Goal: Task Accomplishment & Management: Use online tool/utility

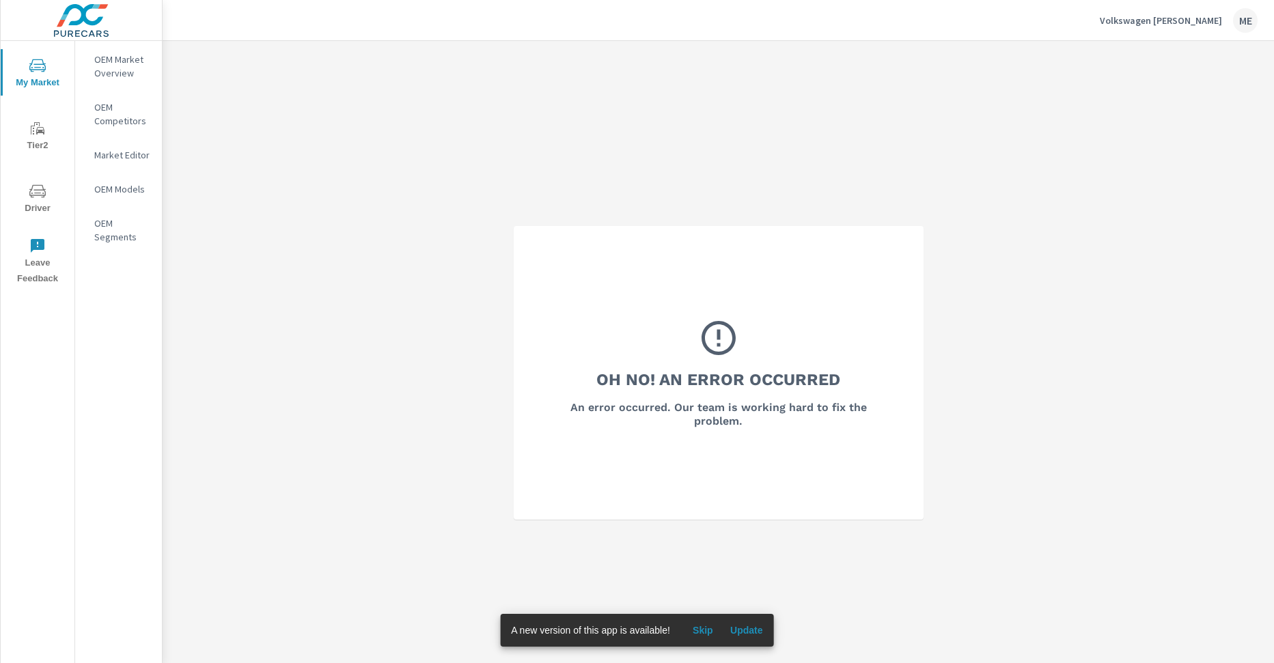
click at [750, 628] on span "Update" at bounding box center [746, 630] width 33 height 12
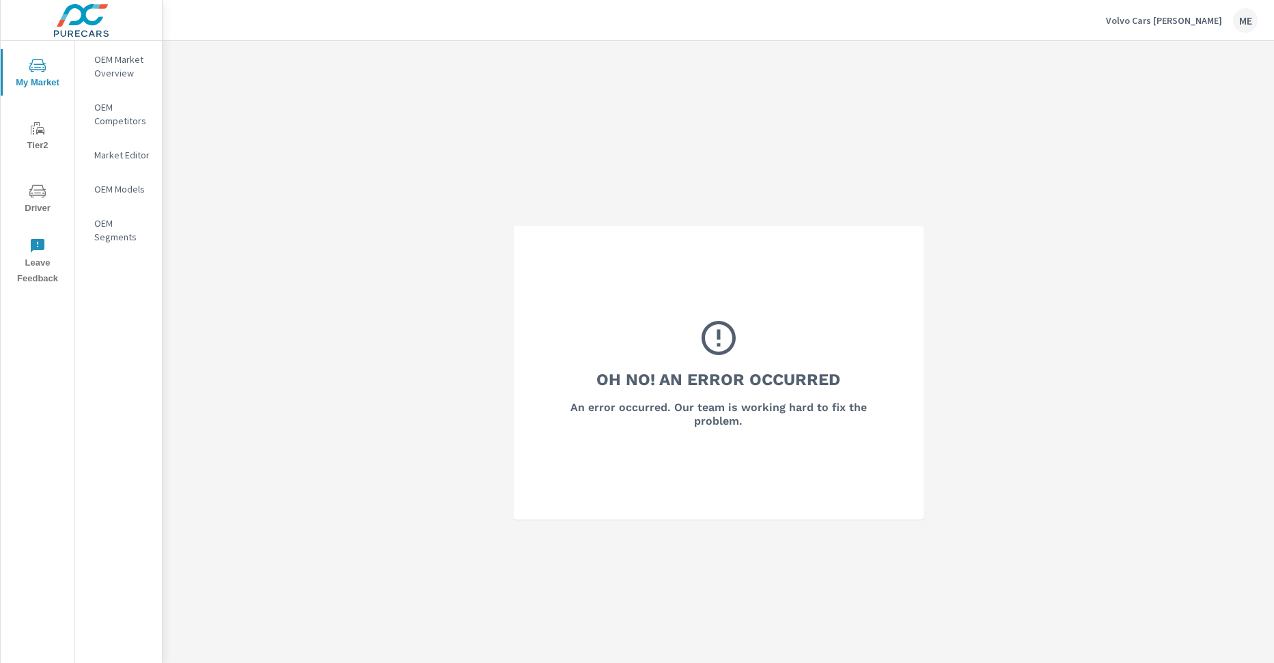
click at [128, 66] on p "OEM Market Overview" at bounding box center [122, 66] width 57 height 27
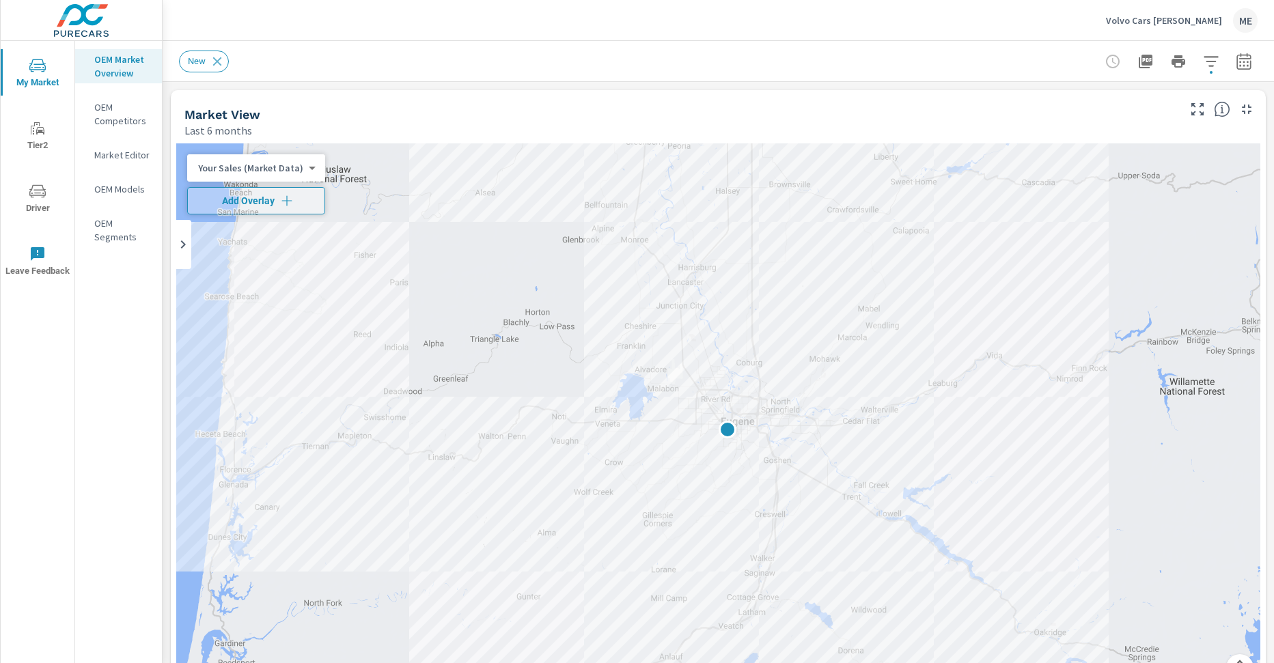
click at [1214, 66] on icon "button" at bounding box center [1211, 61] width 16 height 16
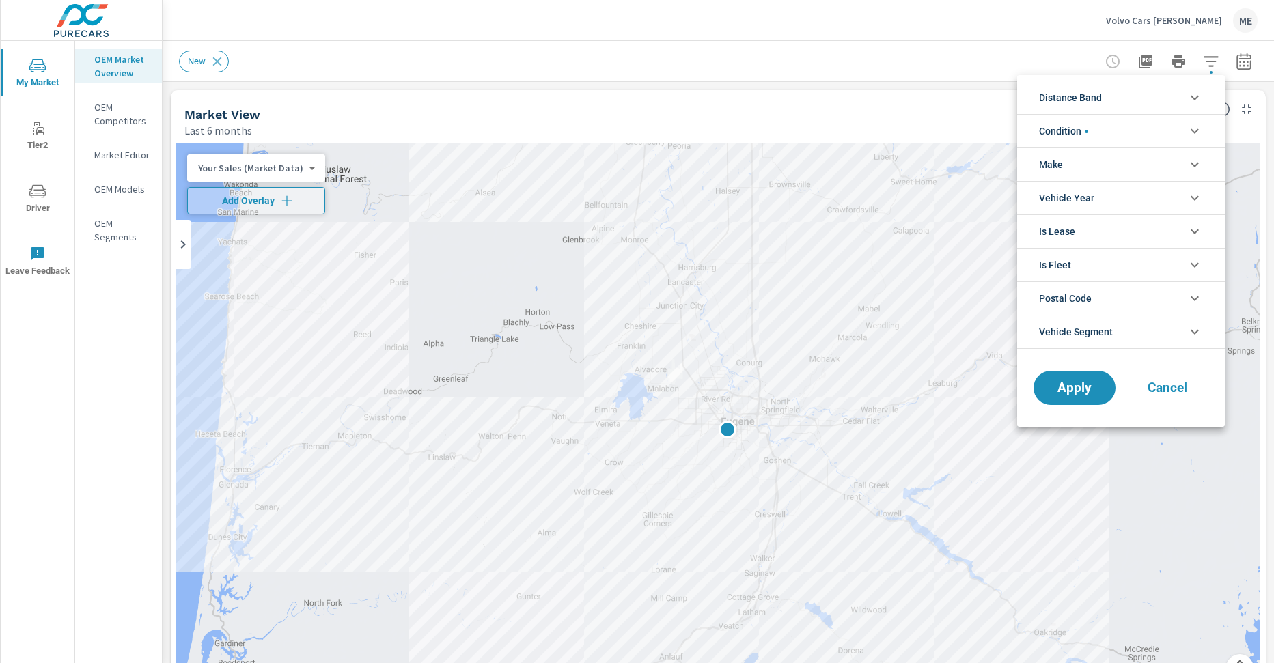
click at [1100, 164] on li "Make" at bounding box center [1121, 164] width 208 height 33
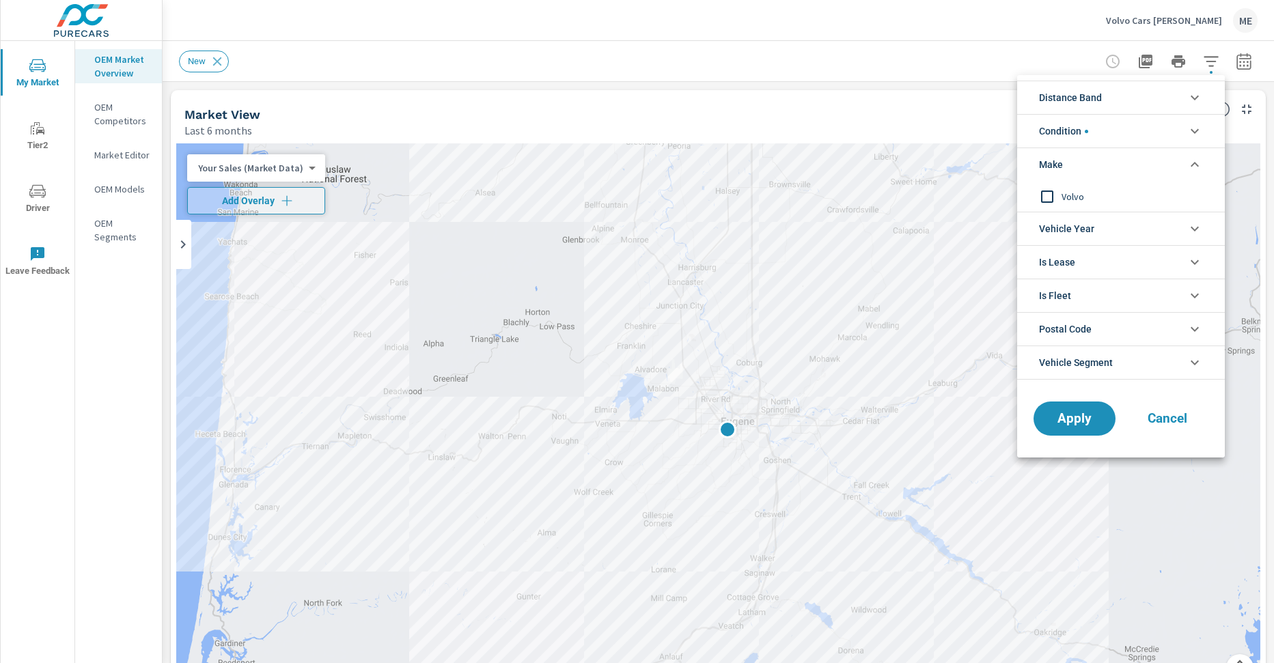
click at [1077, 191] on span "Volvo" at bounding box center [1137, 197] width 150 height 16
click at [1075, 421] on span "Apply" at bounding box center [1075, 419] width 56 height 13
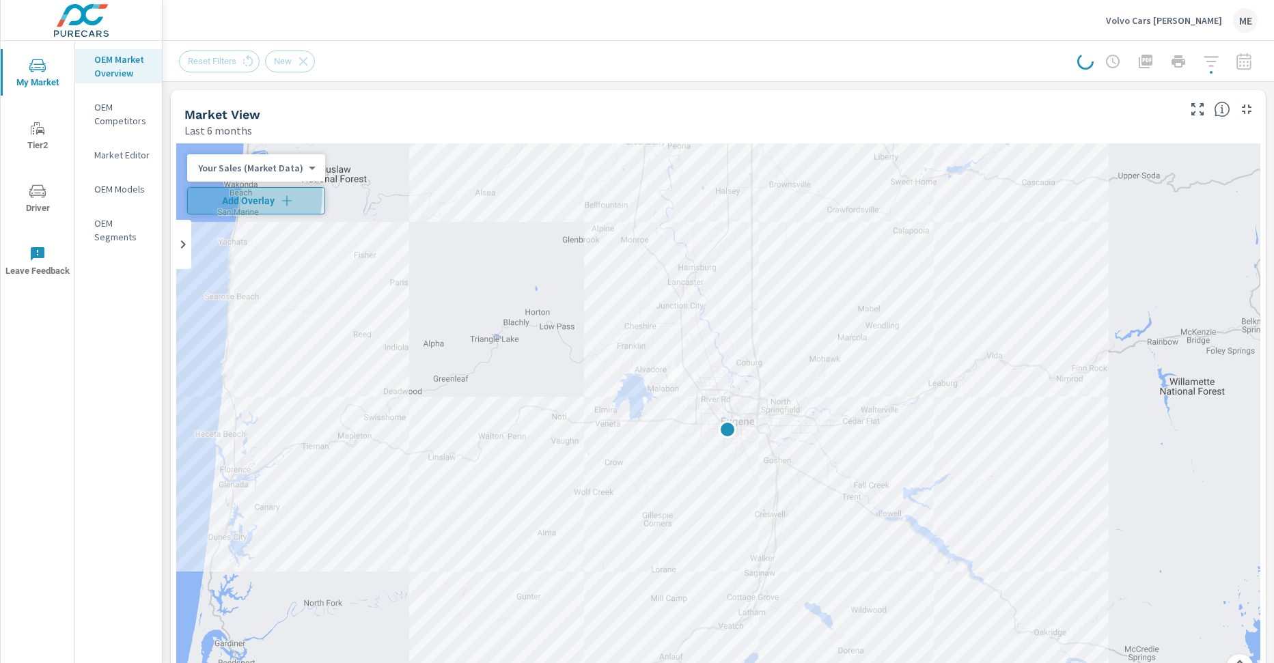
click at [221, 195] on span "Add Overlay" at bounding box center [256, 201] width 126 height 14
click at [520, 64] on div "Reset Filters New" at bounding box center [612, 62] width 866 height 22
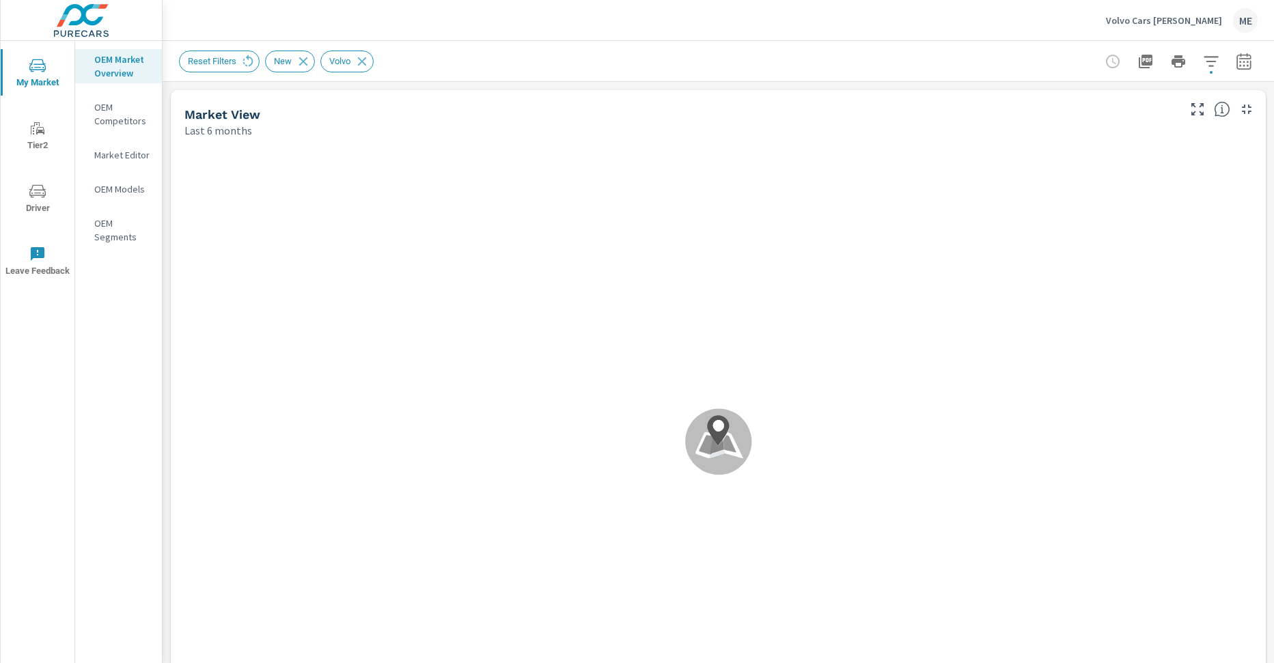
click at [520, 64] on div "Reset Filters New Volvo" at bounding box center [623, 62] width 888 height 22
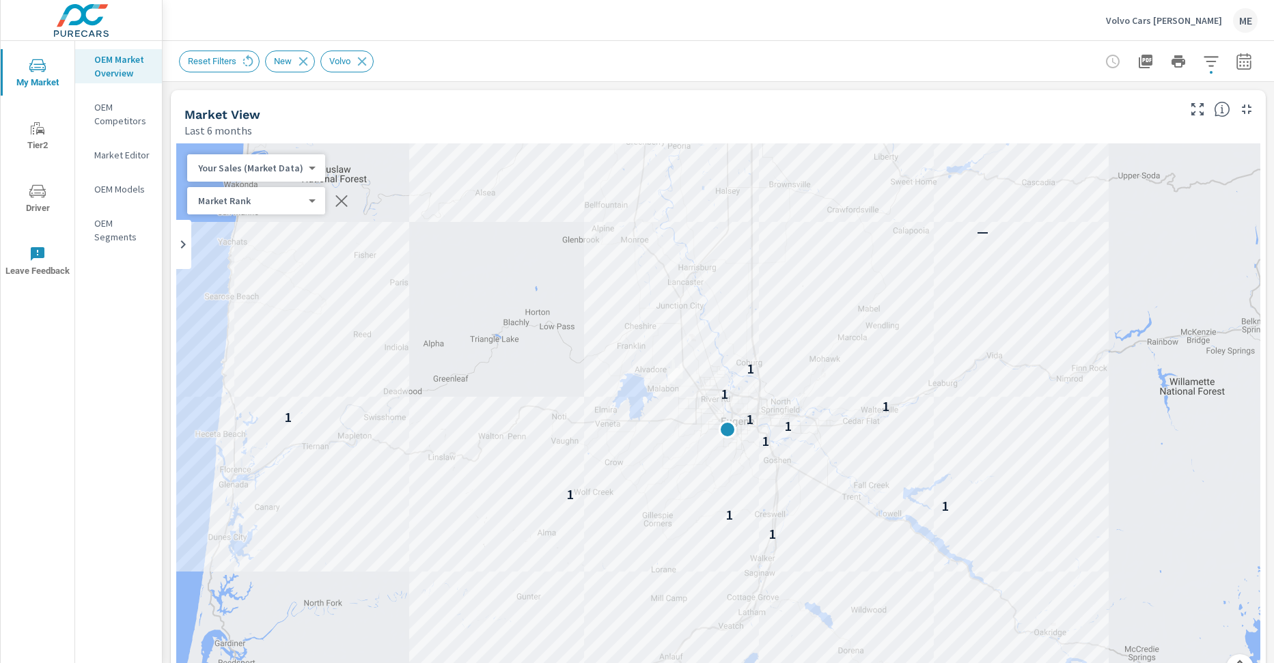
click at [520, 64] on div "Reset Filters New Volvo" at bounding box center [623, 62] width 888 height 22
click at [1247, 54] on icon "button" at bounding box center [1244, 61] width 14 height 16
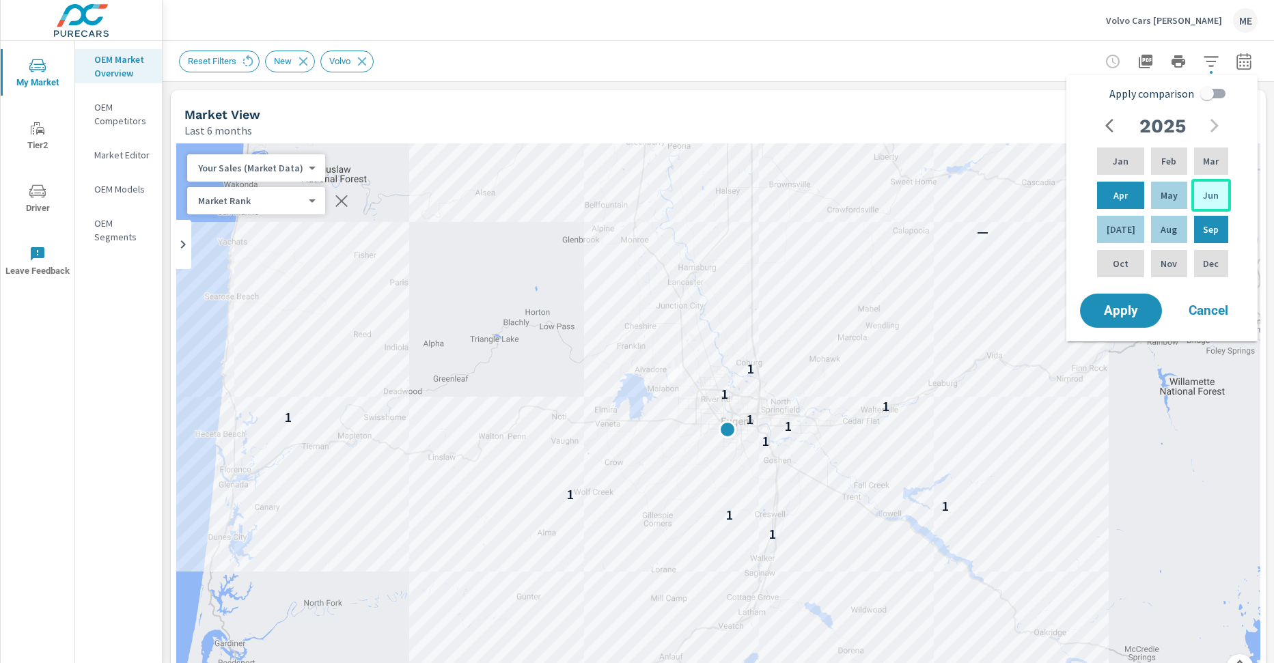
click at [1211, 187] on div "Jun" at bounding box center [1212, 195] width 40 height 33
click at [1169, 231] on p "Aug" at bounding box center [1169, 230] width 16 height 14
click at [1225, 97] on input "Apply comparison" at bounding box center [1207, 94] width 78 height 26
checkbox input "true"
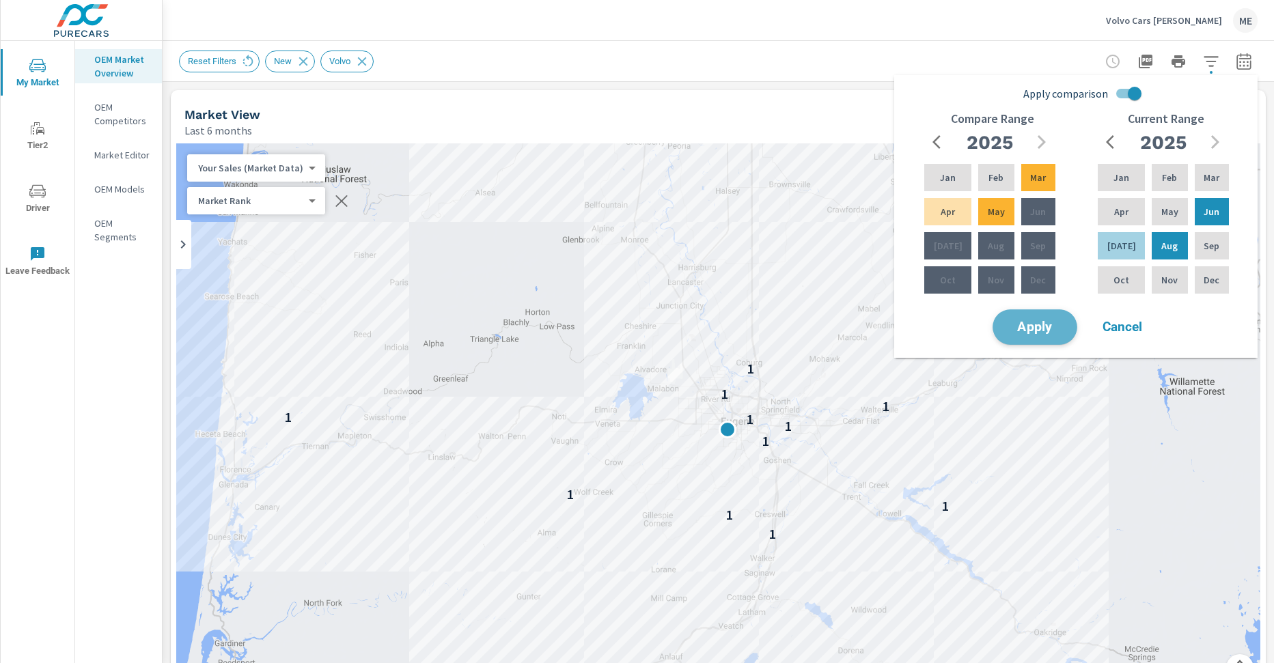
click at [1039, 329] on span "Apply" at bounding box center [1035, 327] width 56 height 13
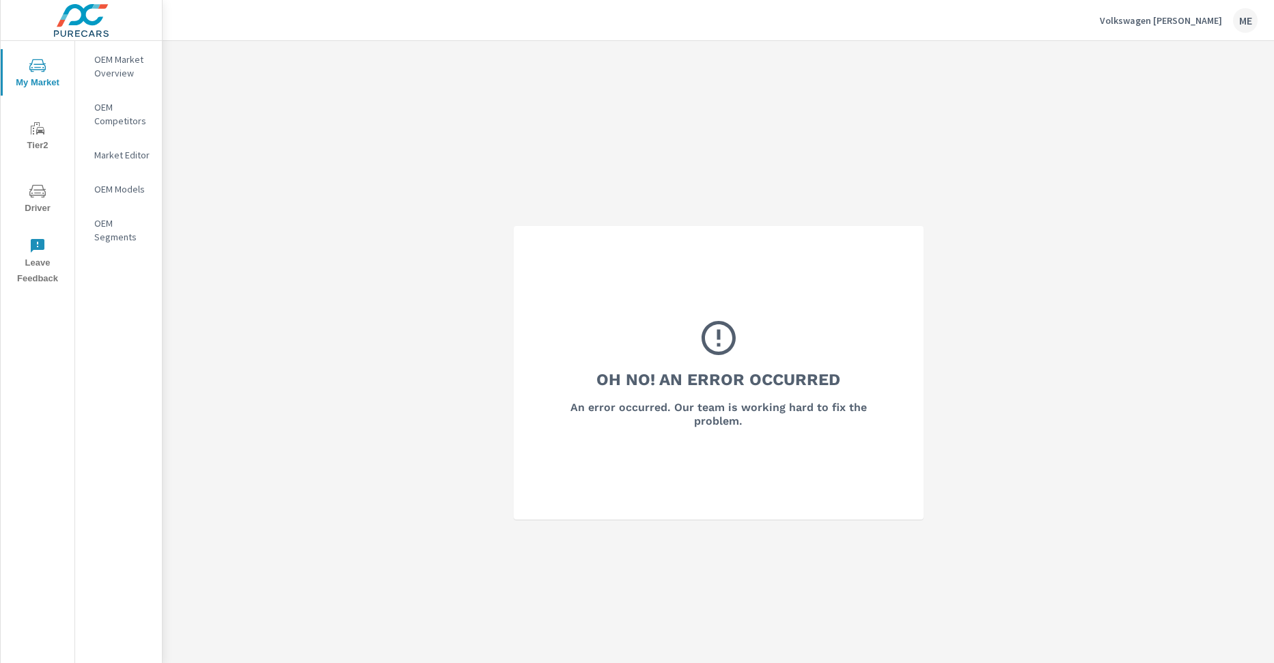
click at [128, 79] on p "OEM Market Overview" at bounding box center [122, 66] width 57 height 27
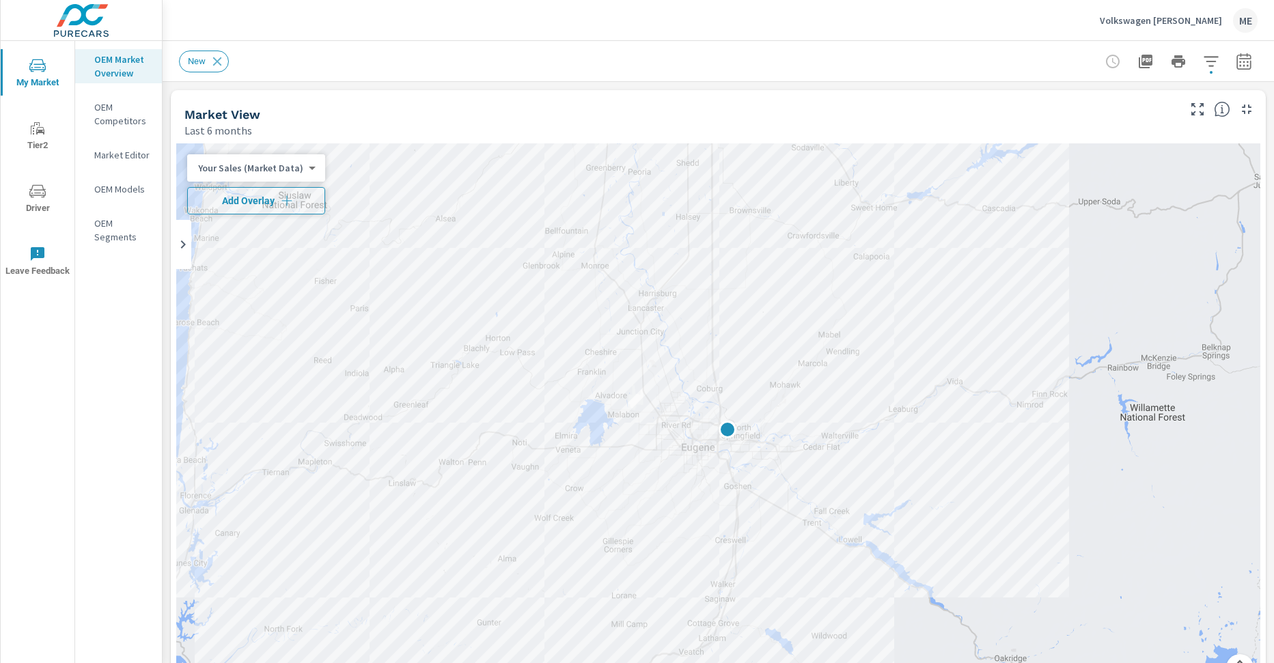
drag, startPoint x: 258, startPoint y: 202, endPoint x: 265, endPoint y: 198, distance: 8.6
click at [265, 198] on span "Add Overlay" at bounding box center [256, 201] width 126 height 14
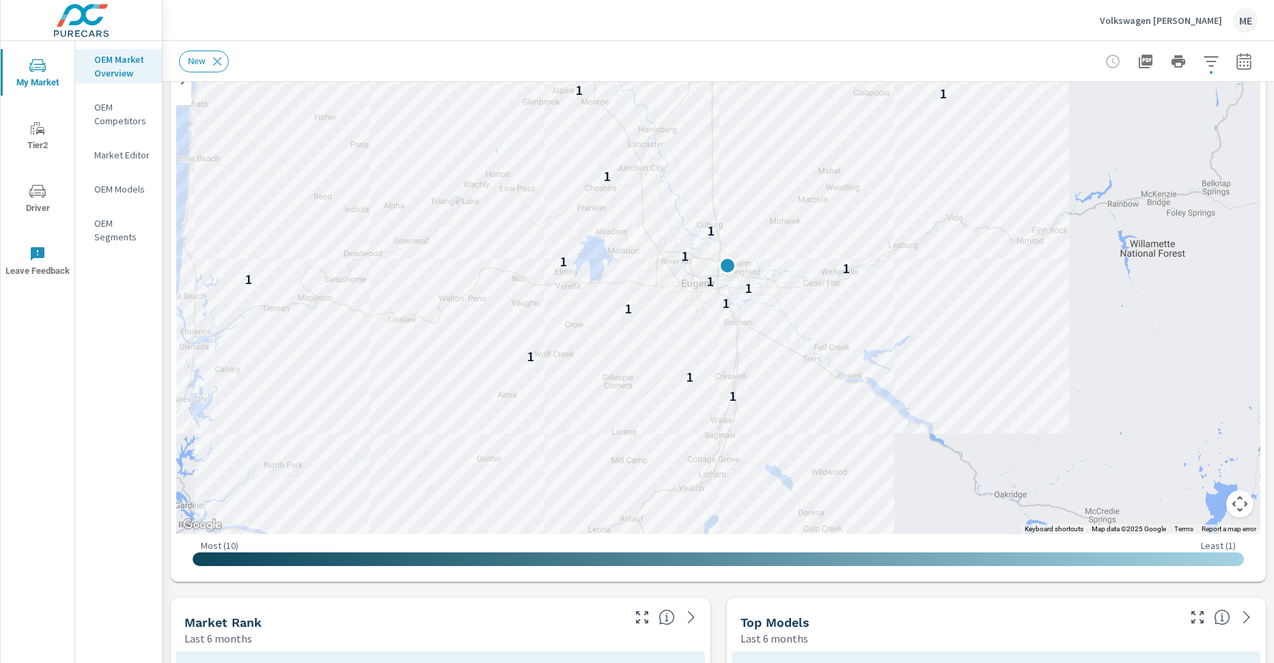
scroll to position [169, 0]
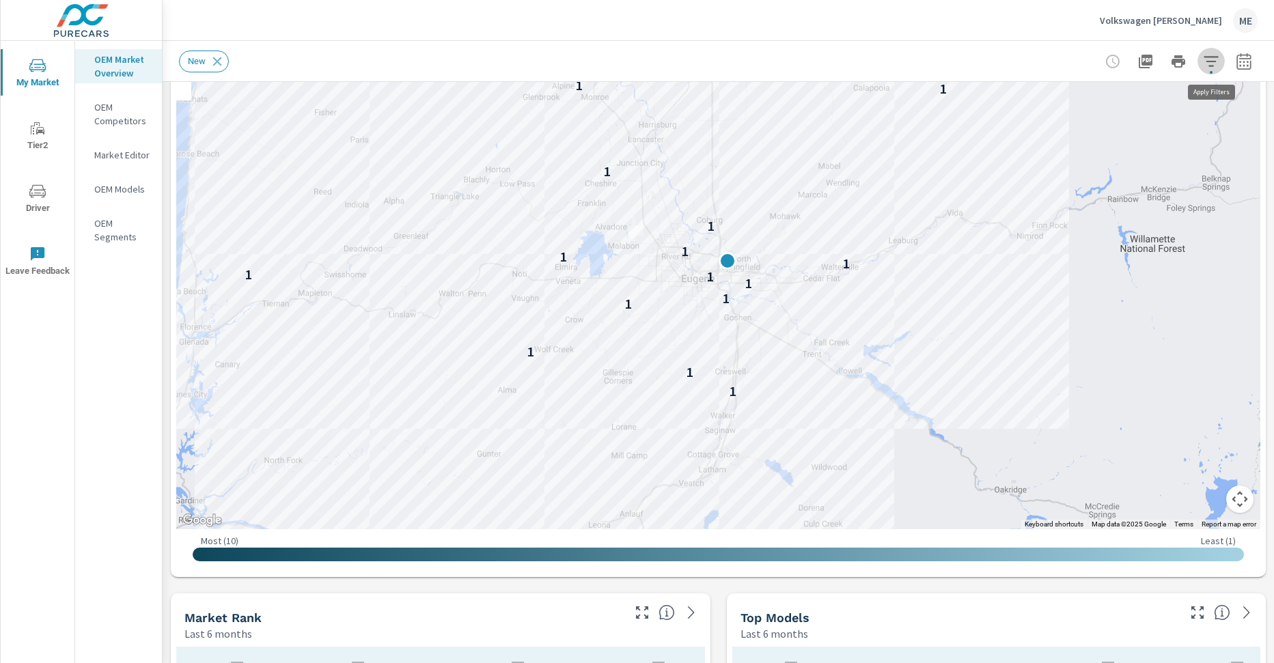
click at [1218, 68] on icon "button" at bounding box center [1211, 61] width 16 height 16
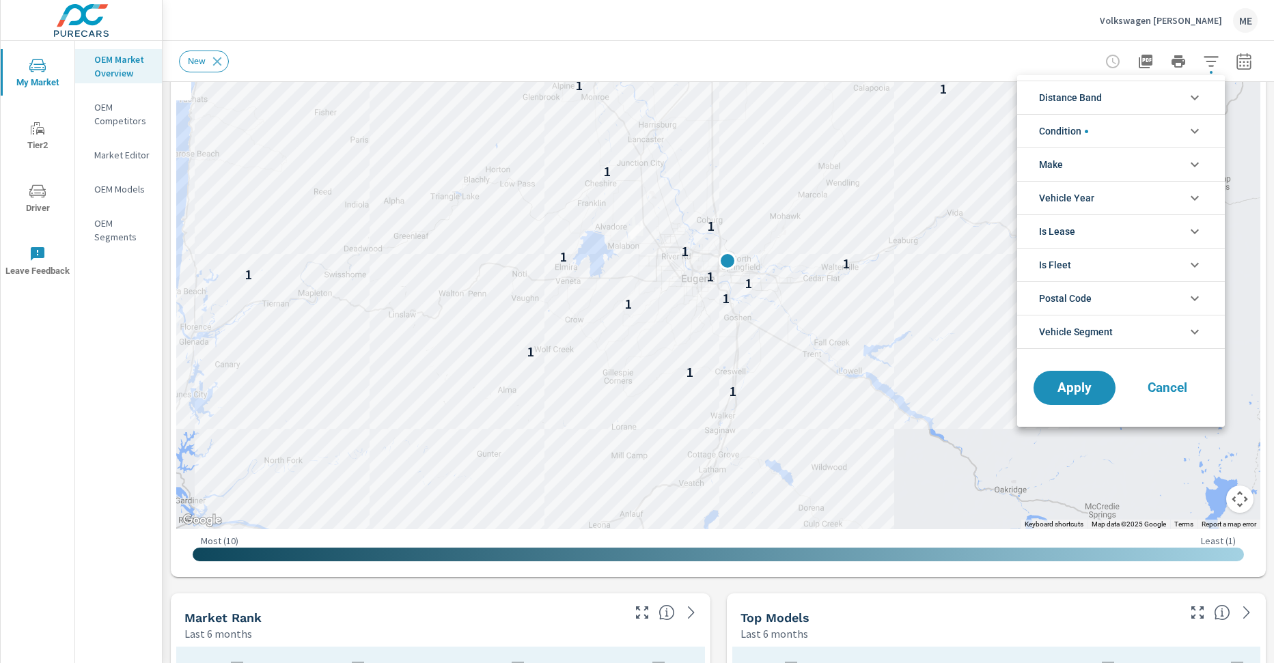
click at [1078, 156] on li "Make" at bounding box center [1121, 164] width 208 height 33
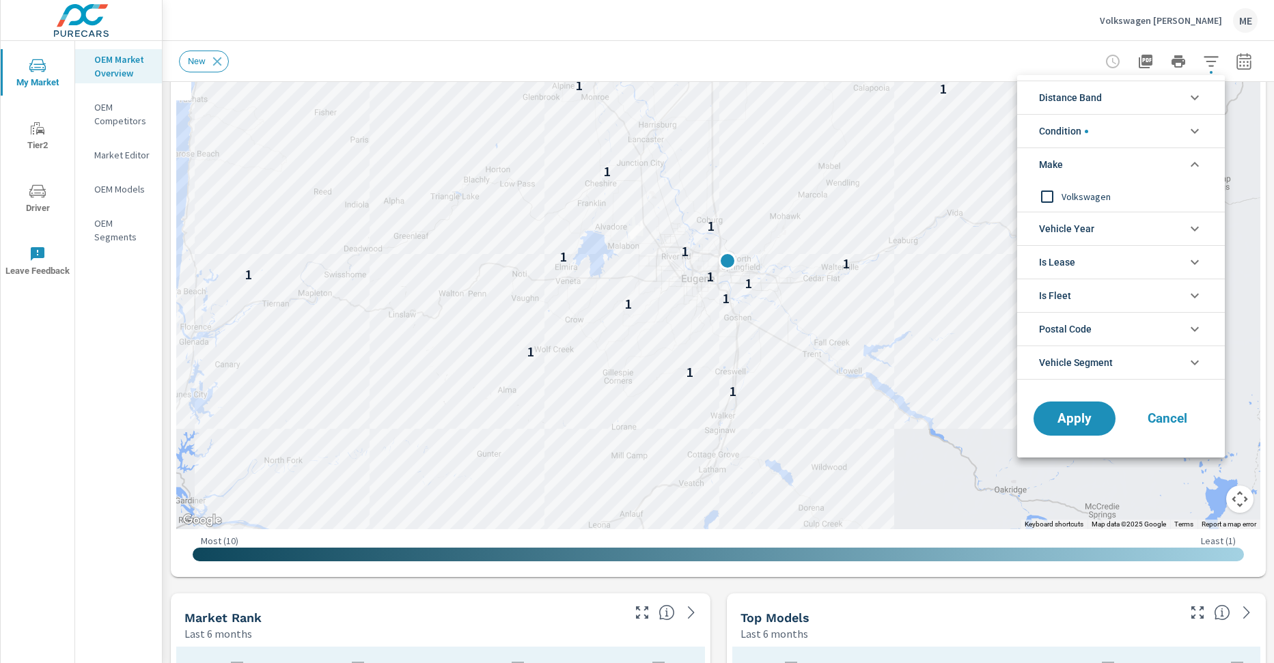
click at [1072, 189] on span "Volkswagen" at bounding box center [1137, 197] width 150 height 16
click at [1090, 415] on span "Apply" at bounding box center [1075, 419] width 56 height 13
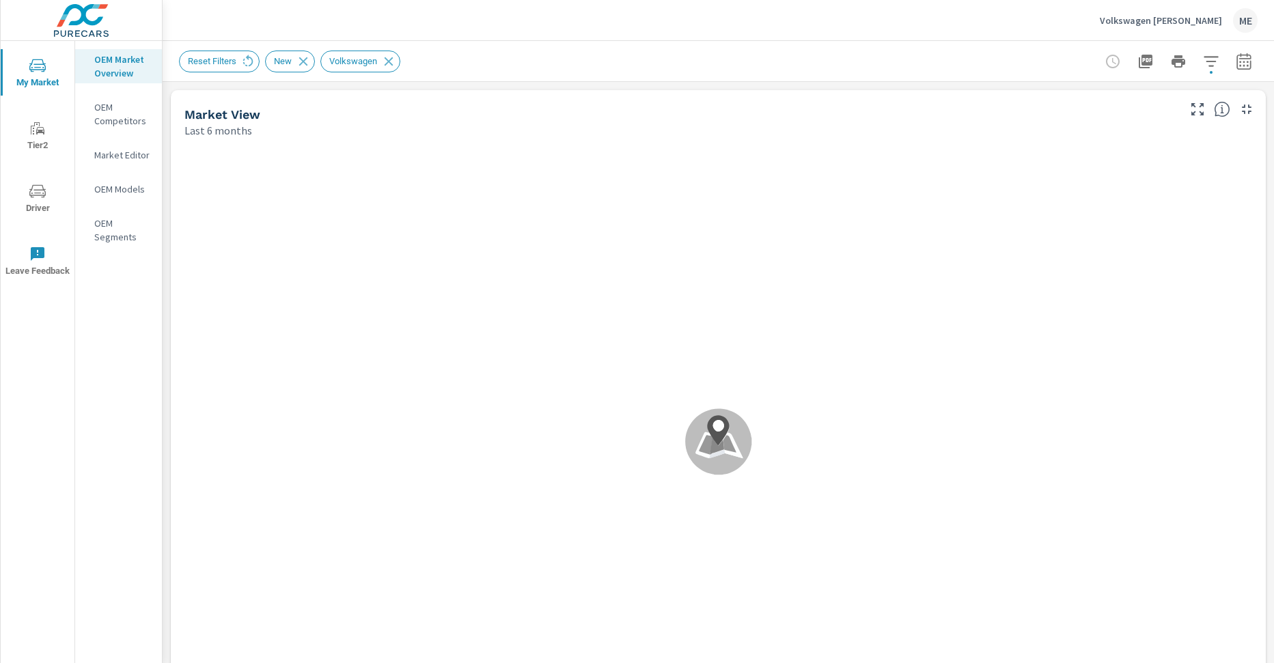
click at [582, 53] on div "Reset Filters New Volkswagen" at bounding box center [623, 62] width 888 height 22
click at [1248, 60] on icon "button" at bounding box center [1244, 61] width 16 height 16
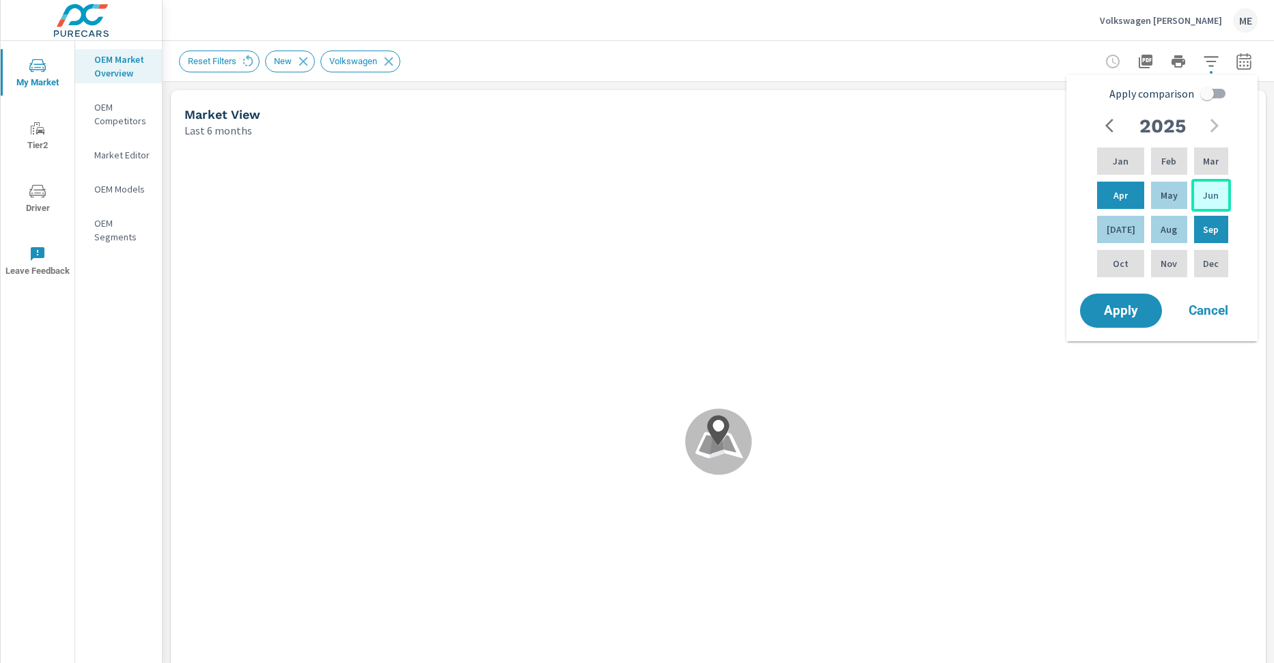
click at [1226, 197] on div "Jun" at bounding box center [1212, 195] width 40 height 33
click at [1161, 230] on p "Aug" at bounding box center [1169, 230] width 16 height 14
click at [1213, 94] on input "Apply comparison" at bounding box center [1207, 94] width 78 height 26
checkbox input "true"
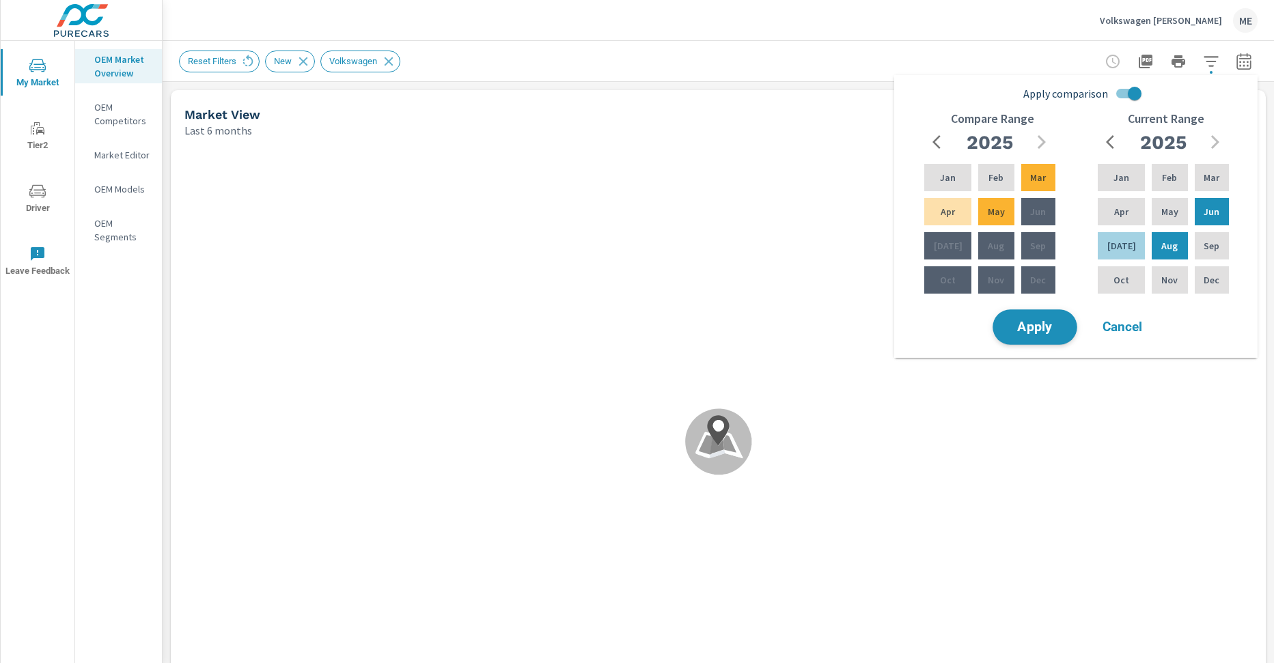
click at [1020, 337] on button "Apply" at bounding box center [1035, 328] width 85 height 36
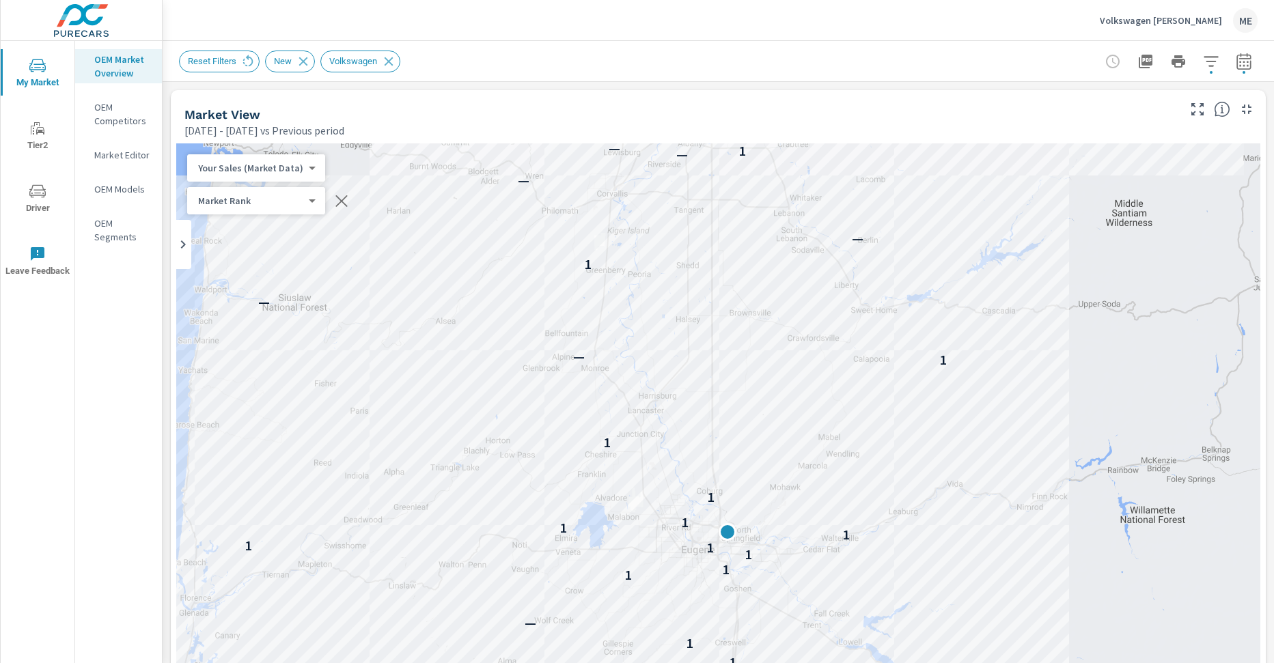
click at [683, 61] on div "Reset Filters New Volkswagen" at bounding box center [623, 62] width 888 height 22
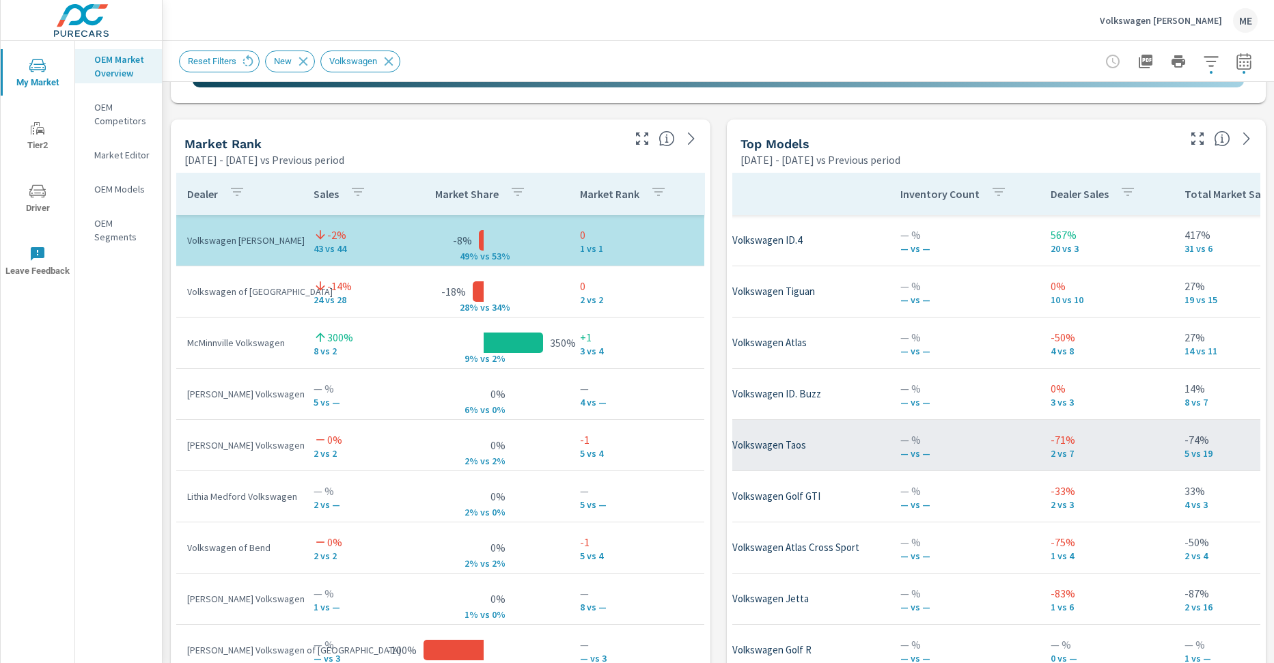
scroll to position [0, 114]
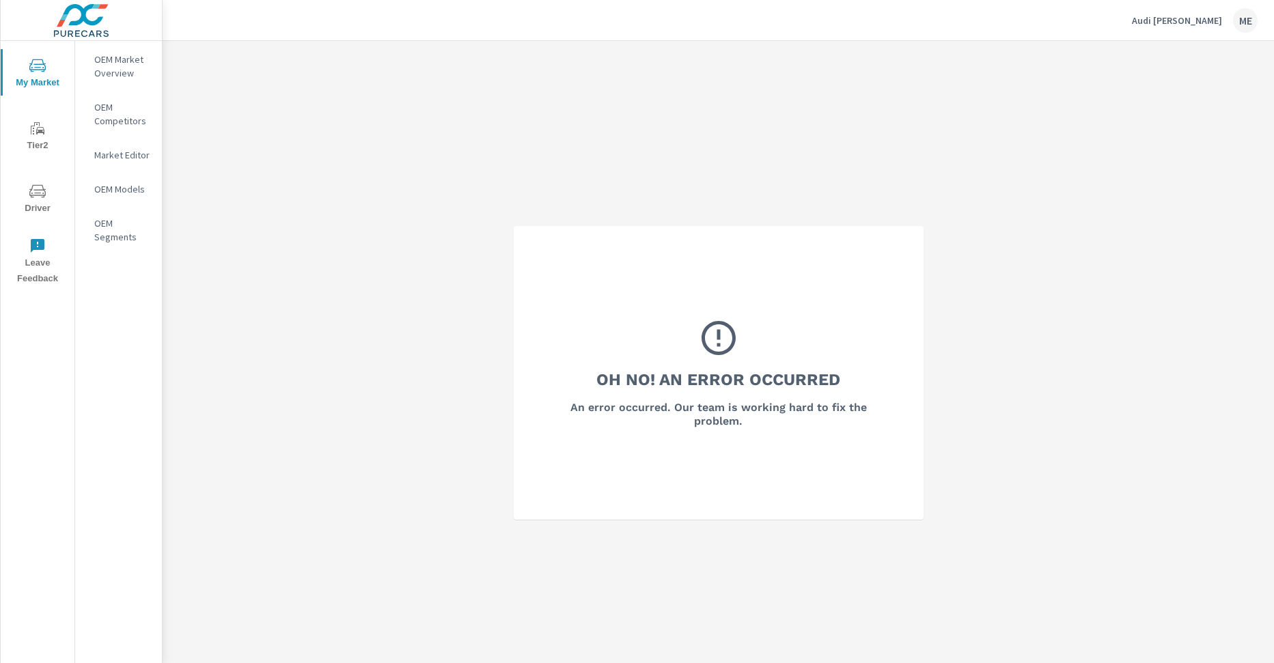
click at [114, 79] on p "OEM Market Overview" at bounding box center [122, 66] width 57 height 27
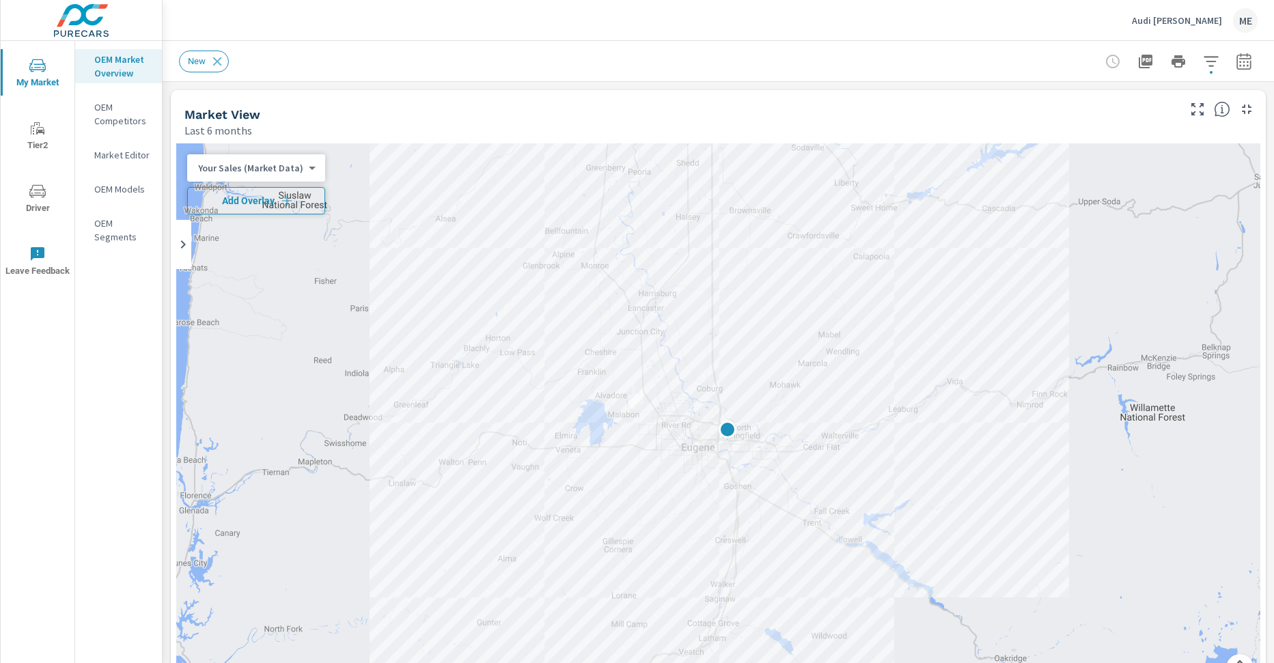
click at [234, 201] on span "Add Overlay" at bounding box center [256, 201] width 126 height 14
click at [1252, 64] on button "button" at bounding box center [1244, 61] width 27 height 27
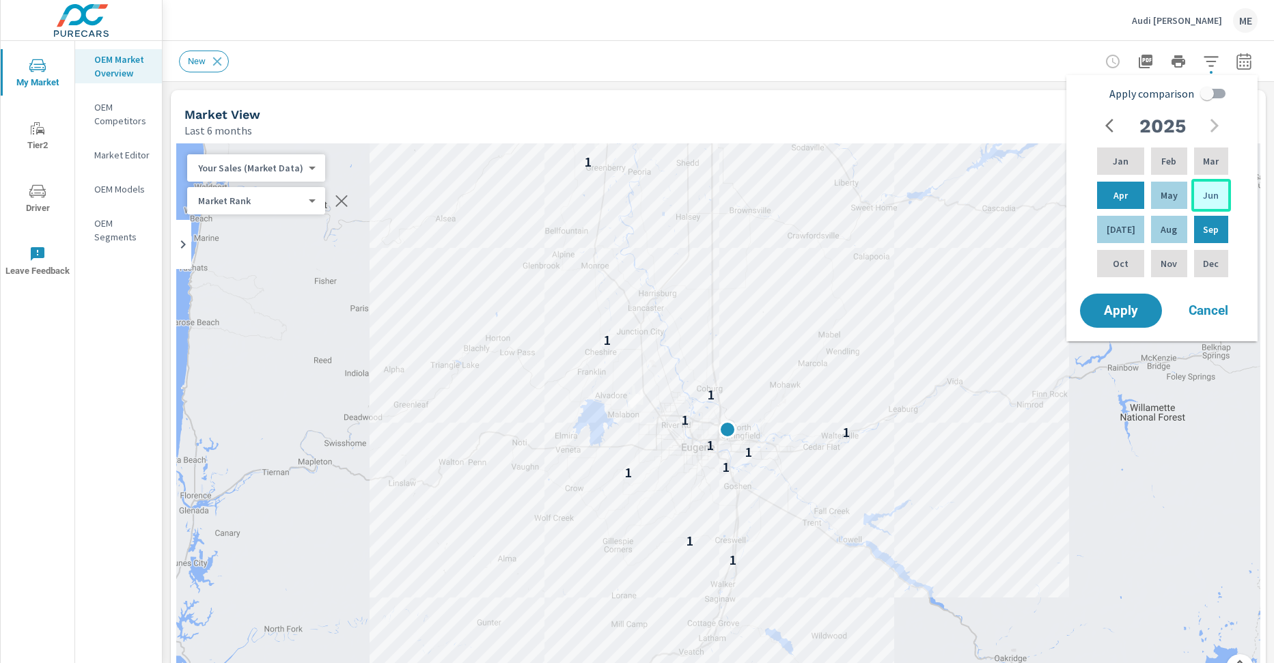
click at [1211, 195] on p "Jun" at bounding box center [1211, 196] width 16 height 14
click at [1163, 237] on div "Aug" at bounding box center [1169, 229] width 41 height 33
click at [1216, 90] on input "Apply comparison" at bounding box center [1207, 94] width 78 height 26
checkbox input "true"
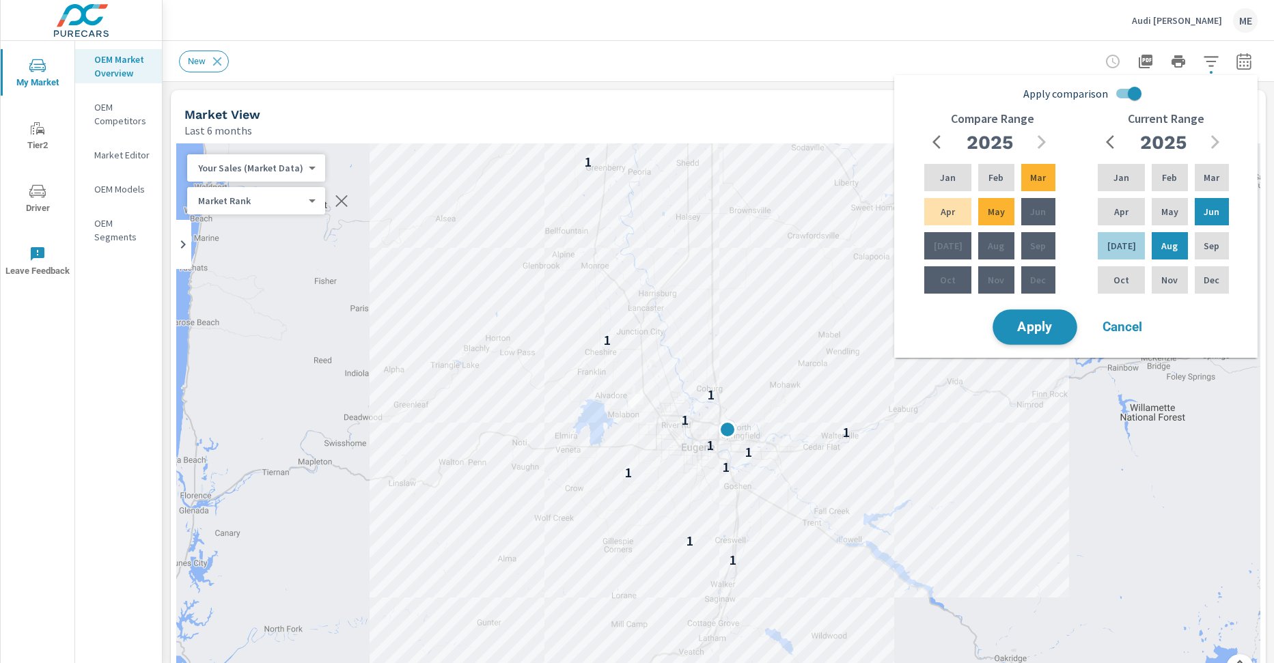
click at [1039, 314] on button "Apply" at bounding box center [1035, 328] width 85 height 36
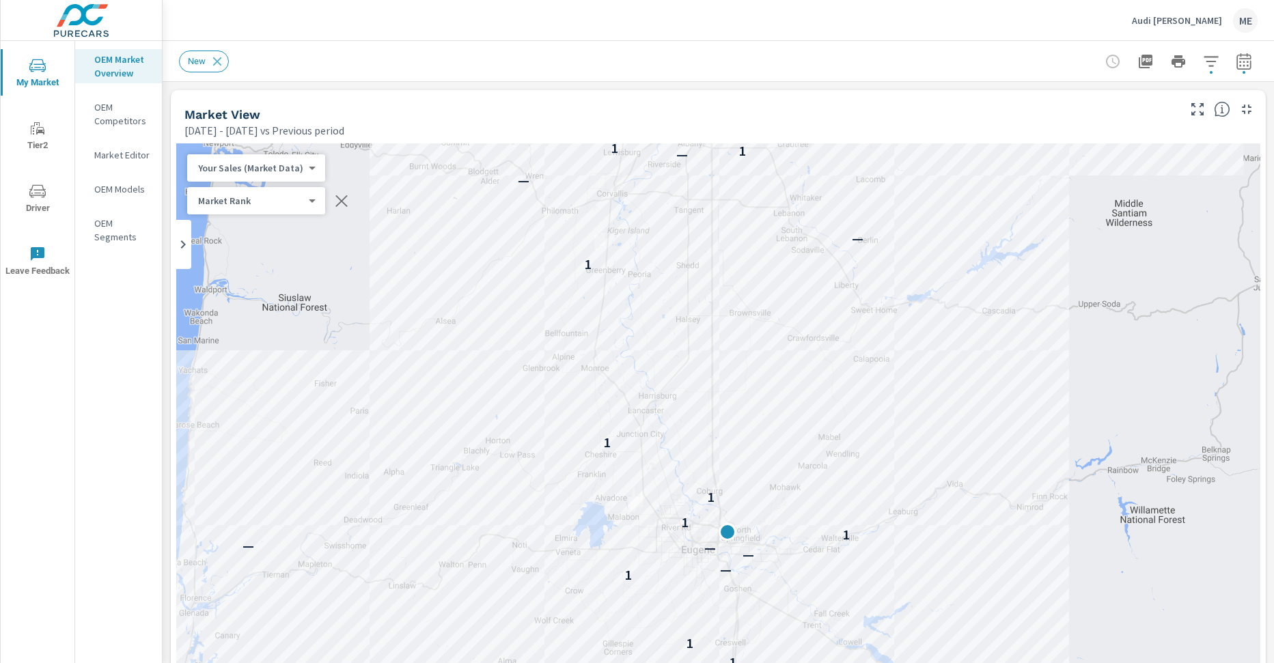
click at [1209, 62] on icon "button" at bounding box center [1211, 61] width 16 height 16
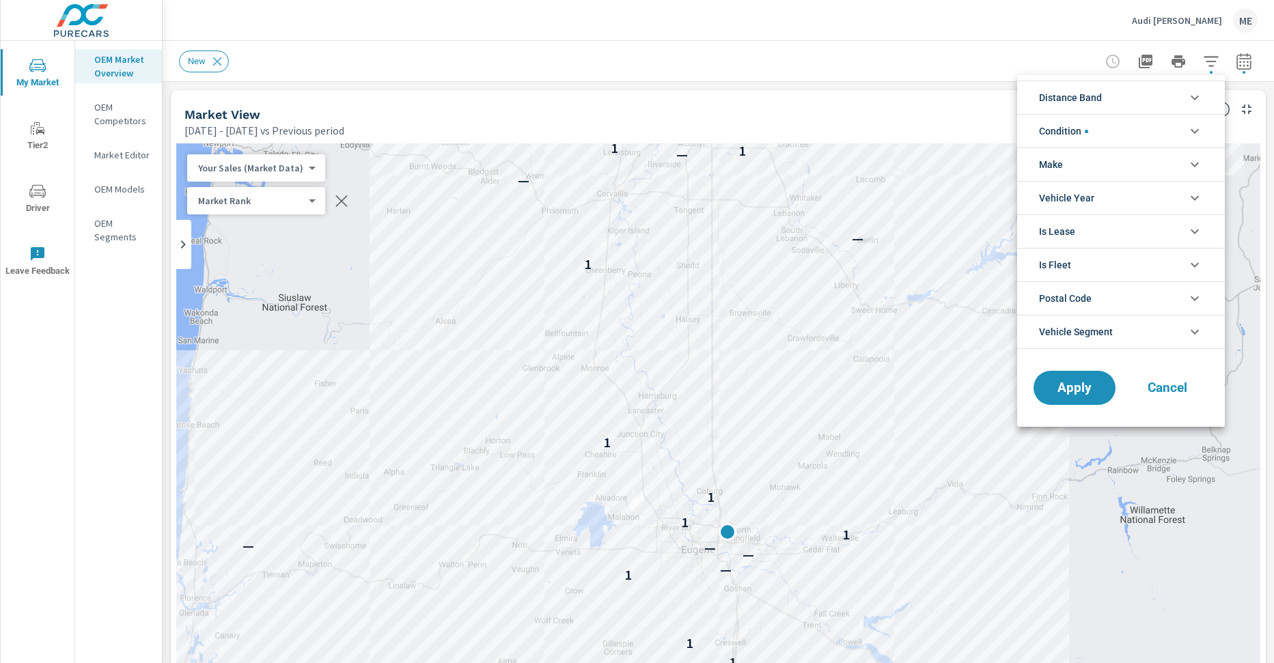
click at [1072, 152] on li "Make" at bounding box center [1121, 164] width 208 height 33
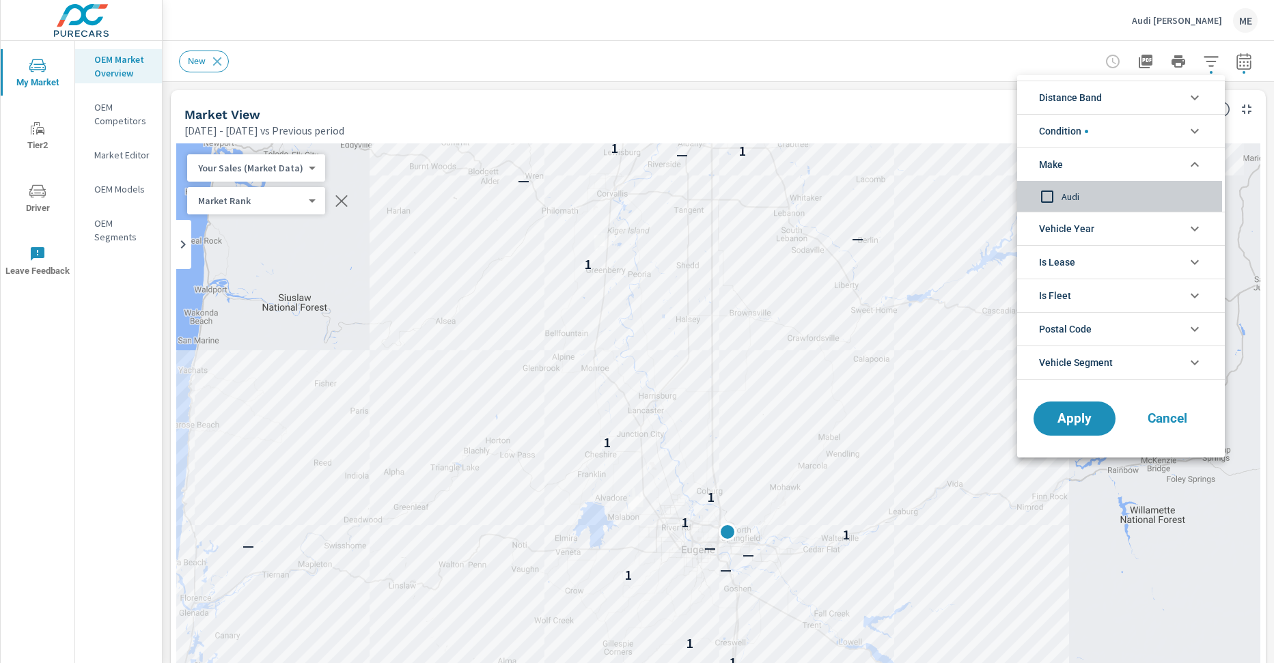
click at [1068, 195] on span "Audi" at bounding box center [1137, 197] width 150 height 16
click at [1090, 407] on button "Apply" at bounding box center [1074, 419] width 85 height 36
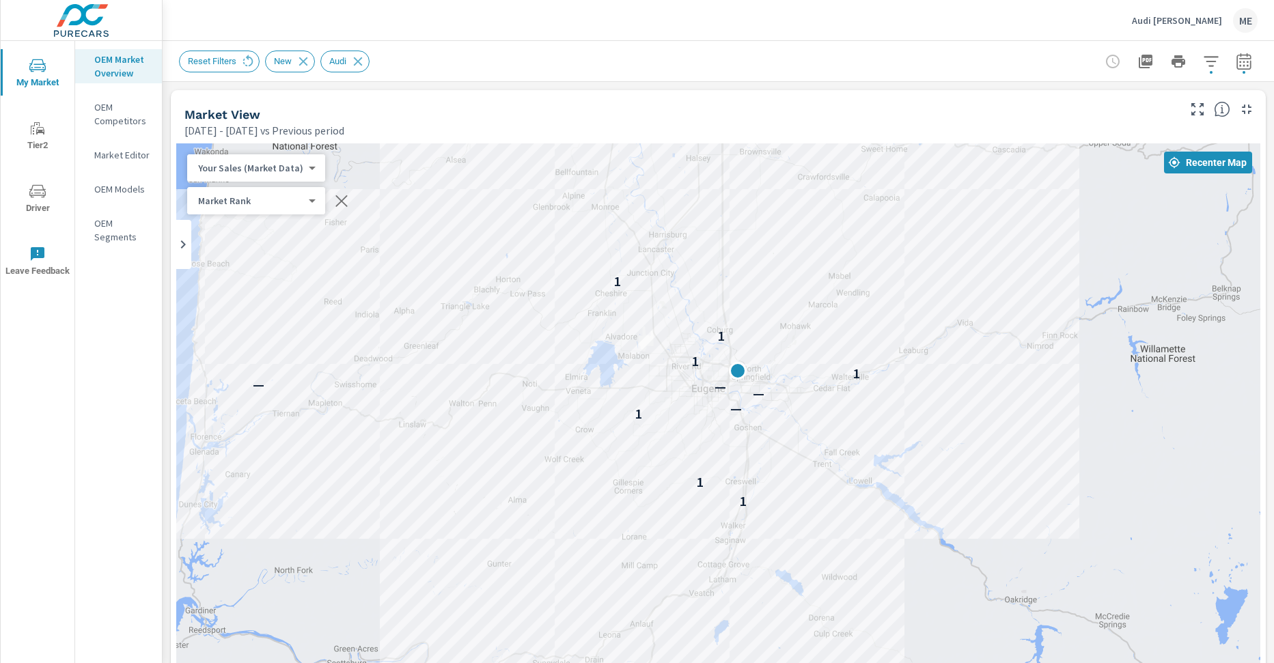
drag, startPoint x: 887, startPoint y: 370, endPoint x: 897, endPoint y: 206, distance: 164.3
click at [897, 206] on div "— 1 1 1 — — — — 1 1 1 1 1 — — — 1 1 1 — — — — —" at bounding box center [718, 523] width 1084 height 760
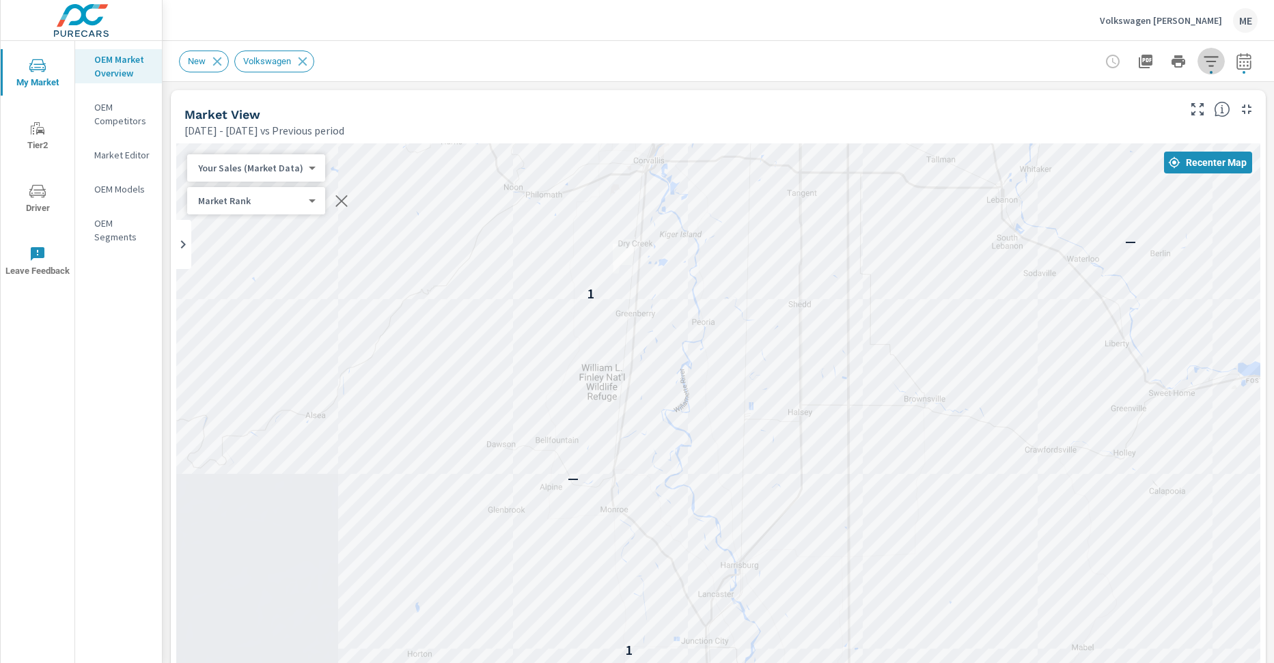
click at [1209, 57] on icon "button" at bounding box center [1211, 61] width 14 height 10
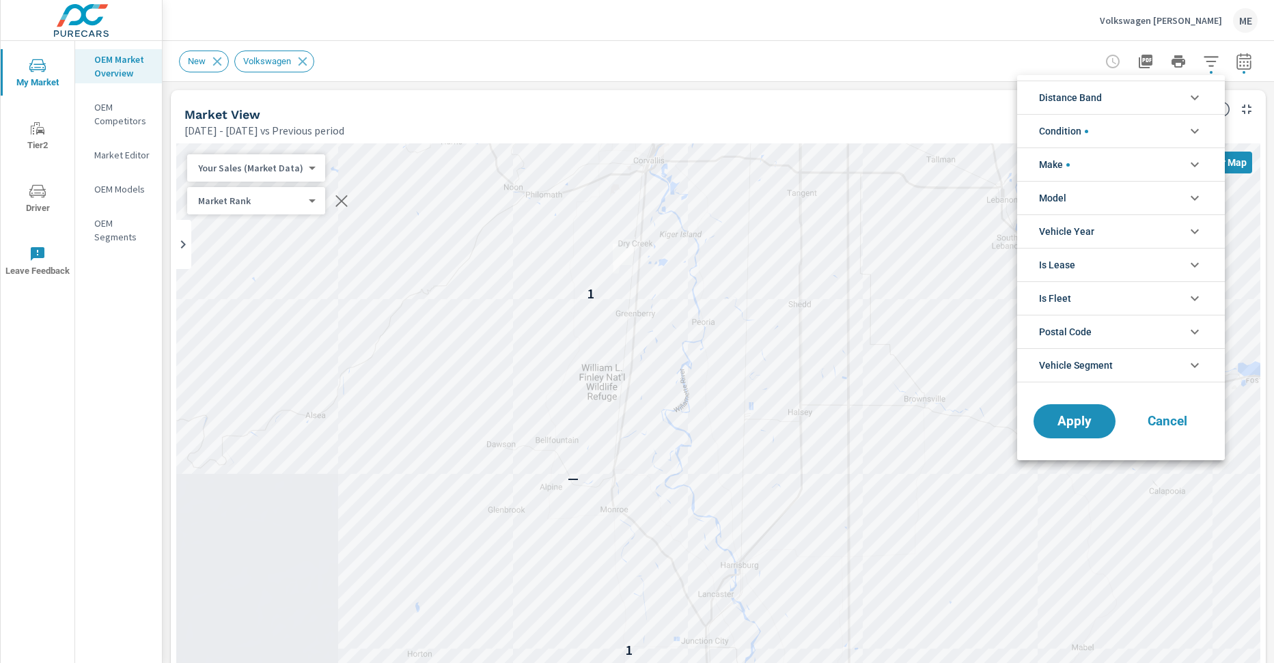
click at [1108, 195] on li "Model" at bounding box center [1121, 197] width 208 height 33
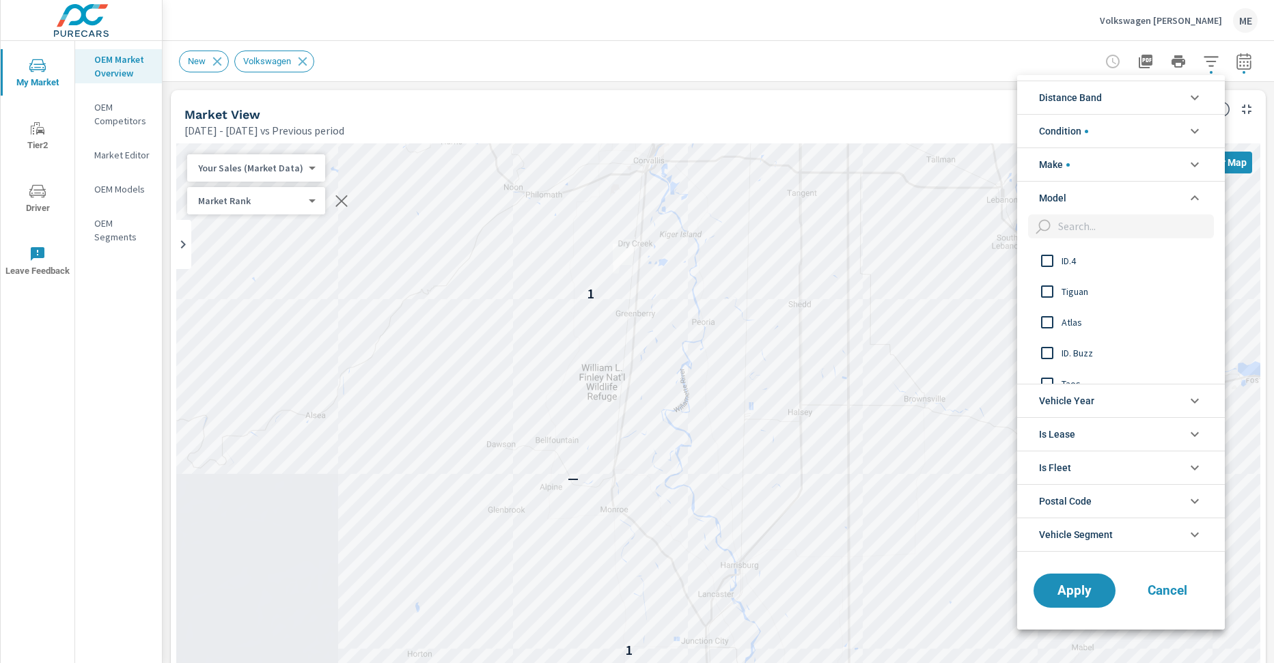
click at [1077, 324] on span "Atlas" at bounding box center [1137, 322] width 150 height 16
click at [1089, 576] on button "Apply" at bounding box center [1074, 591] width 85 height 36
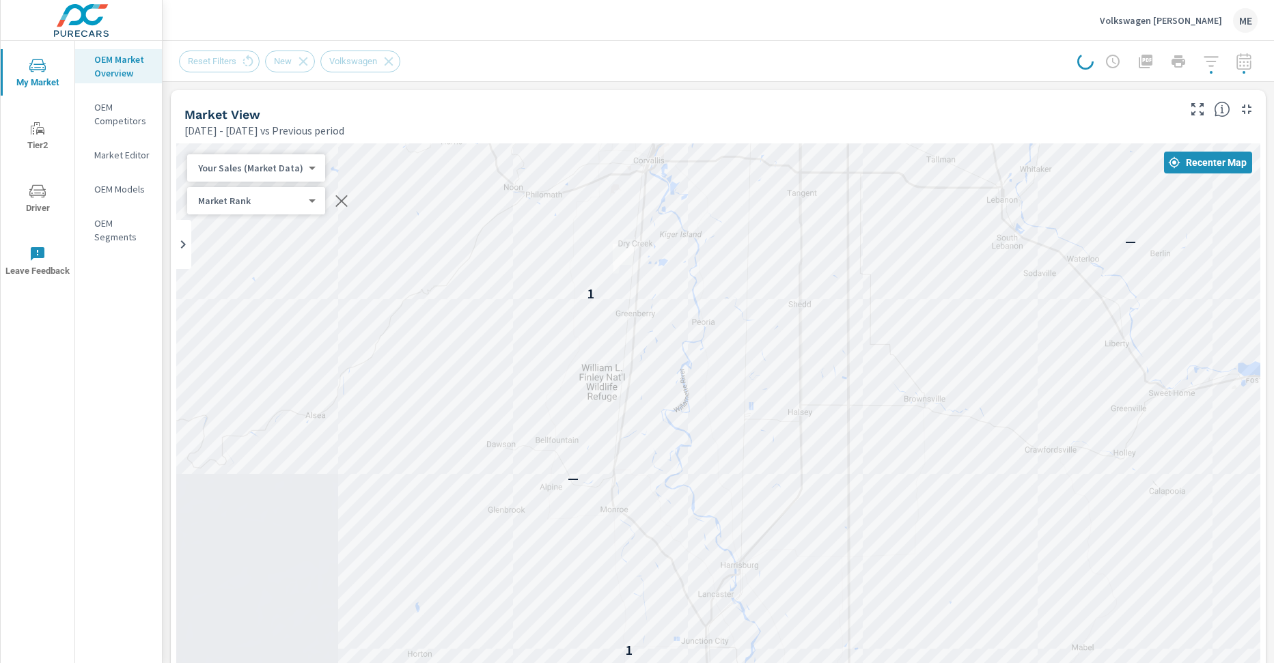
click at [822, 71] on div "Reset Filters New Volkswagen" at bounding box center [612, 62] width 866 height 22
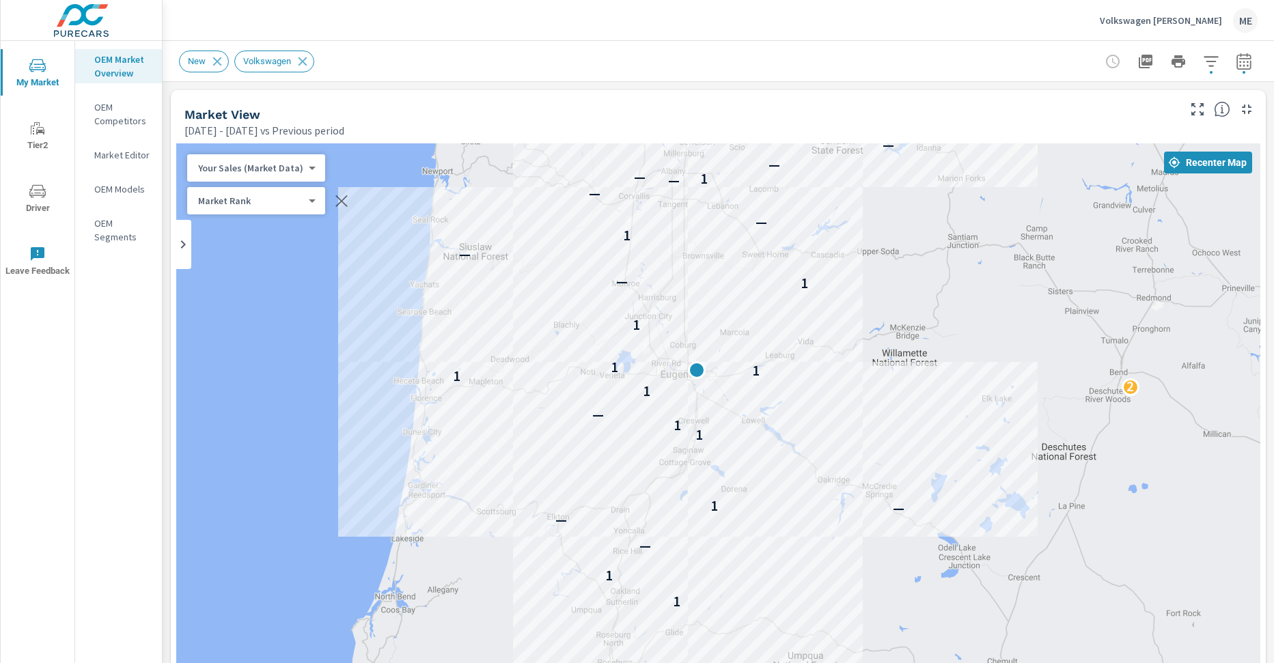
click at [1219, 56] on button "button" at bounding box center [1211, 61] width 27 height 27
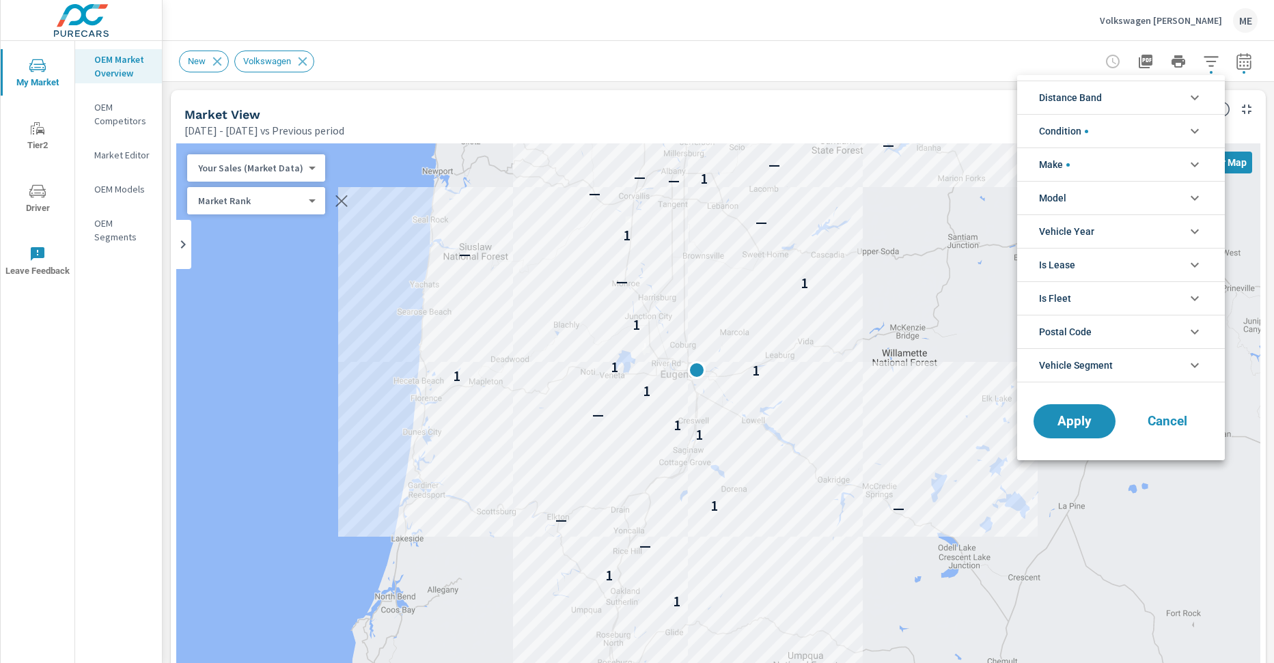
click at [1075, 194] on li "Model" at bounding box center [1121, 197] width 208 height 33
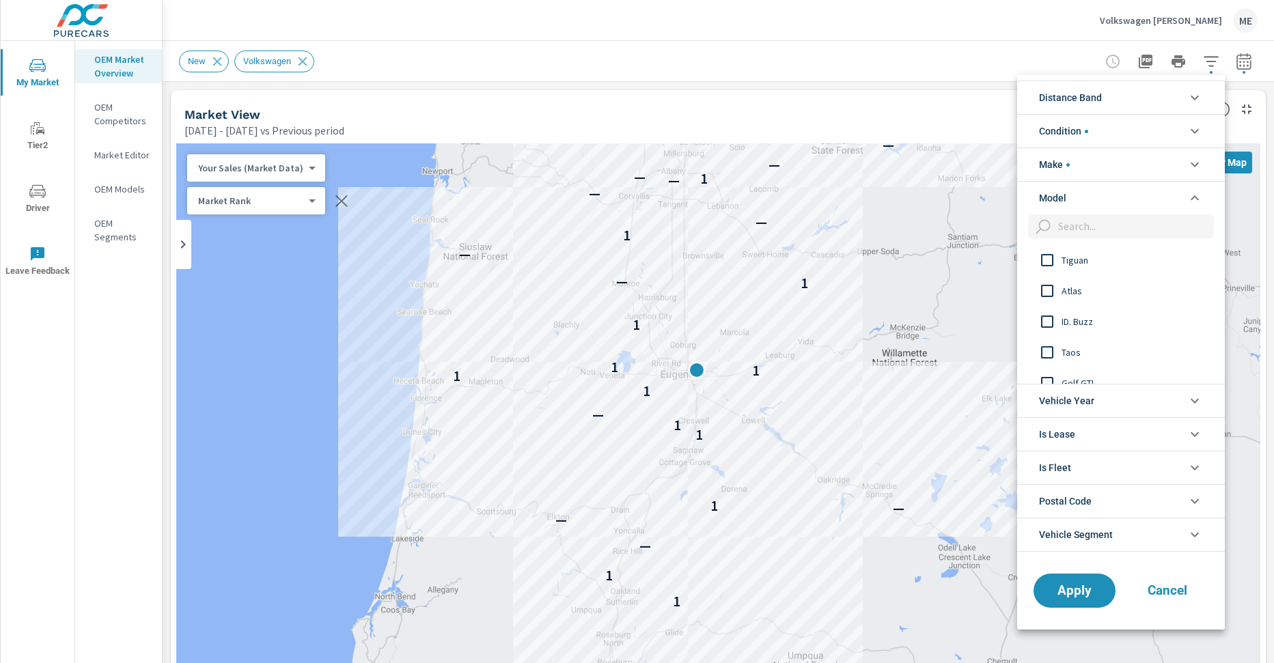
scroll to position [56, 0]
click at [1069, 320] on span "Taos" at bounding box center [1137, 328] width 150 height 16
click at [1070, 584] on span "Apply" at bounding box center [1075, 590] width 56 height 13
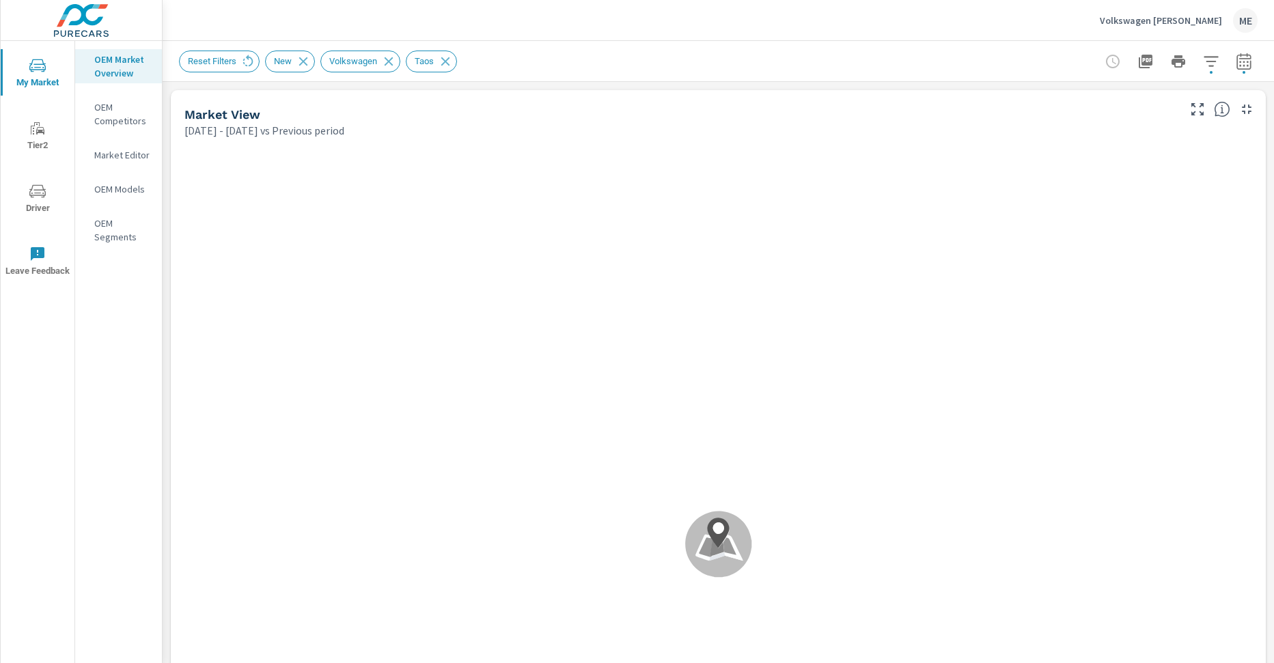
click at [1217, 61] on icon "button" at bounding box center [1211, 61] width 16 height 16
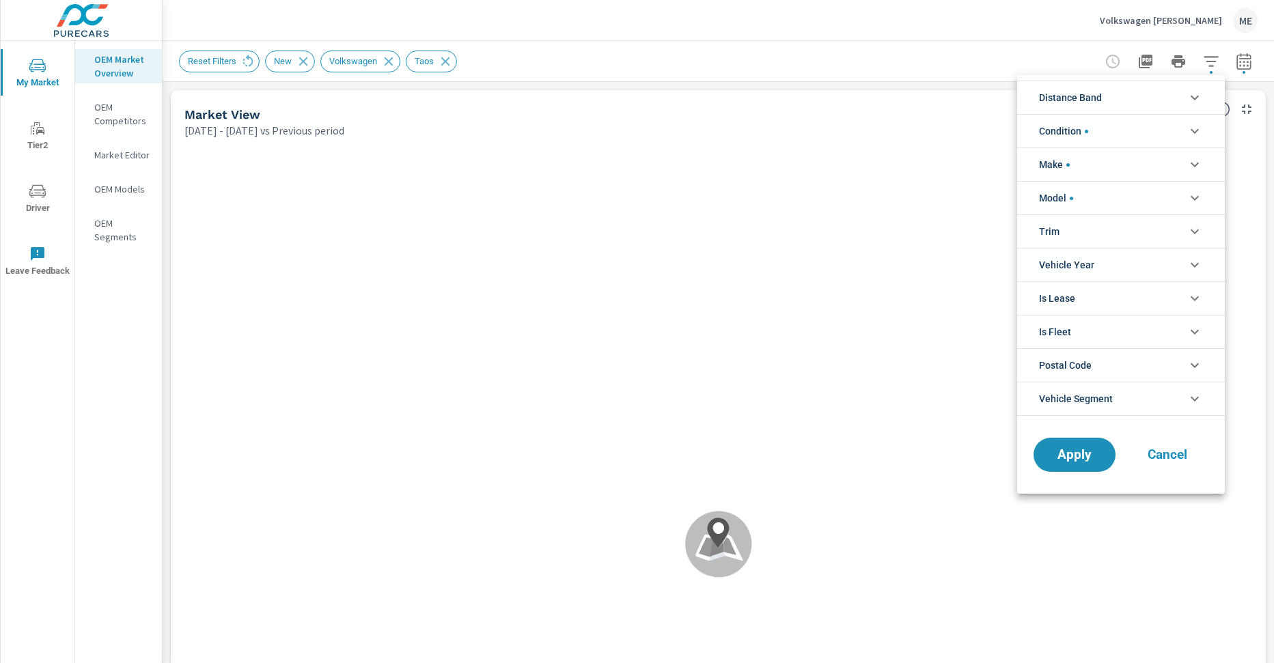
scroll to position [15, 0]
click at [1089, 395] on span "Vehicle Segment" at bounding box center [1076, 399] width 74 height 33
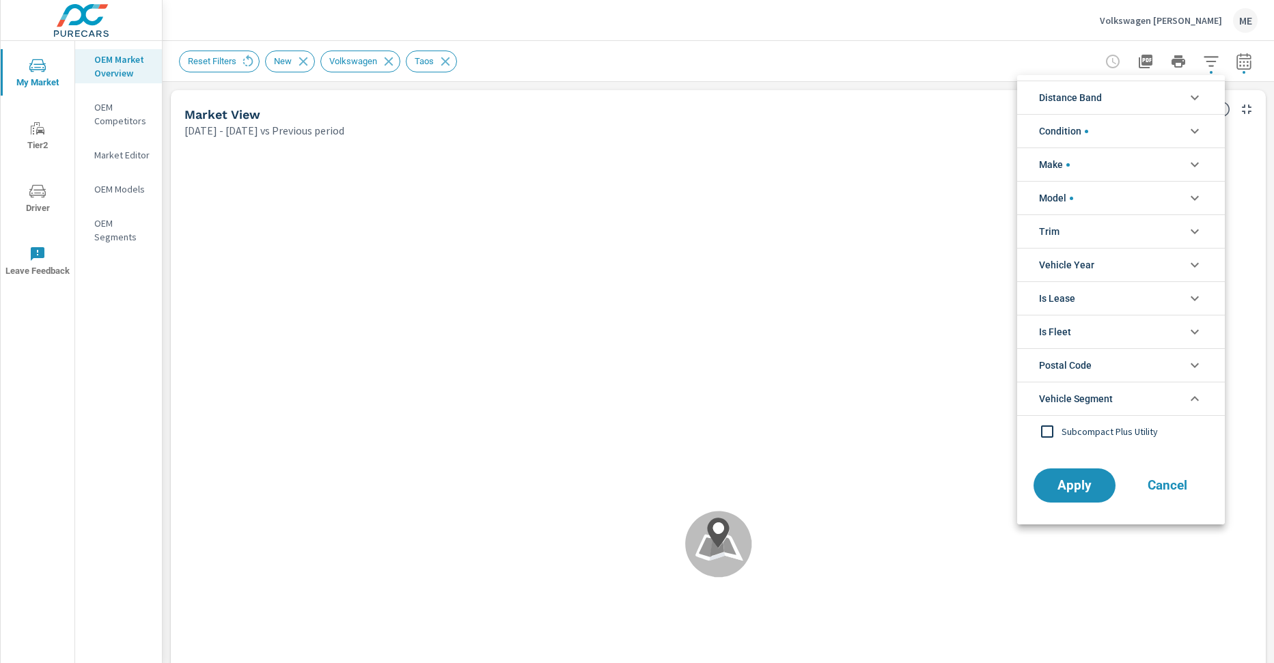
click at [1089, 395] on span "Vehicle Segment" at bounding box center [1076, 399] width 74 height 33
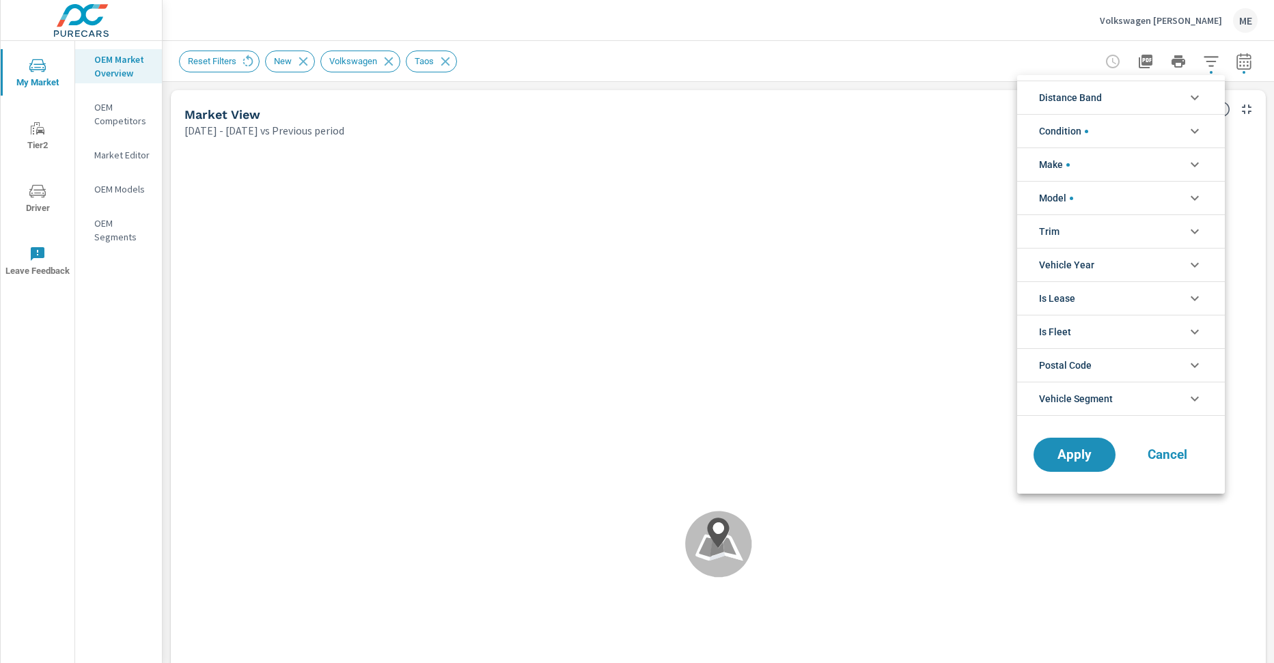
click at [848, 44] on div at bounding box center [637, 331] width 1274 height 663
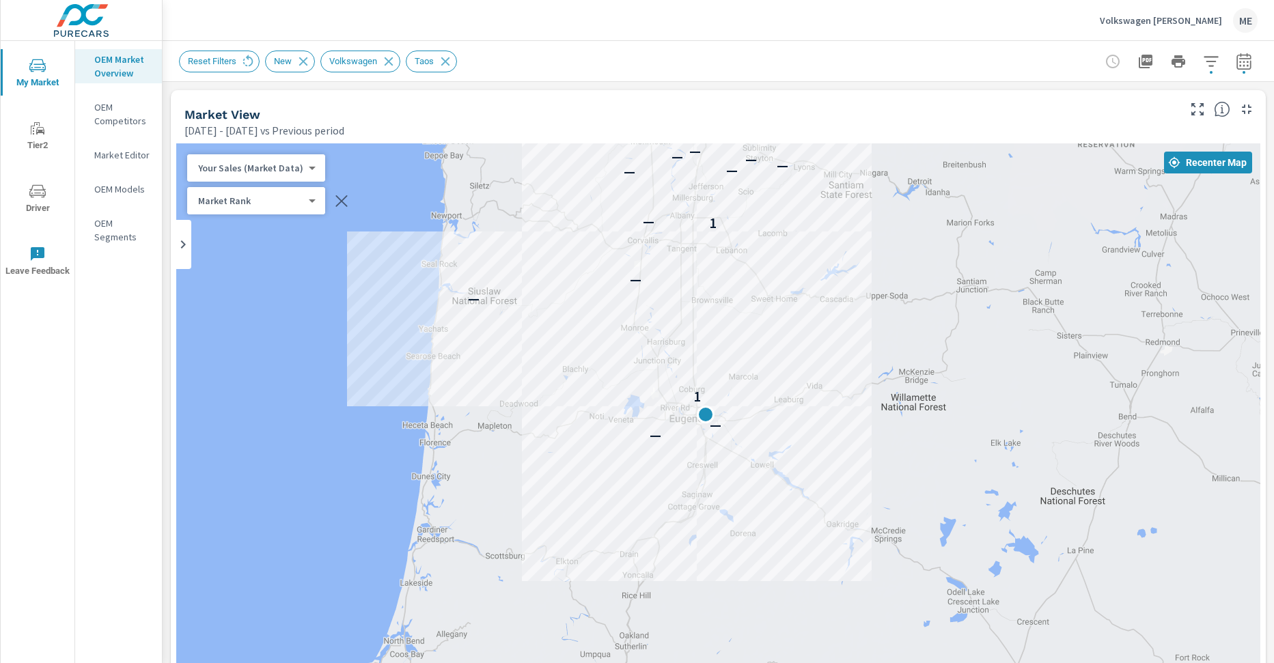
drag, startPoint x: 590, startPoint y: 193, endPoint x: 599, endPoint y: 239, distance: 46.6
click at [599, 239] on div "— — 1 — — 1 — — — — — — — — —" at bounding box center [718, 523] width 1084 height 760
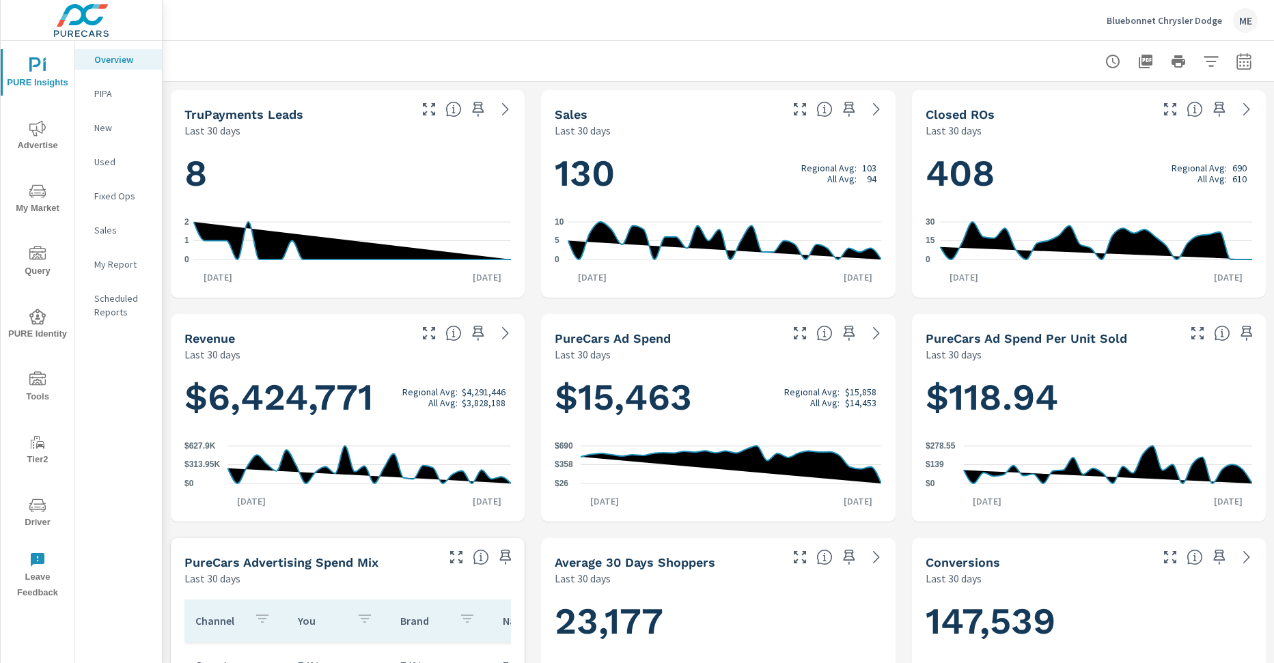
click at [36, 213] on span "My Market" at bounding box center [38, 199] width 66 height 33
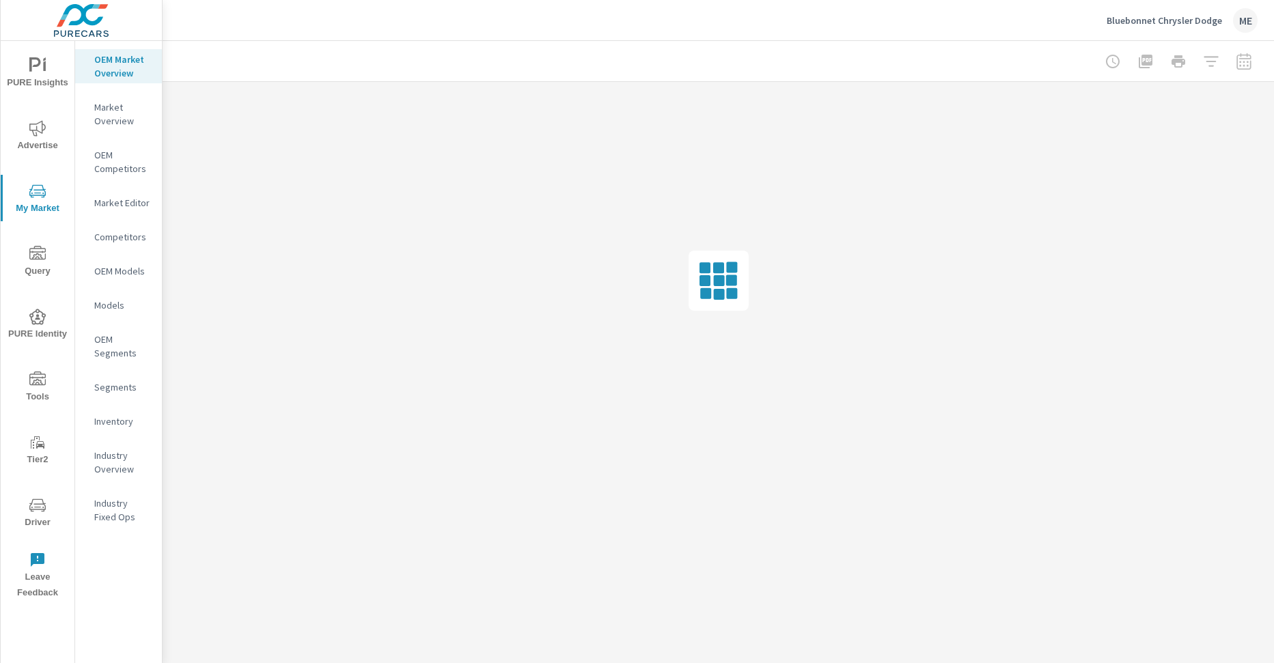
click at [137, 116] on p "Market Overview" at bounding box center [122, 113] width 57 height 27
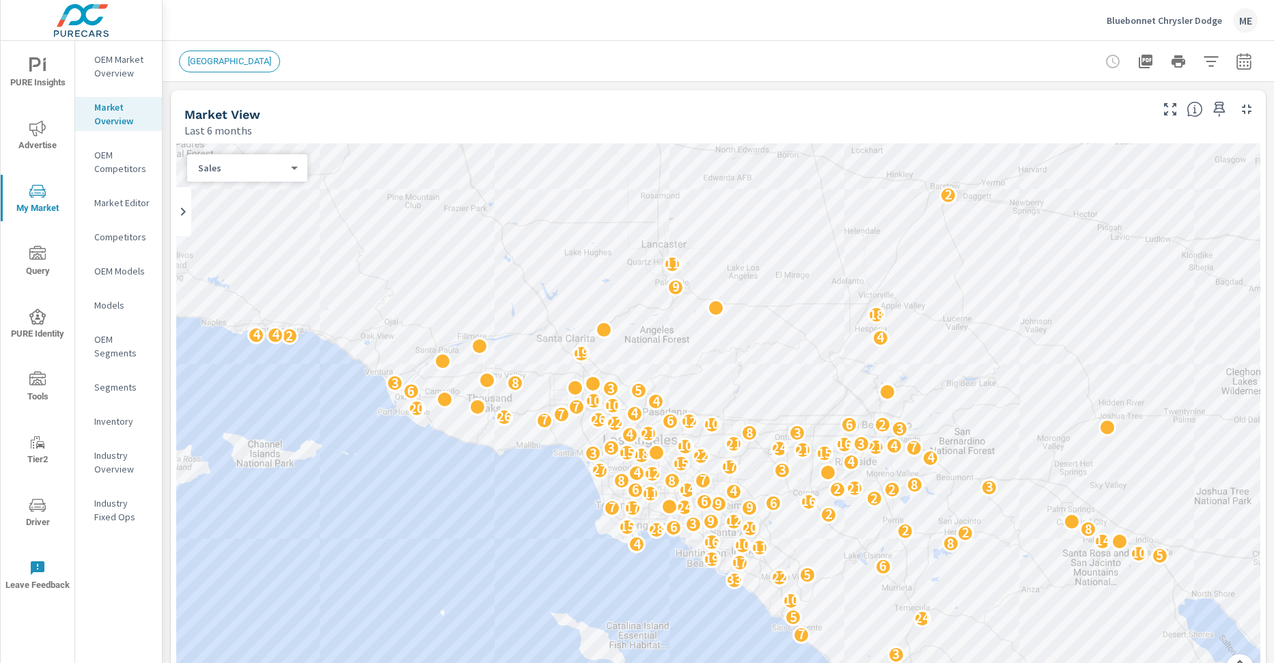
click at [1249, 61] on icon "button" at bounding box center [1244, 61] width 16 height 16
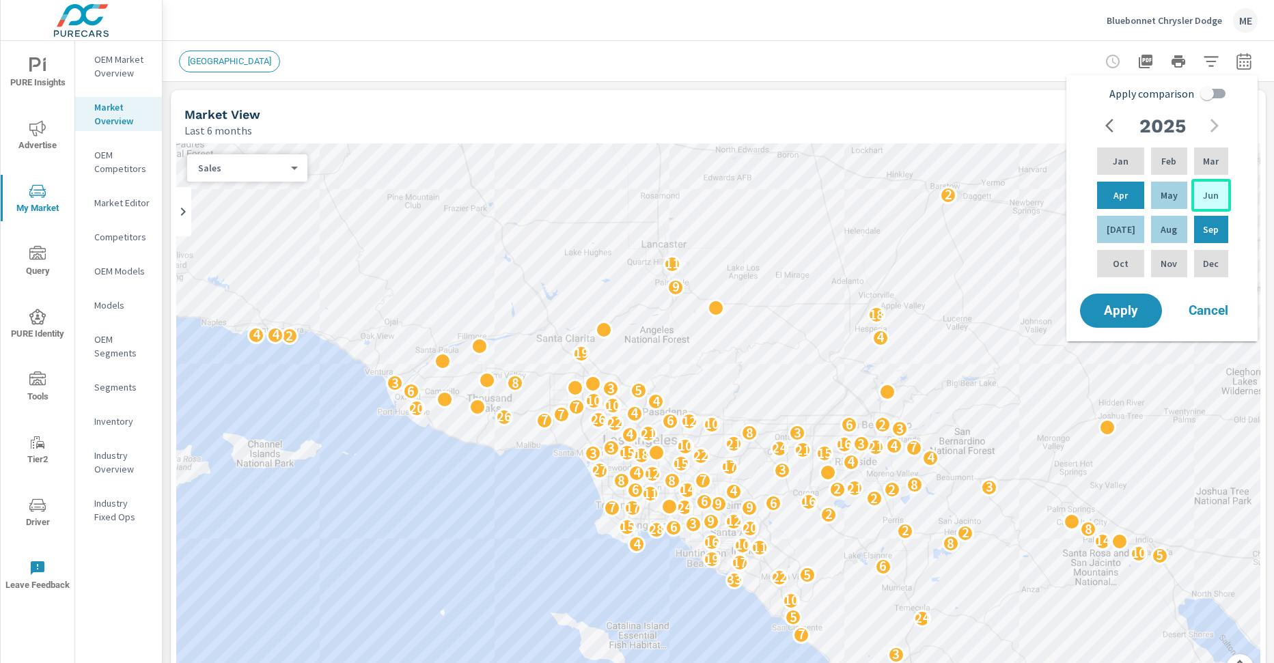
click at [1206, 193] on p "Jun" at bounding box center [1211, 196] width 16 height 14
click at [1163, 230] on p "Aug" at bounding box center [1169, 230] width 16 height 14
click at [1215, 92] on input "Apply comparison" at bounding box center [1207, 94] width 78 height 26
checkbox input "true"
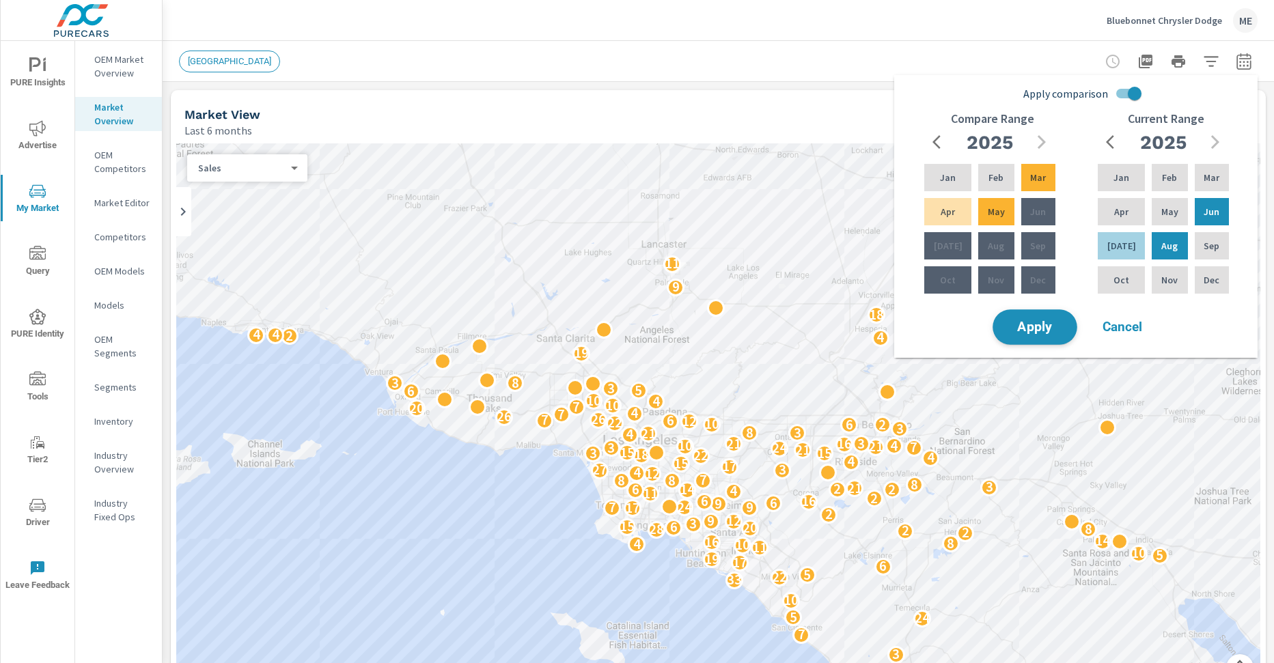
click at [1043, 321] on span "Apply" at bounding box center [1035, 327] width 56 height 13
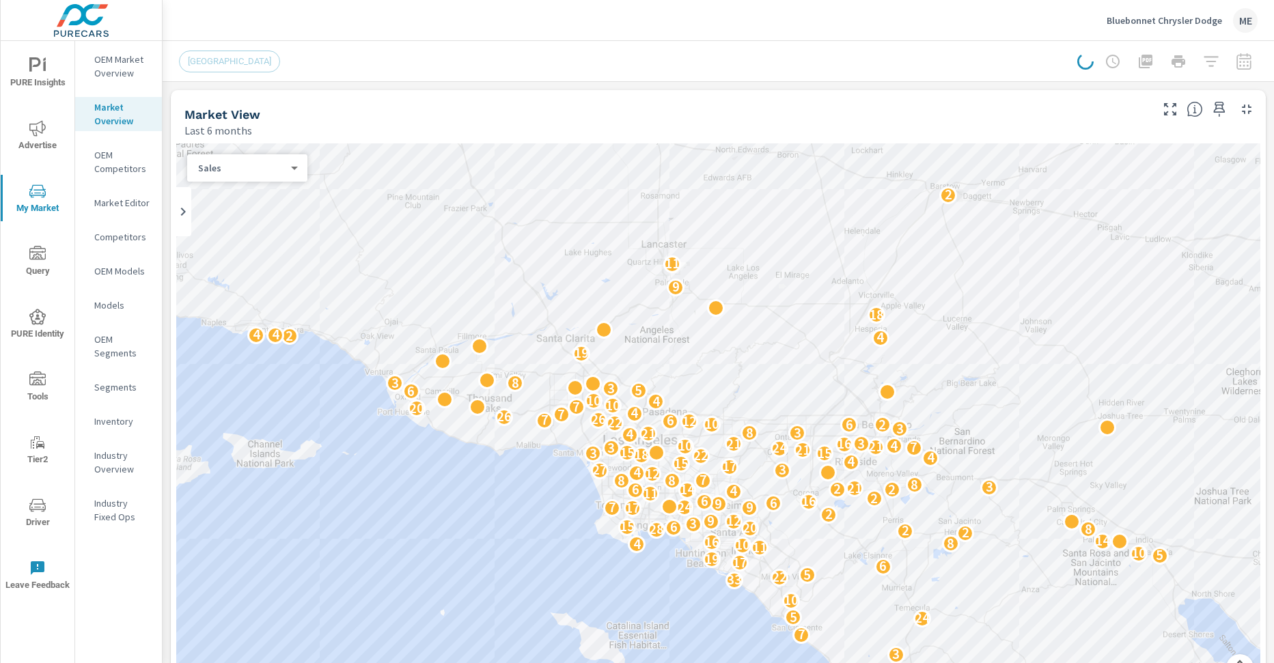
click at [564, 30] on div "Bluebonnet Chrysler Dodge ME" at bounding box center [718, 20] width 1079 height 40
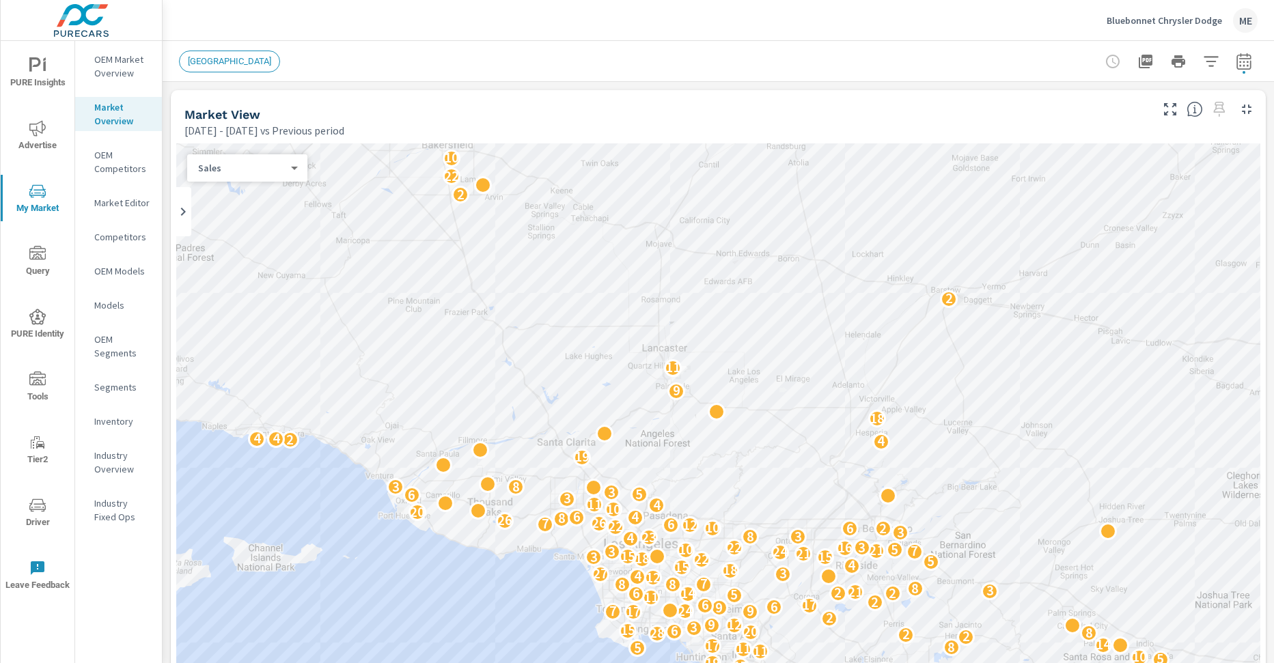
click at [1218, 57] on icon "button" at bounding box center [1211, 61] width 14 height 10
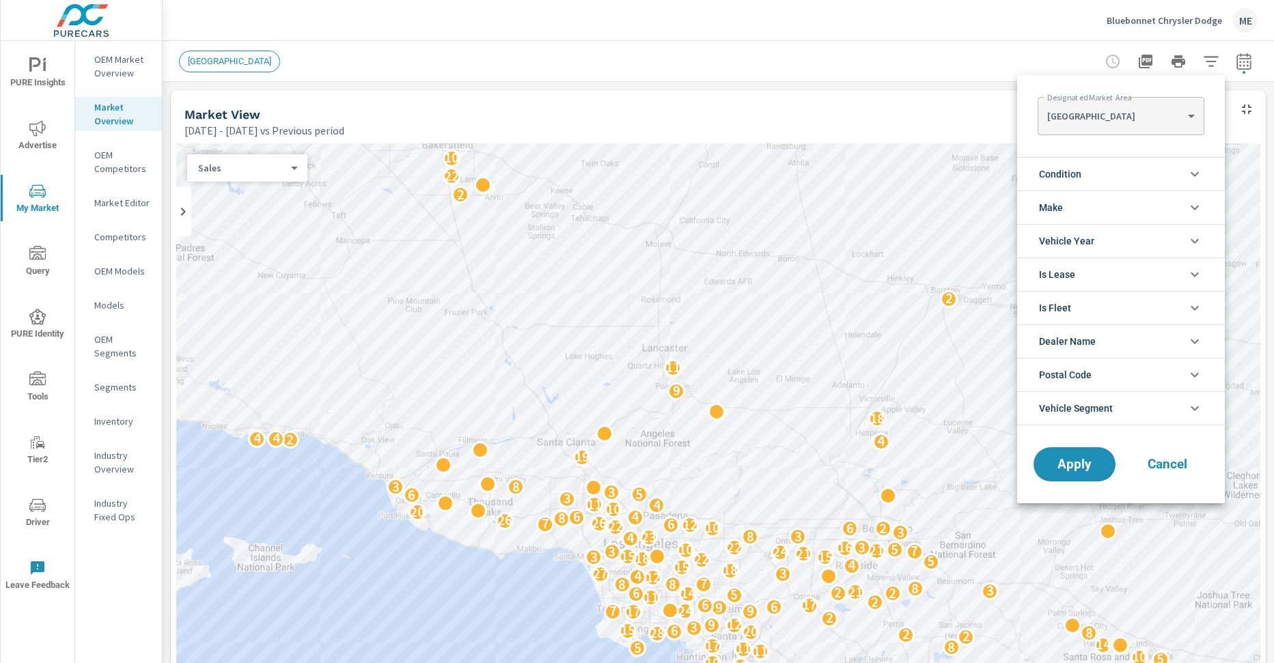
click at [1088, 114] on body "PURE Insights Advertise My Market Query PURE Identity Tools Tier2 Driver Leave …" at bounding box center [637, 331] width 1274 height 663
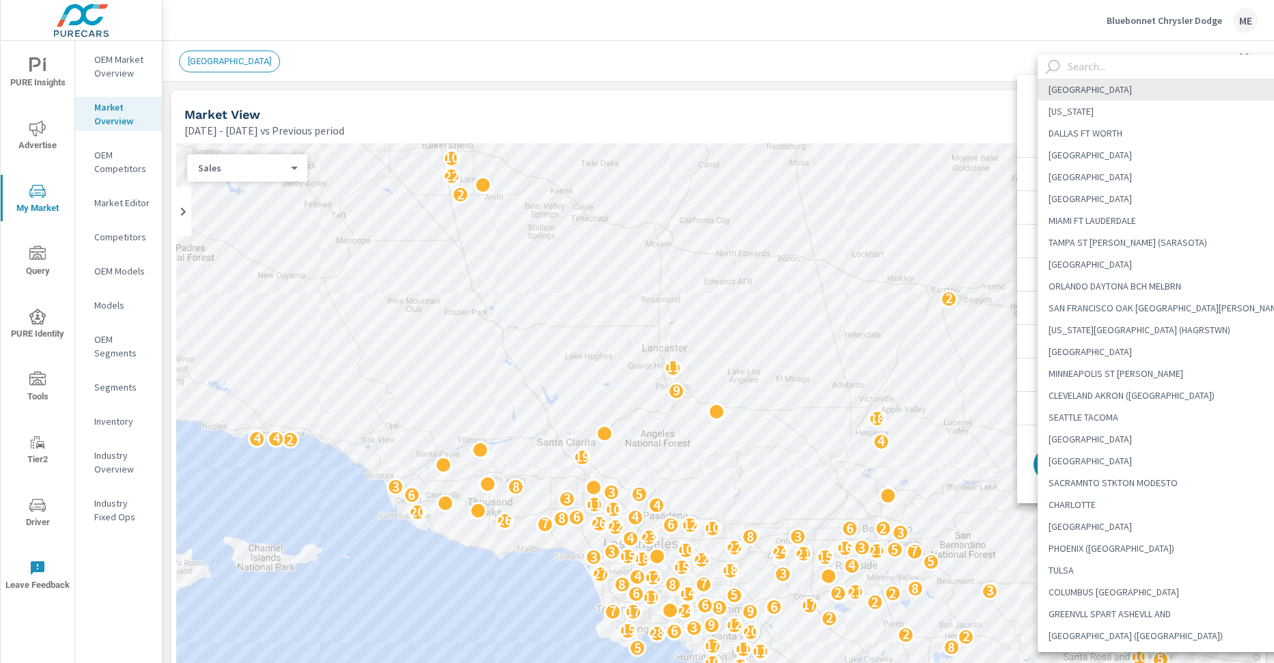
click at [1101, 68] on input "text" at bounding box center [1179, 67] width 234 height 24
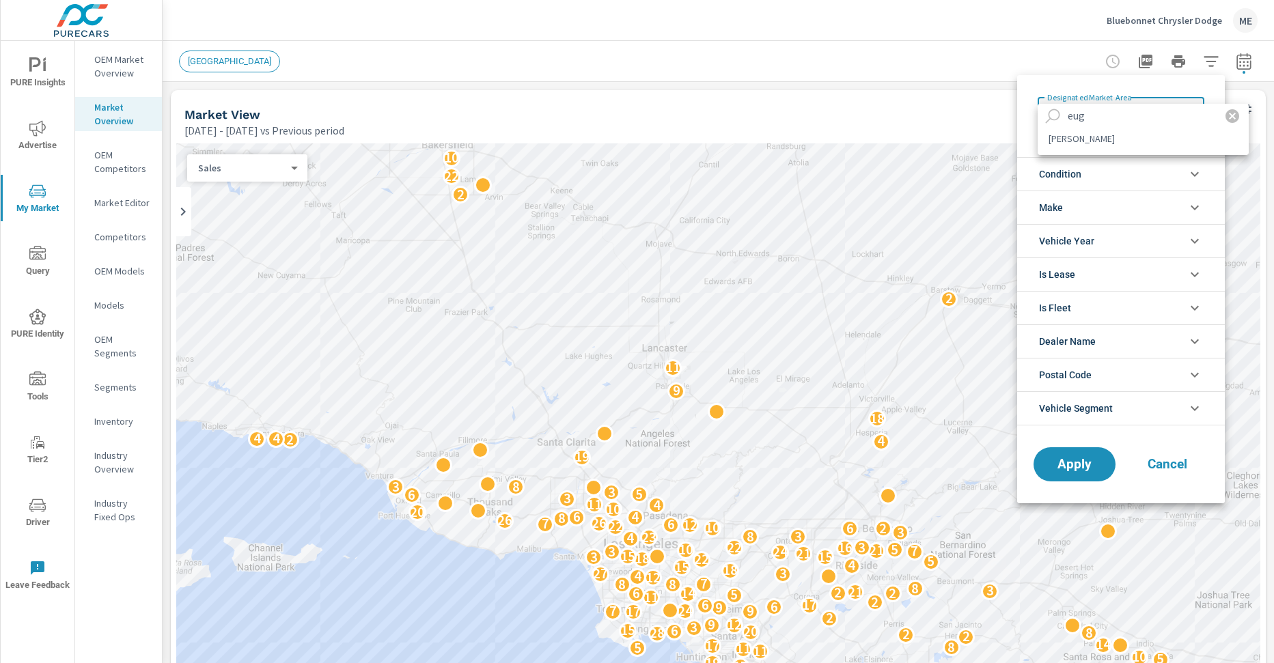
type input "eug"
click at [1074, 146] on li "EUGENE" at bounding box center [1143, 139] width 211 height 22
type Area "EUGENE"
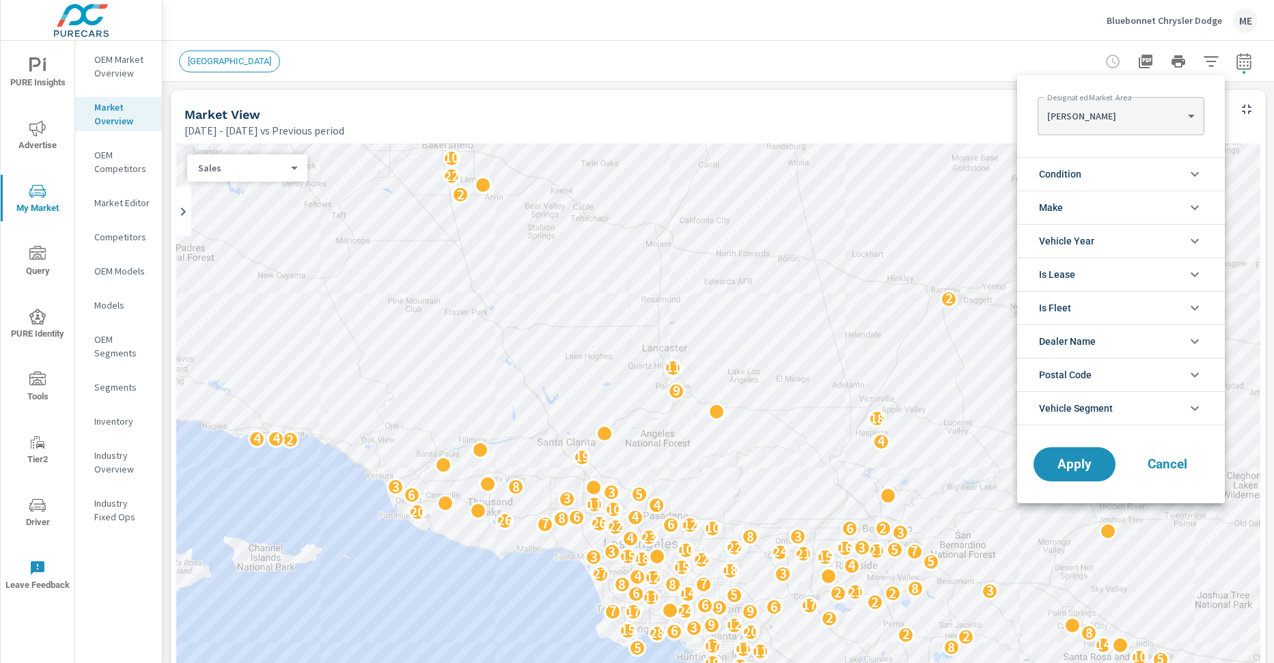
click at [1079, 183] on span "Condition" at bounding box center [1060, 174] width 42 height 33
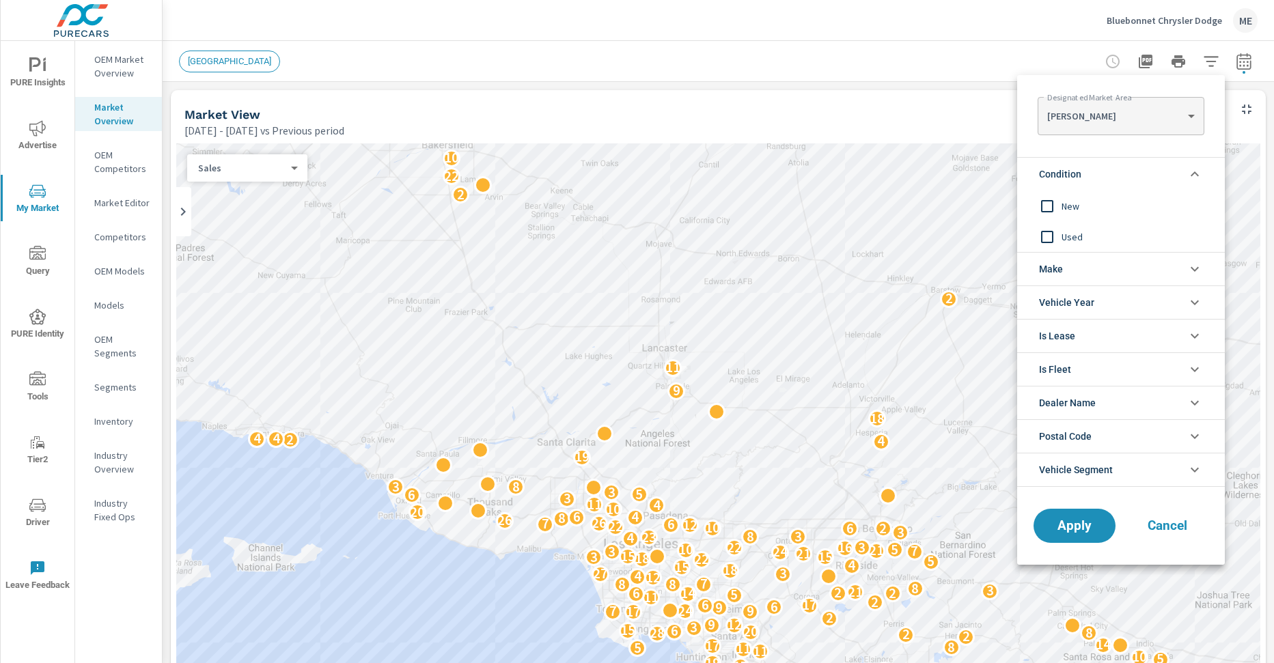
click at [1073, 202] on span "New" at bounding box center [1137, 206] width 150 height 16
click at [1105, 473] on span "Vehicle Segment" at bounding box center [1076, 470] width 74 height 33
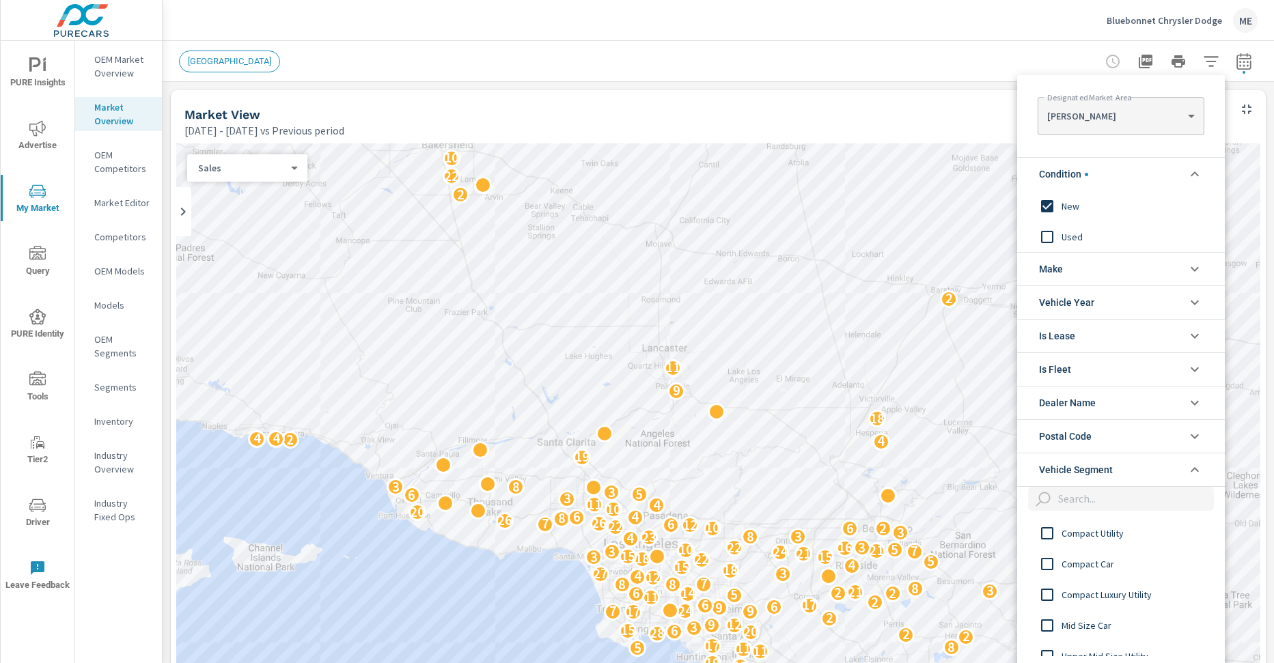
click at [1114, 495] on input "filter options" at bounding box center [1133, 499] width 161 height 24
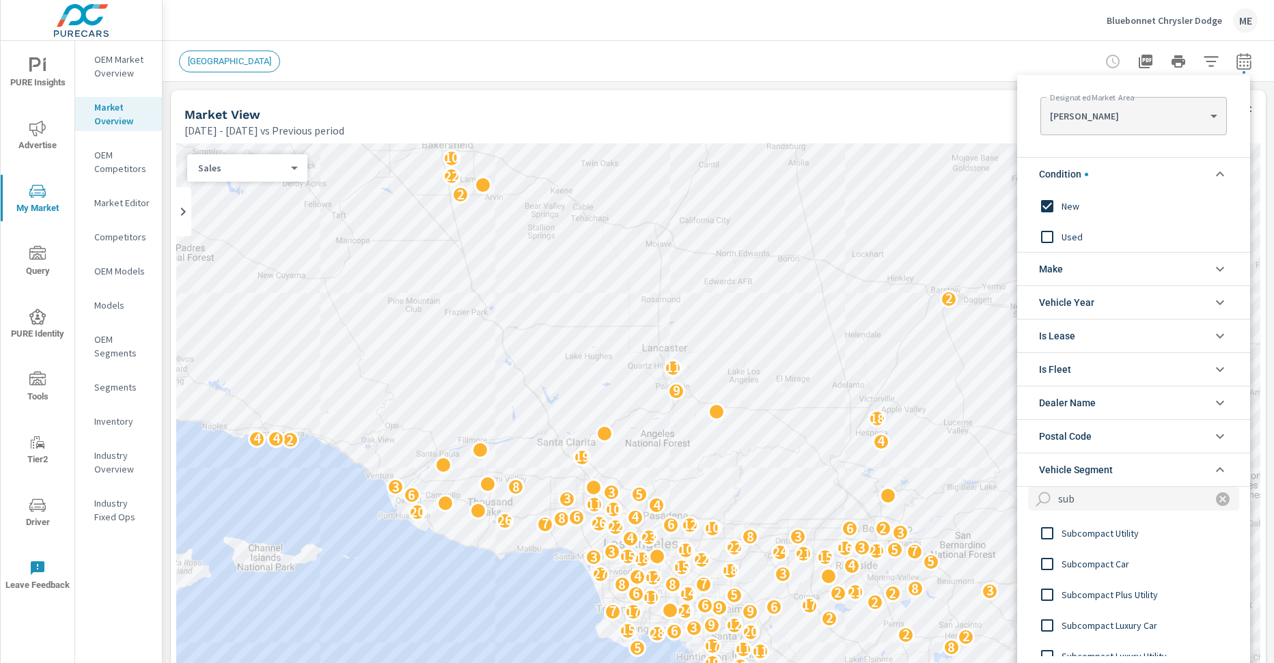
type input "sub"
click at [1135, 590] on span "Subcompact Plus Utility" at bounding box center [1137, 595] width 150 height 16
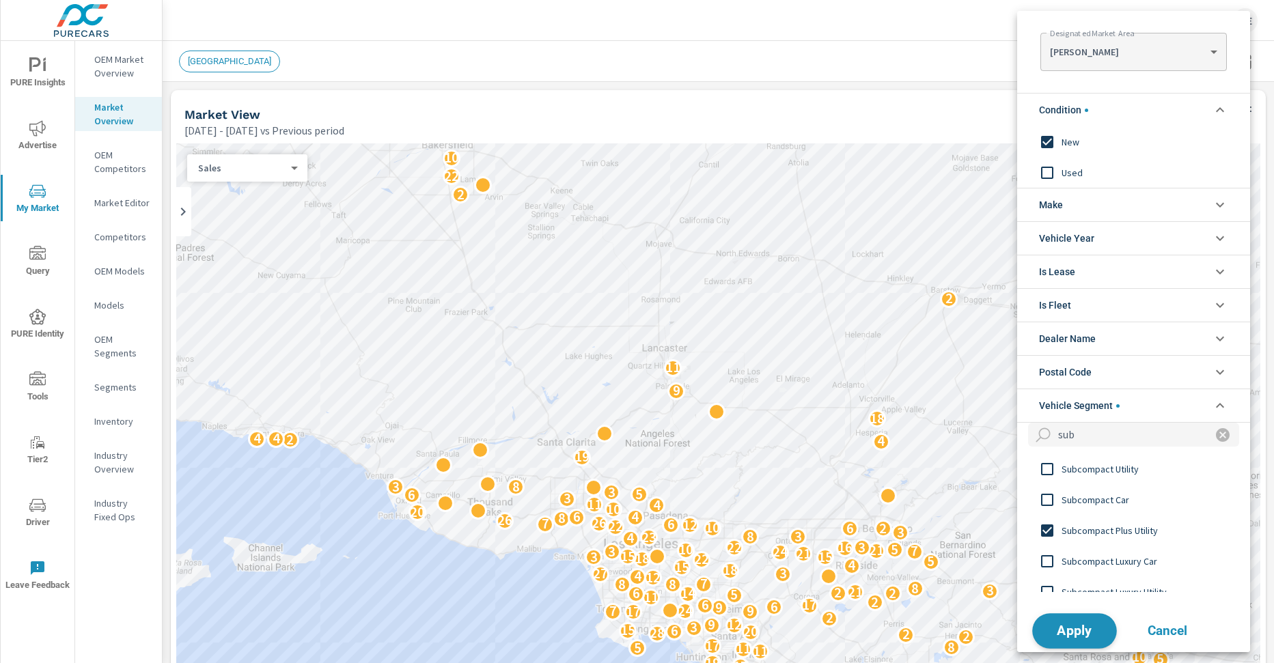
click at [1080, 631] on span "Apply" at bounding box center [1075, 630] width 56 height 13
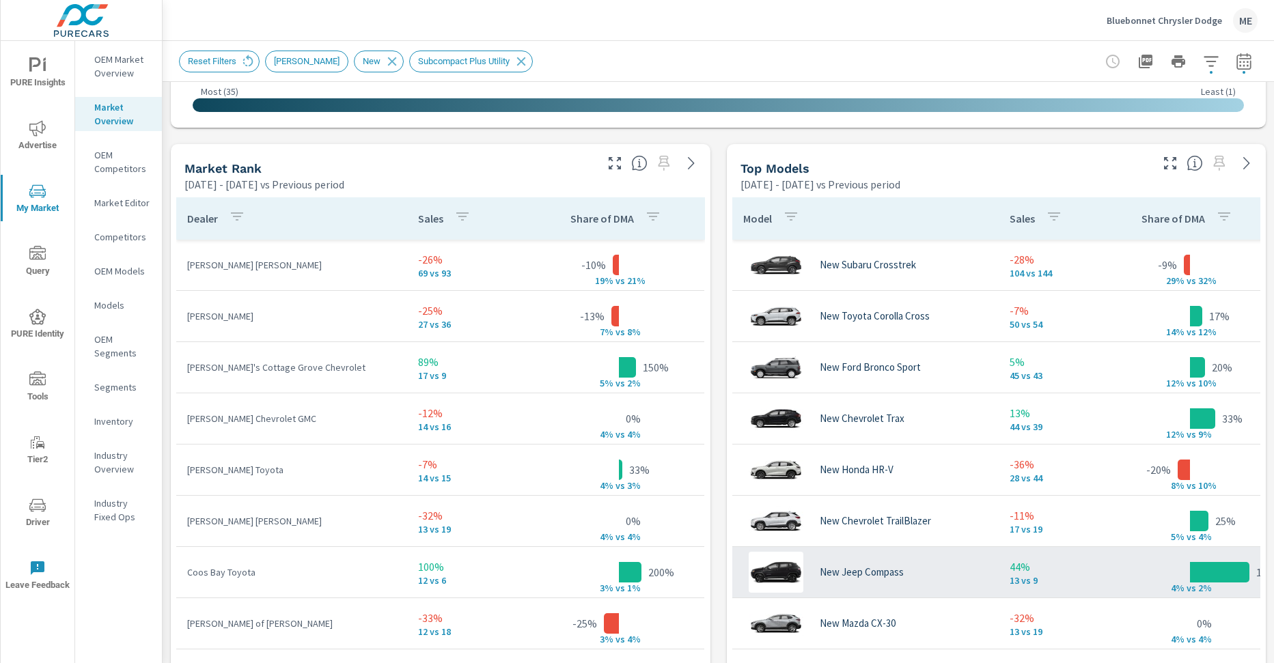
scroll to position [0, 20]
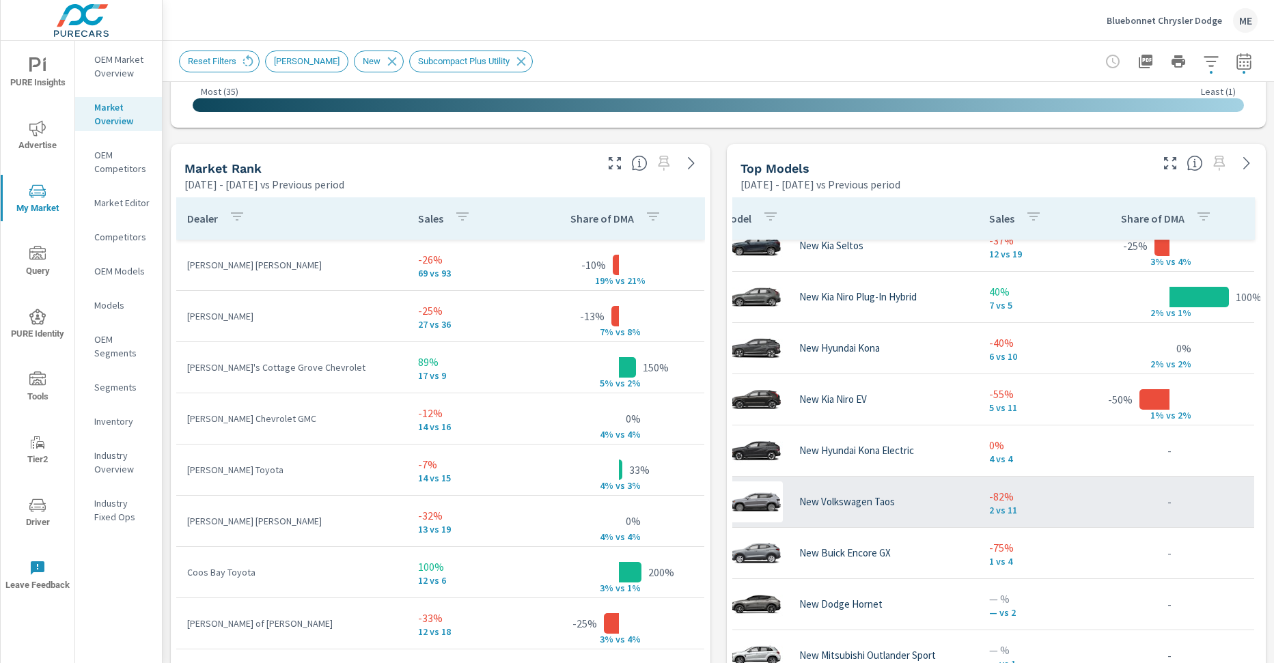
scroll to position [480, 0]
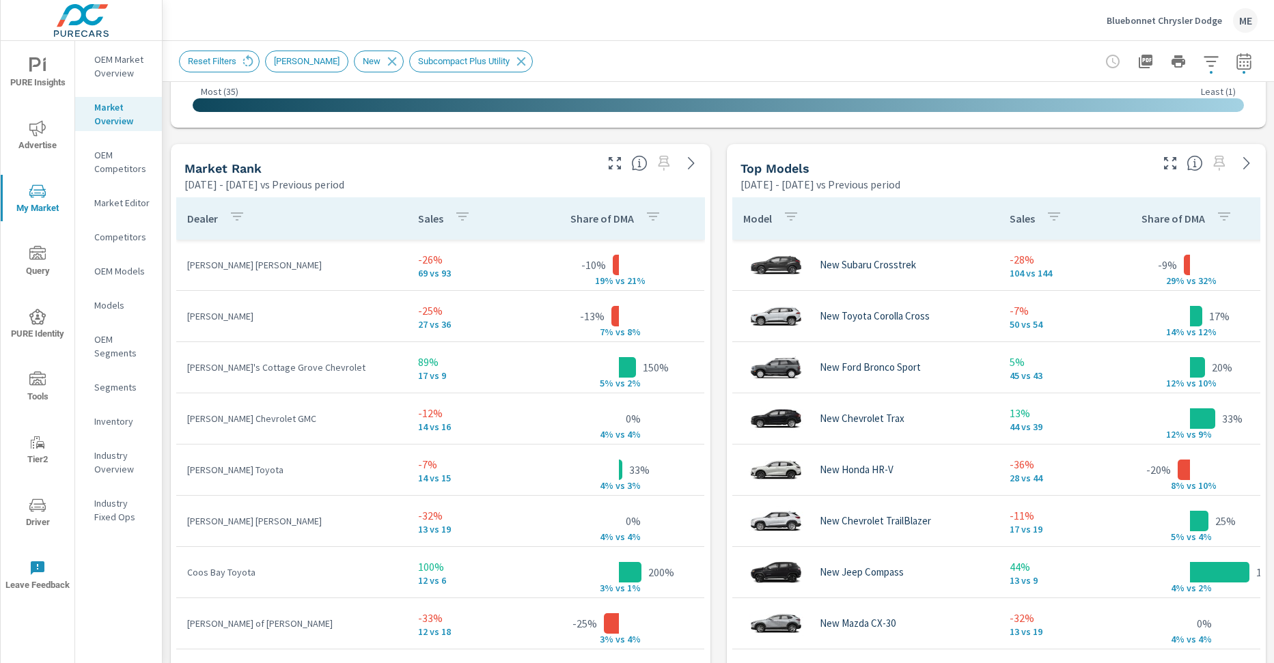
click at [717, 180] on div "Market View Jun 01, 2025 - Aug 31, 2025 vs Previous period ← Move left → Move r…" at bounding box center [719, 355] width 1112 height 2193
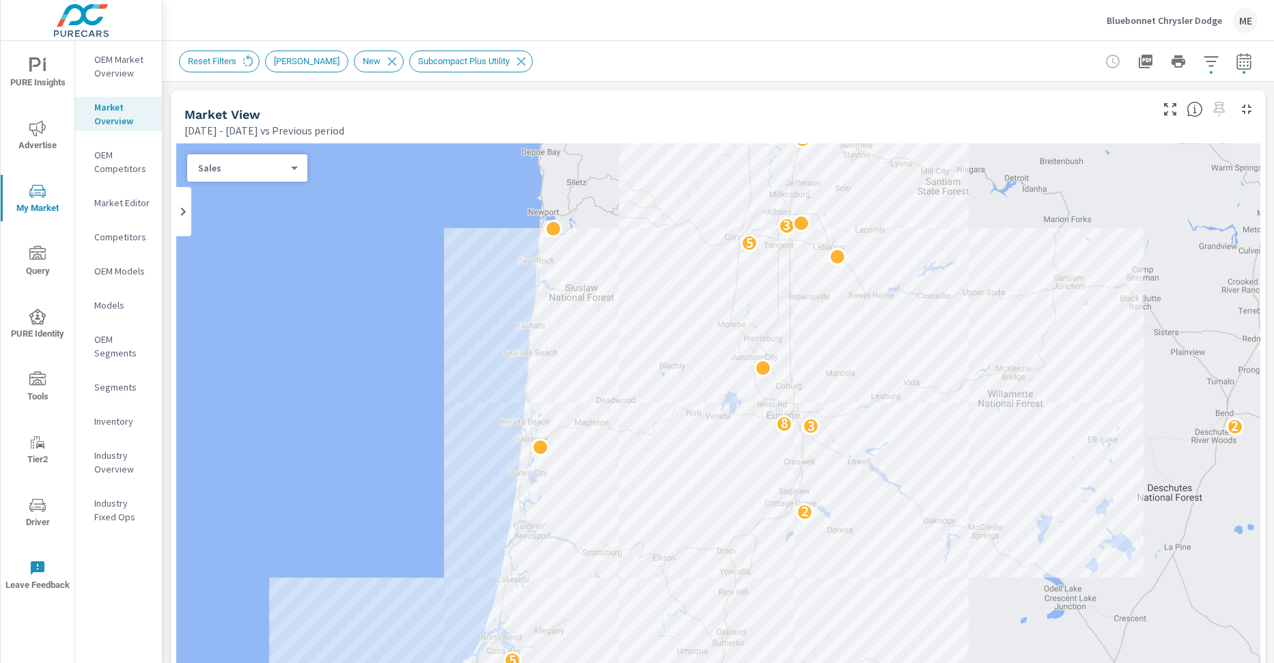
click at [730, 60] on div "Reset Filters EUGENE New Subcompact Plus Utility" at bounding box center [623, 62] width 888 height 22
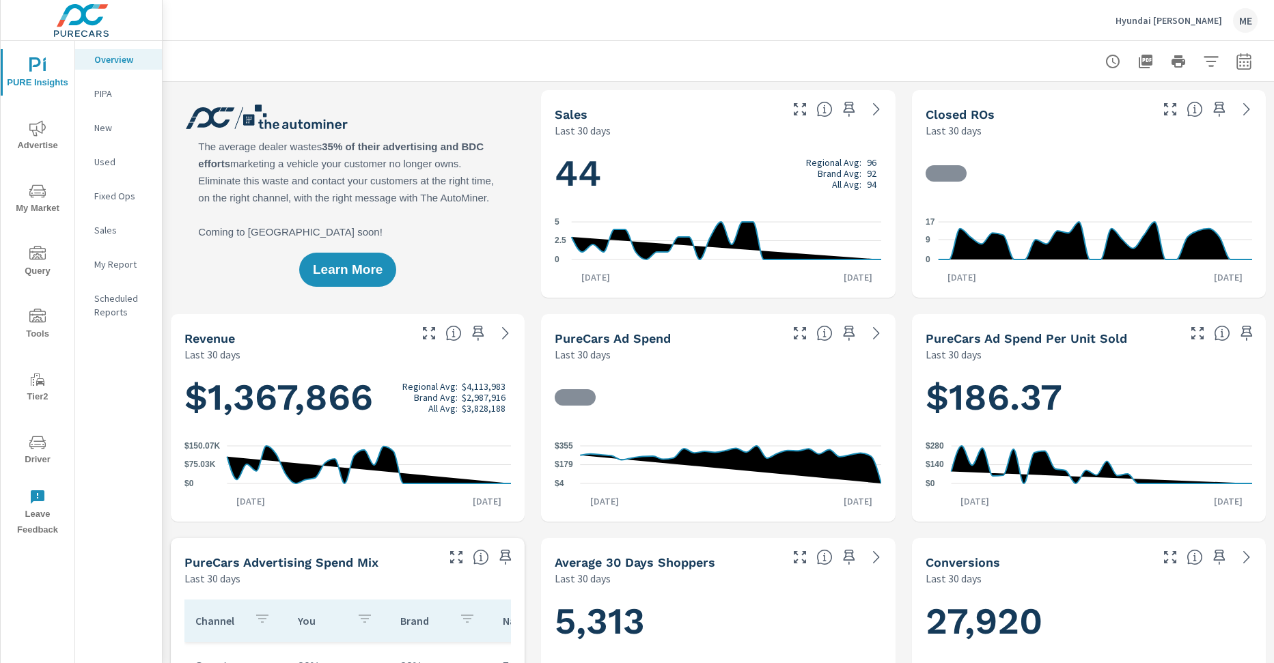
click at [829, 51] on div at bounding box center [718, 61] width 1079 height 40
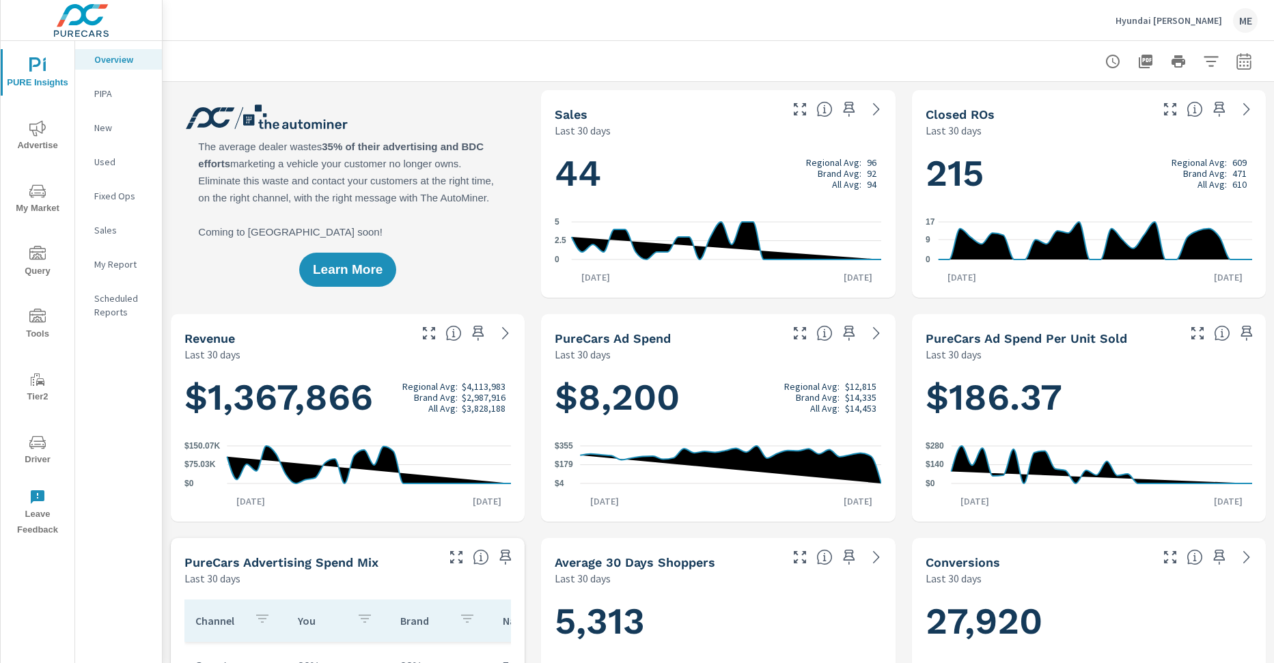
click at [36, 135] on icon "nav menu" at bounding box center [37, 128] width 16 height 16
click at [31, 206] on span "My Market" at bounding box center [38, 199] width 66 height 33
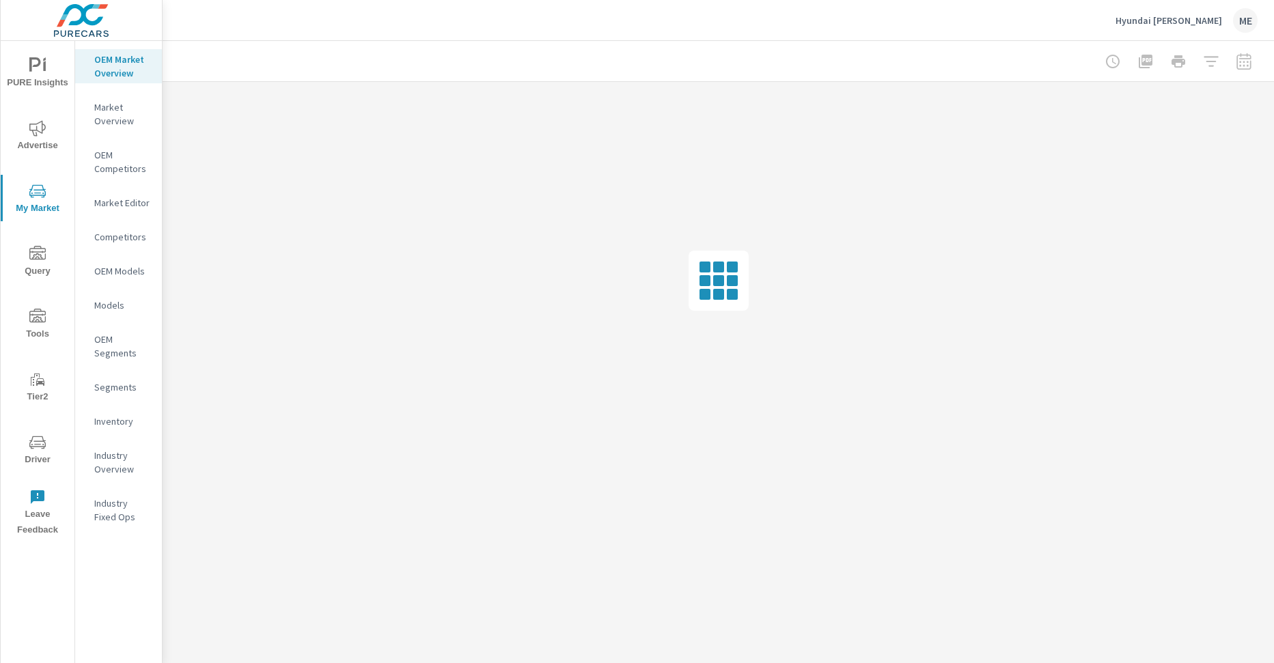
click at [103, 427] on p "Inventory" at bounding box center [122, 422] width 57 height 14
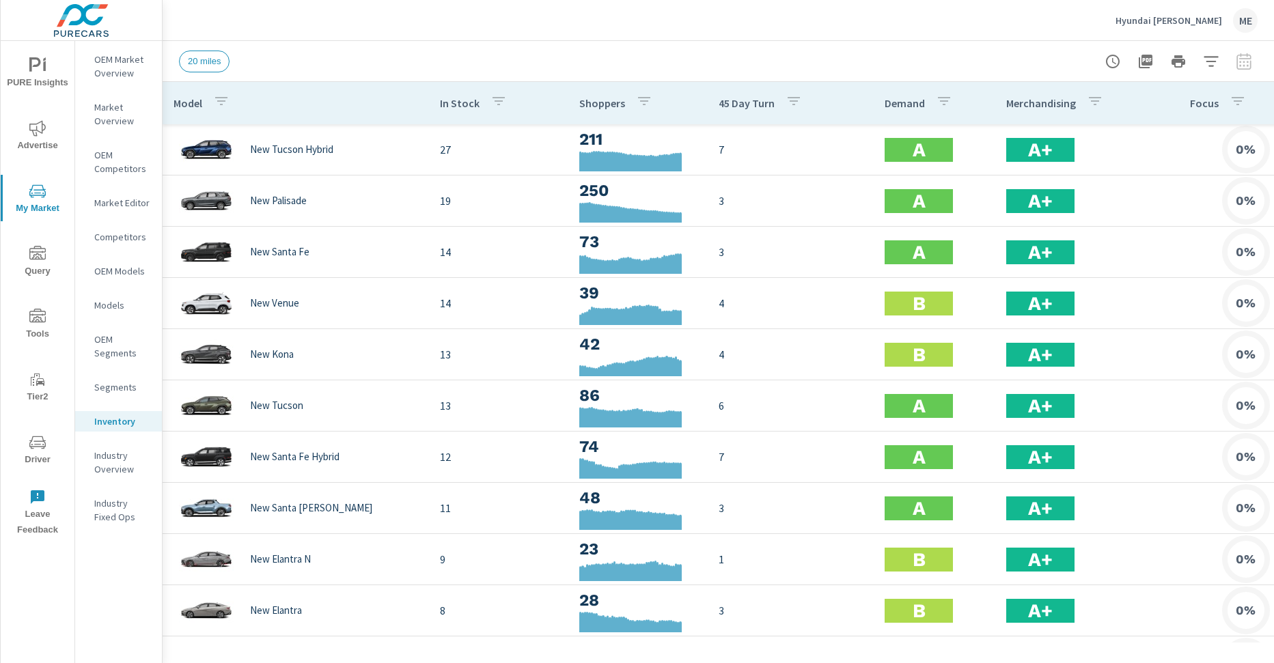
click at [1243, 97] on icon "button" at bounding box center [1238, 101] width 16 height 16
click at [1238, 100] on div at bounding box center [637, 331] width 1274 height 663
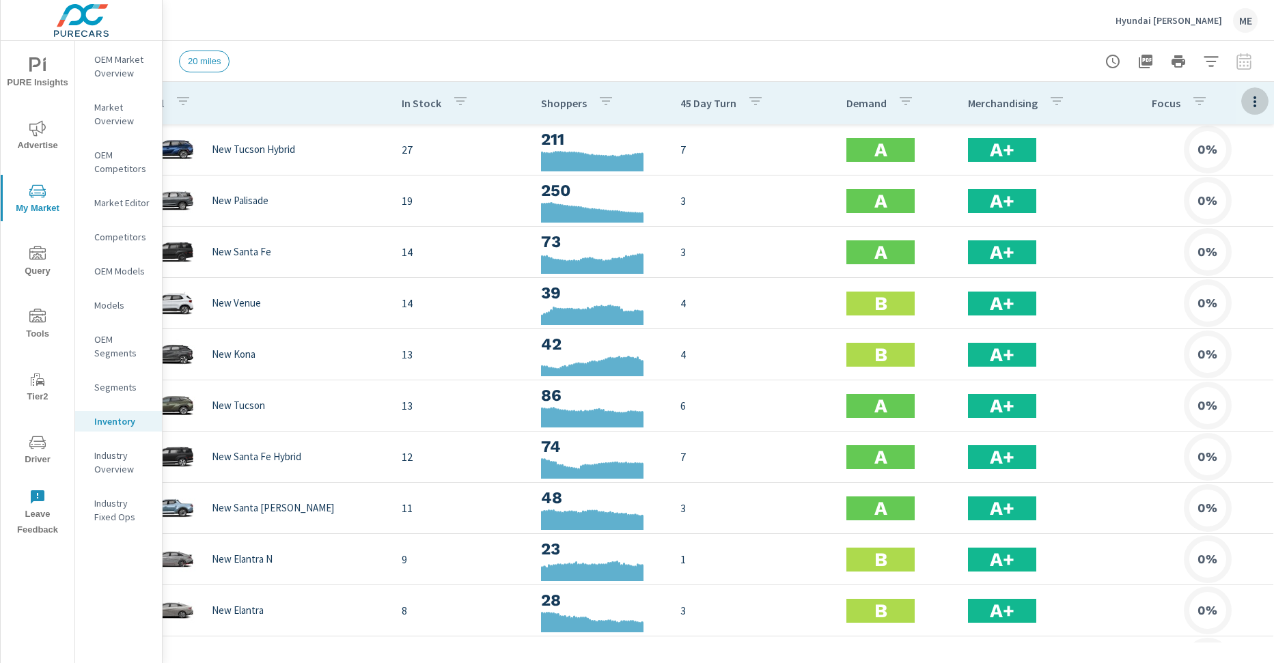
click at [1253, 100] on icon "button" at bounding box center [1255, 102] width 16 height 16
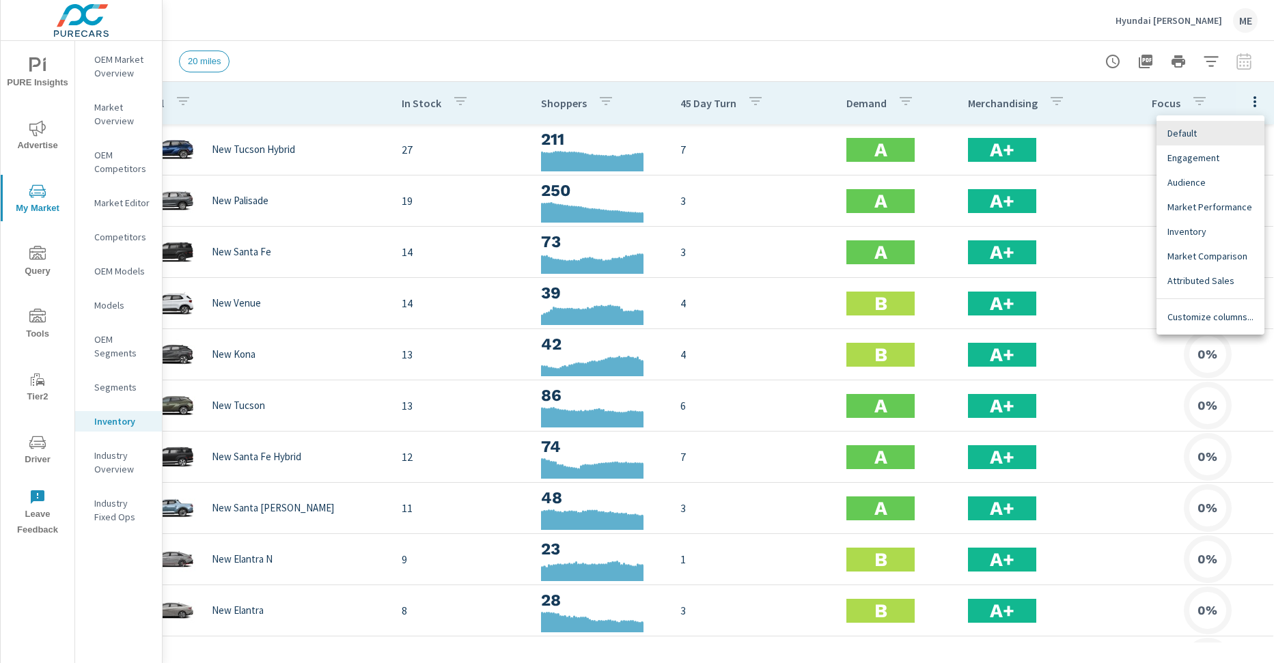
click at [1221, 318] on span "Customize columns..." at bounding box center [1211, 317] width 86 height 14
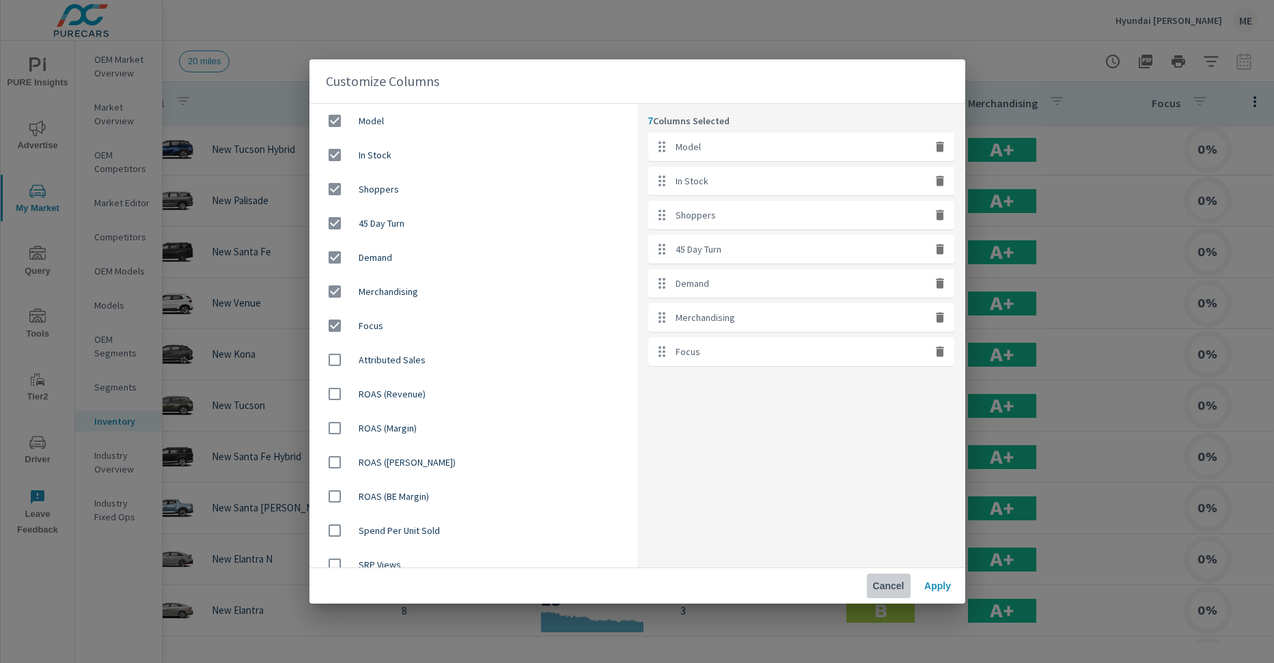
click at [894, 584] on span "Cancel" at bounding box center [888, 586] width 33 height 12
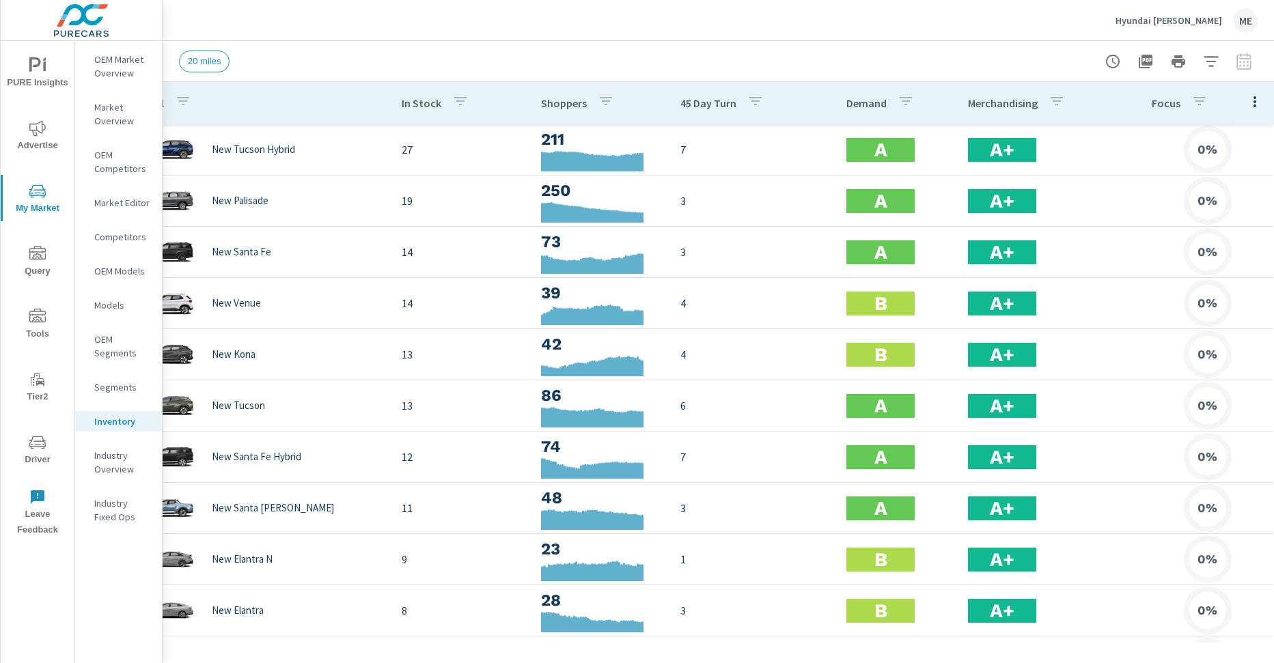
click at [1262, 104] on icon "button" at bounding box center [1255, 102] width 16 height 16
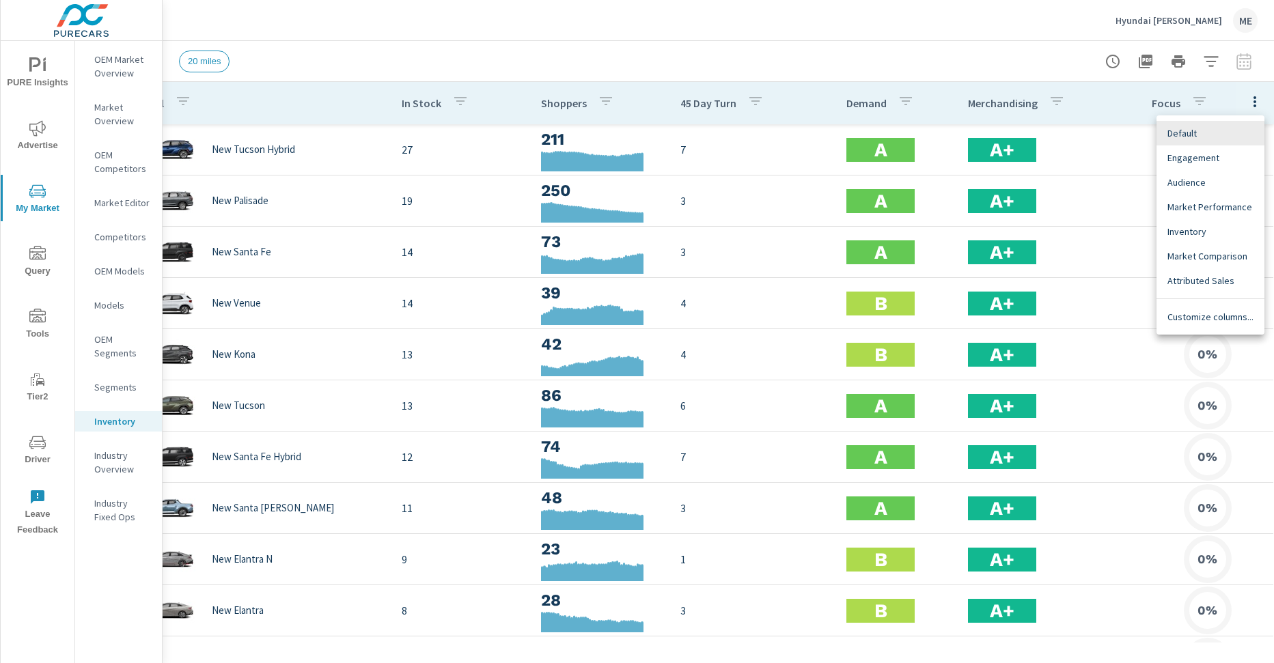
click at [1196, 184] on span "Audience" at bounding box center [1211, 183] width 86 height 14
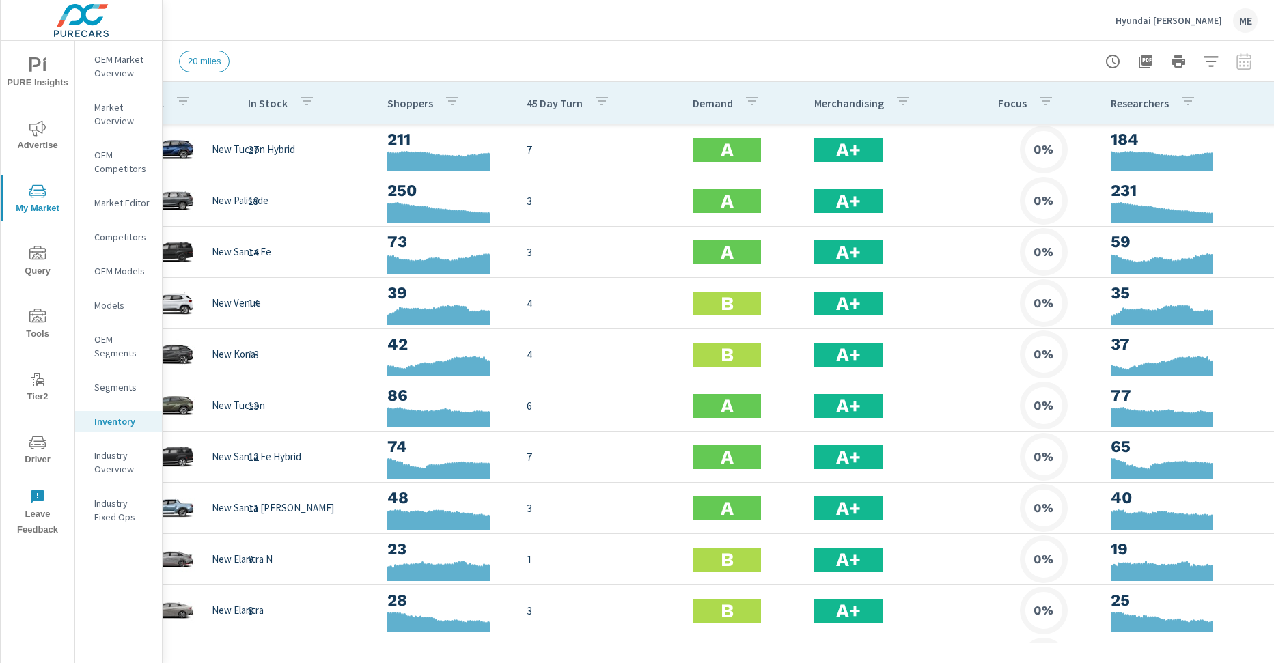
scroll to position [0, 291]
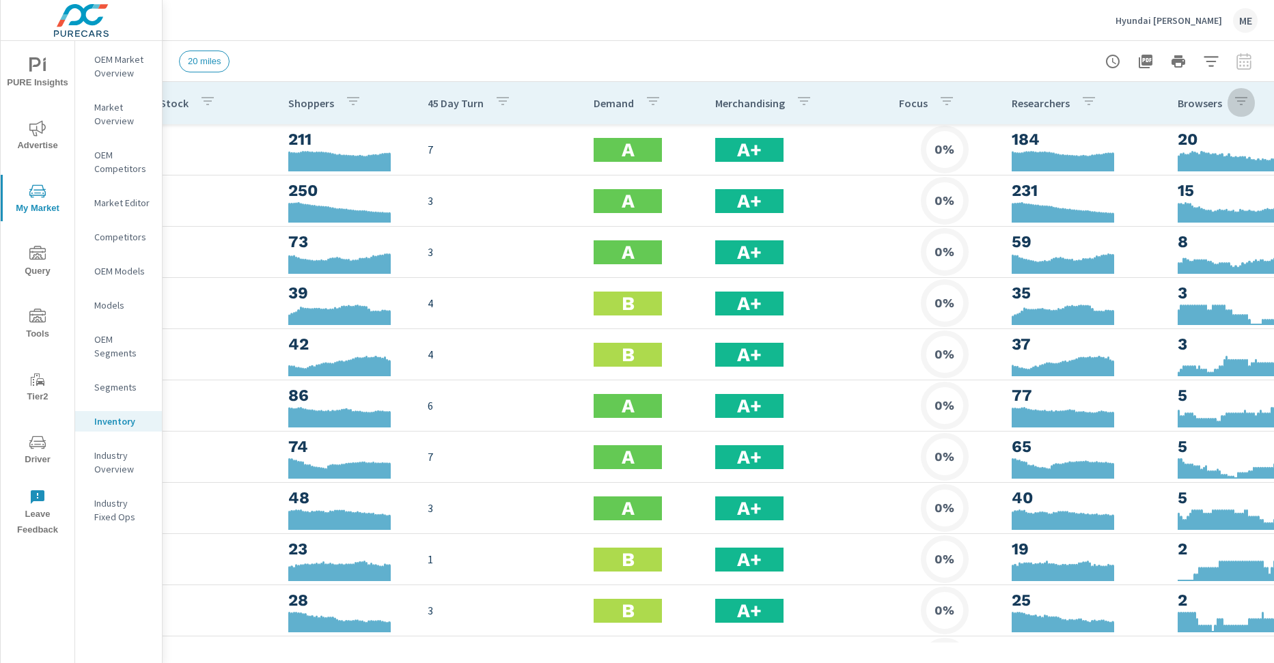
click at [1248, 101] on button "button" at bounding box center [1241, 102] width 27 height 31
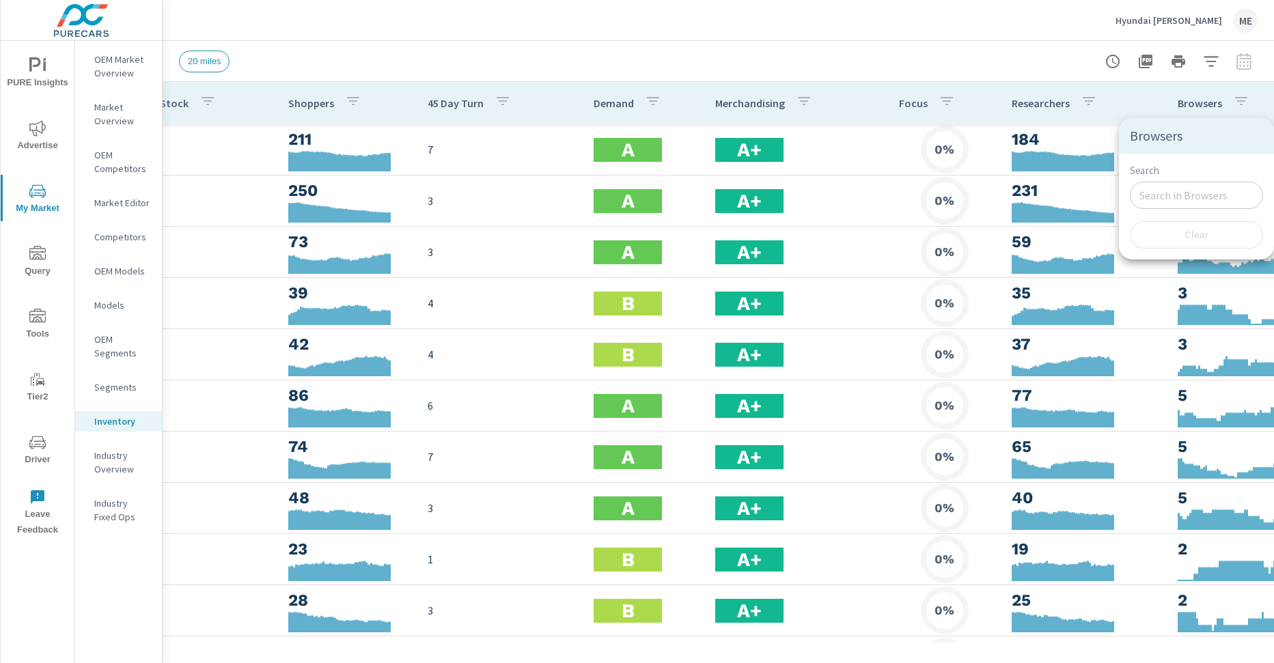
click at [1261, 92] on div at bounding box center [637, 331] width 1274 height 663
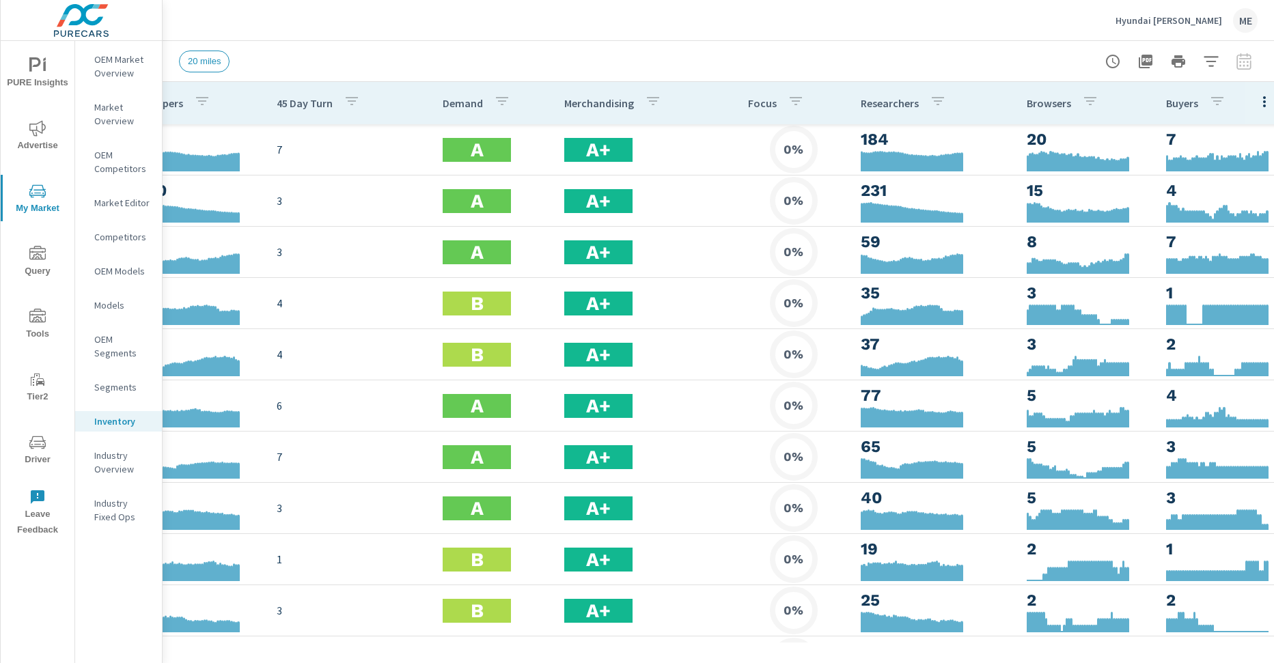
scroll to position [0, 452]
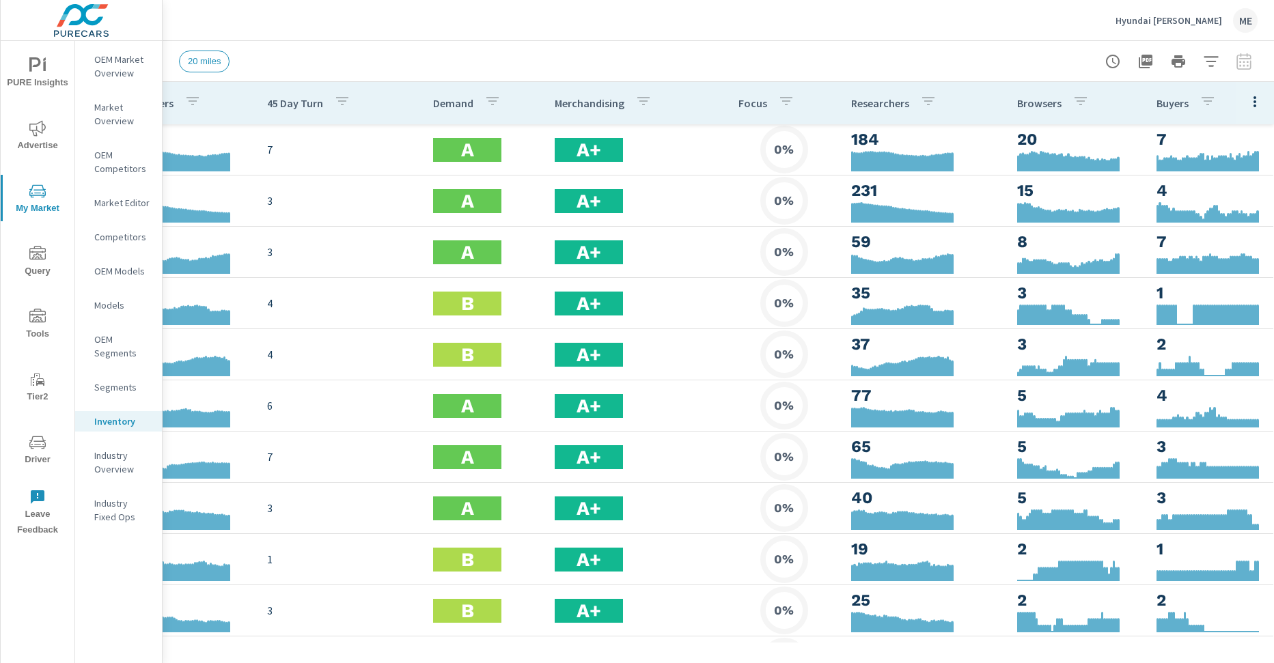
click at [1250, 100] on icon "button" at bounding box center [1255, 102] width 16 height 16
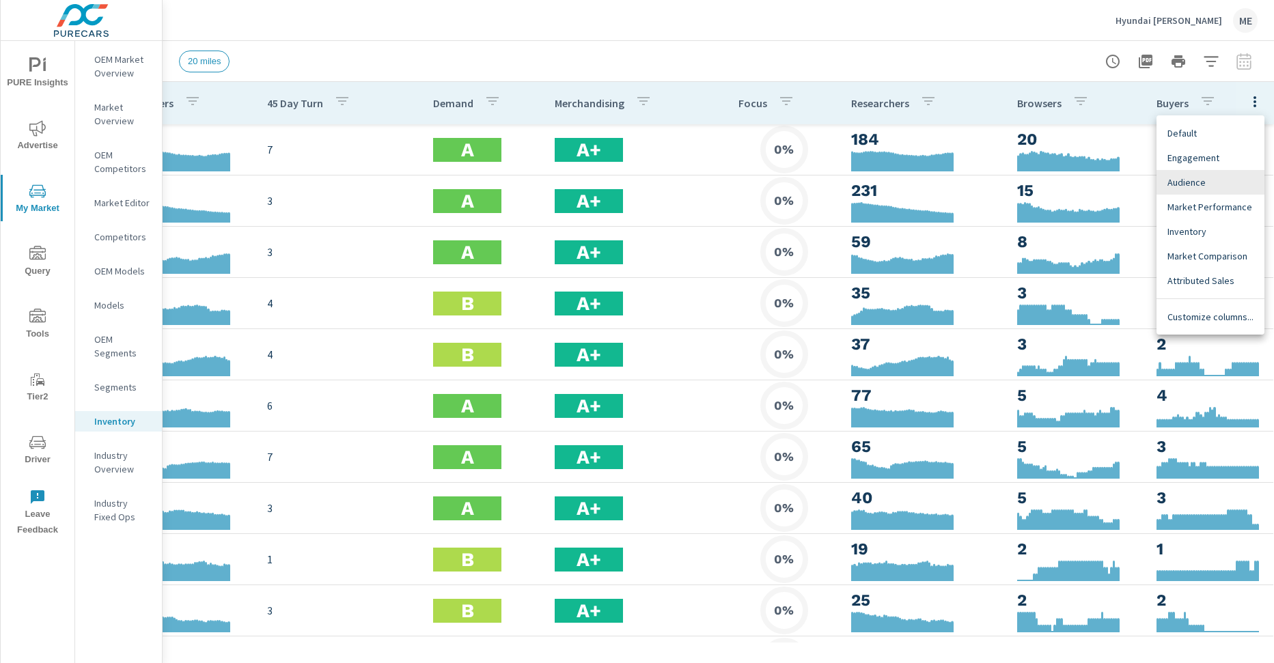
click at [1205, 310] on div "Customize columns..." at bounding box center [1211, 317] width 108 height 25
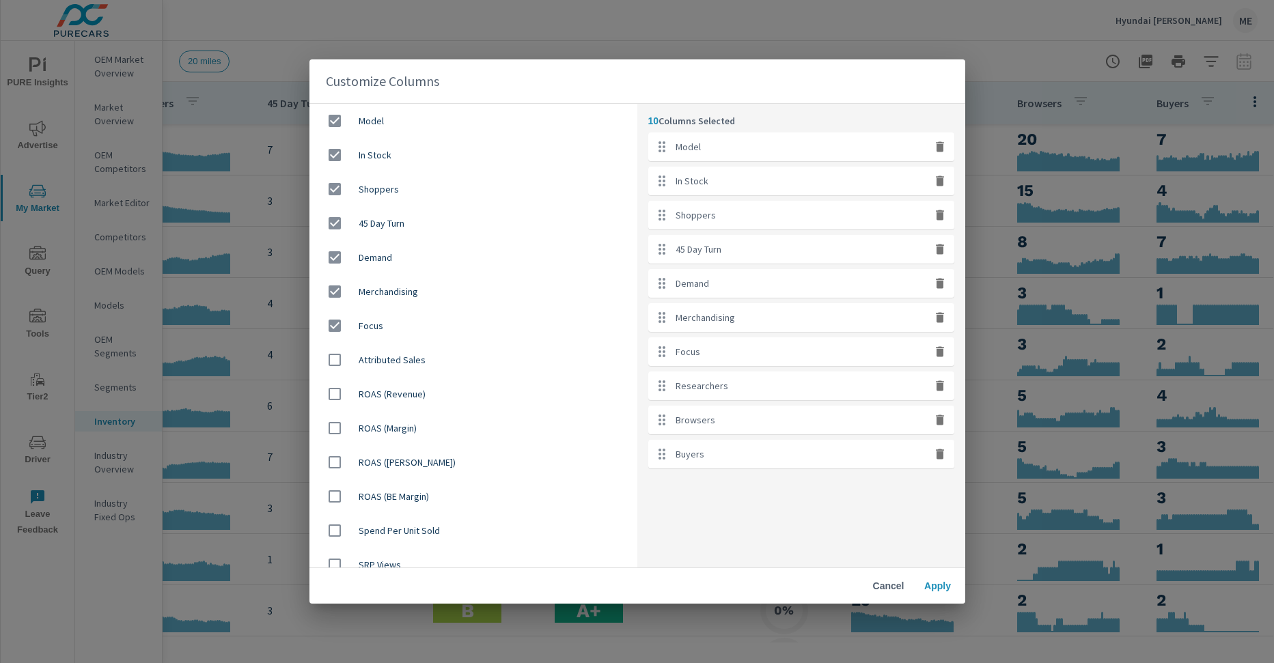
click at [941, 361] on div "Focus" at bounding box center [801, 352] width 306 height 29
click at [939, 347] on icon "button" at bounding box center [940, 351] width 8 height 10
checkbox input "false"
click at [932, 585] on span "Apply" at bounding box center [938, 586] width 33 height 12
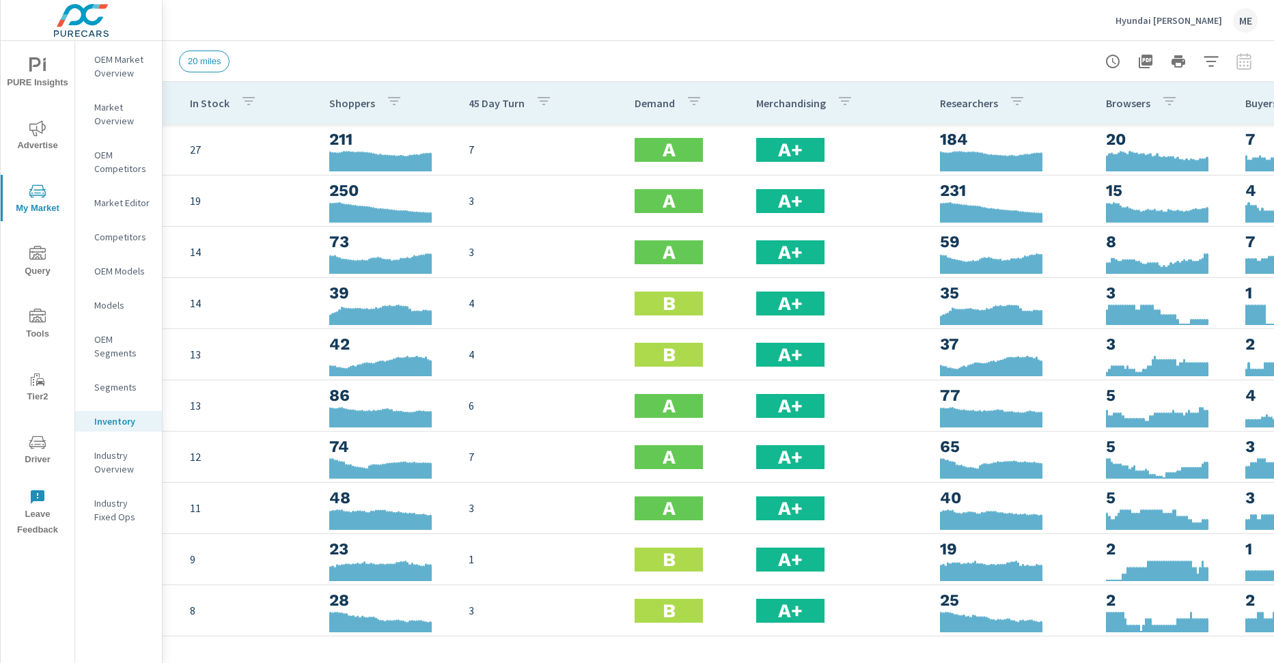
scroll to position [0, 339]
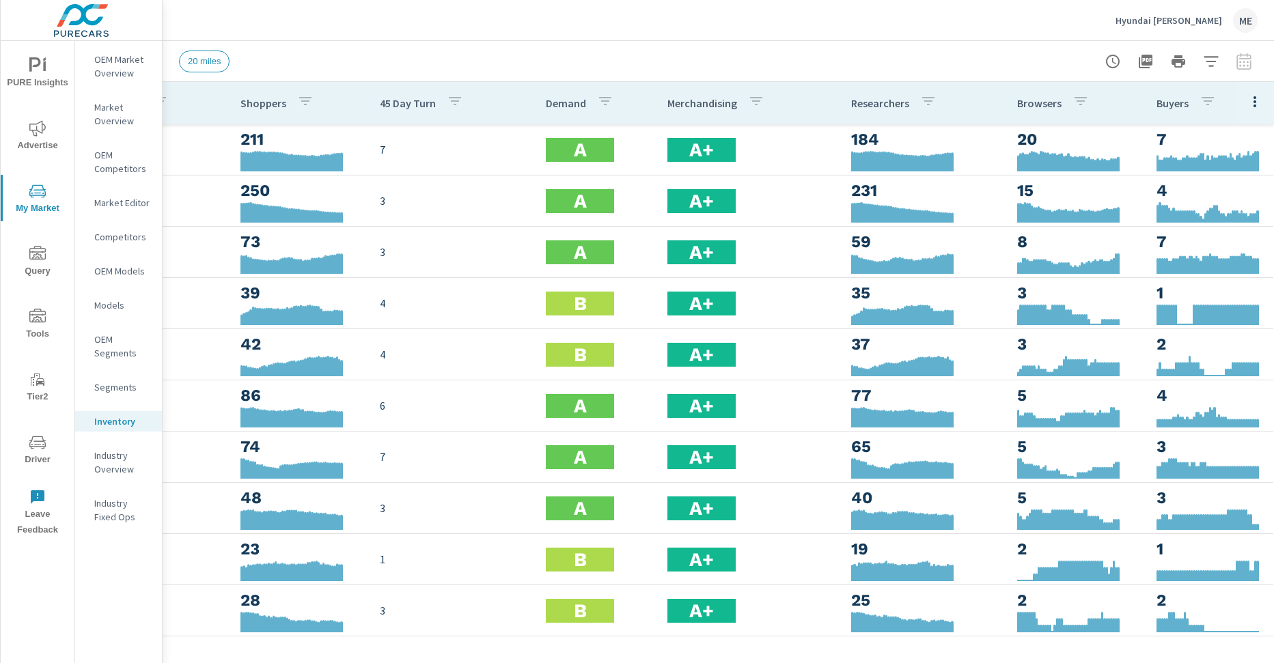
click at [1250, 105] on icon "button" at bounding box center [1255, 102] width 16 height 16
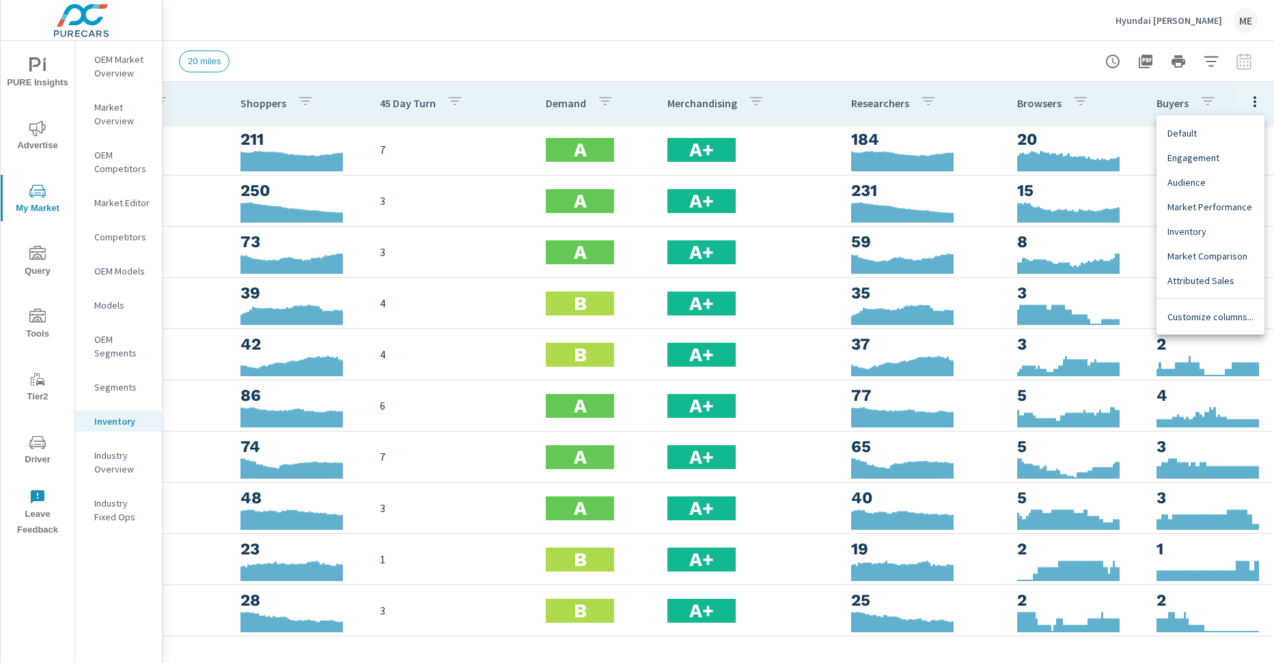
click at [1190, 317] on span "Customize columns..." at bounding box center [1211, 317] width 86 height 14
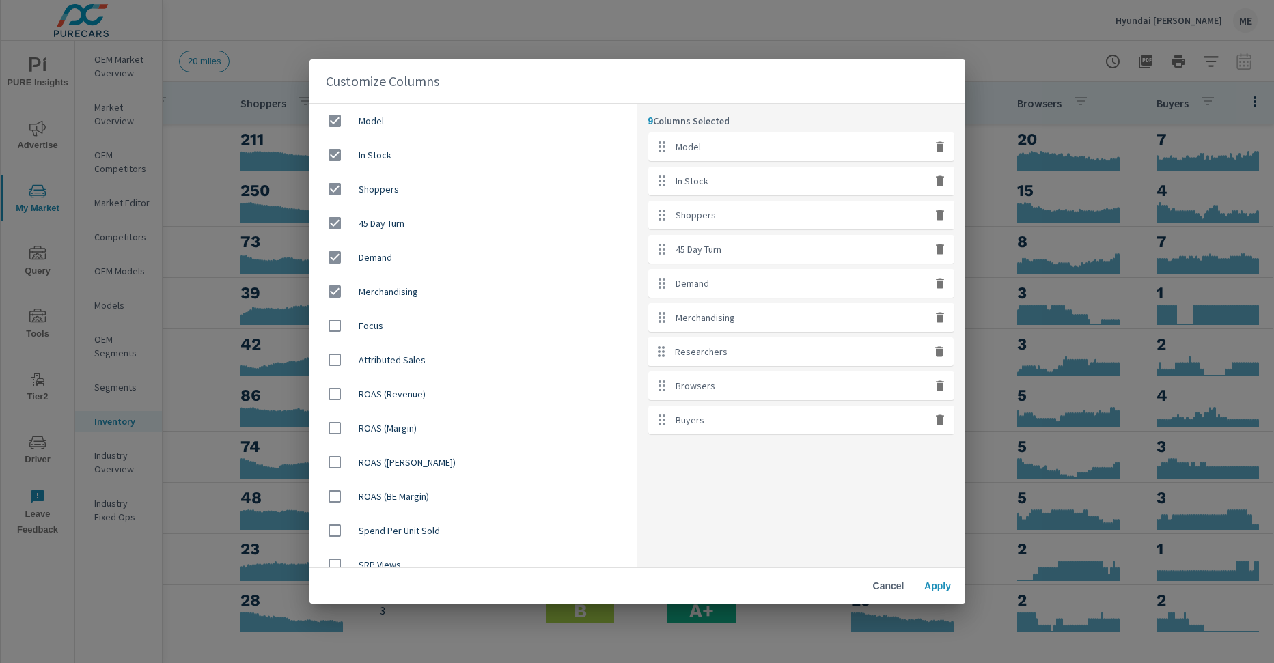
drag, startPoint x: 684, startPoint y: 356, endPoint x: 687, endPoint y: 343, distance: 13.4
click at [687, 343] on ul "Model In Stock Shoppers 45 Day Turn Demand Merchandising Researchers Browsers B…" at bounding box center [801, 284] width 306 height 302
drag, startPoint x: 661, startPoint y: 353, endPoint x: 664, endPoint y: 235, distance: 117.6
click at [664, 235] on ul "Model In Stock Shoppers 45 Day Turn Demand Merchandising Researchers Browsers B…" at bounding box center [801, 284] width 306 height 302
drag, startPoint x: 657, startPoint y: 397, endPoint x: 657, endPoint y: 290, distance: 106.6
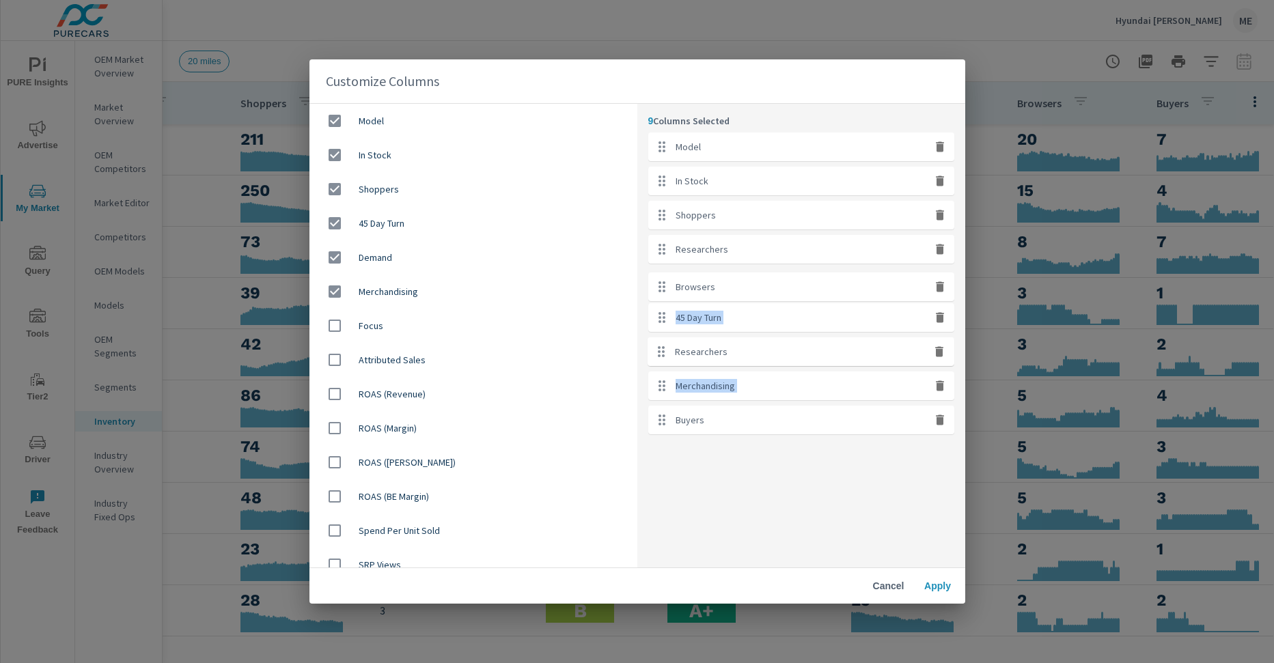
click at [657, 290] on ul "Model In Stock Shoppers Researchers 45 Day Turn Demand Merchandising Browsers B…" at bounding box center [801, 284] width 306 height 302
drag, startPoint x: 660, startPoint y: 429, endPoint x: 662, endPoint y: 420, distance: 9.8
click at [693, 423] on ul "Model In Stock Shoppers Researchers Browsers 45 Day Turn Demand Merchandising B…" at bounding box center [801, 284] width 306 height 302
click at [699, 452] on div "9 Columns Selected Model In Stock Shoppers Researchers Browsers 45 Day Turn Dem…" at bounding box center [801, 336] width 328 height 465
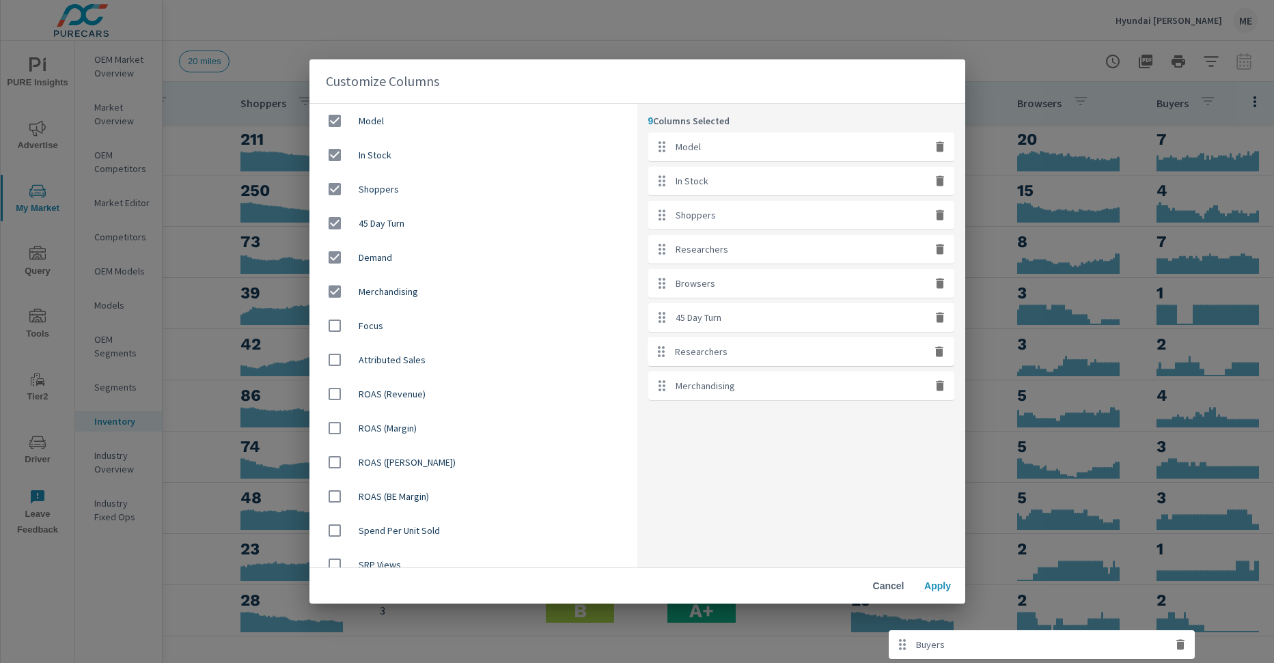
click at [902, 585] on span "Cancel" at bounding box center [888, 586] width 33 height 12
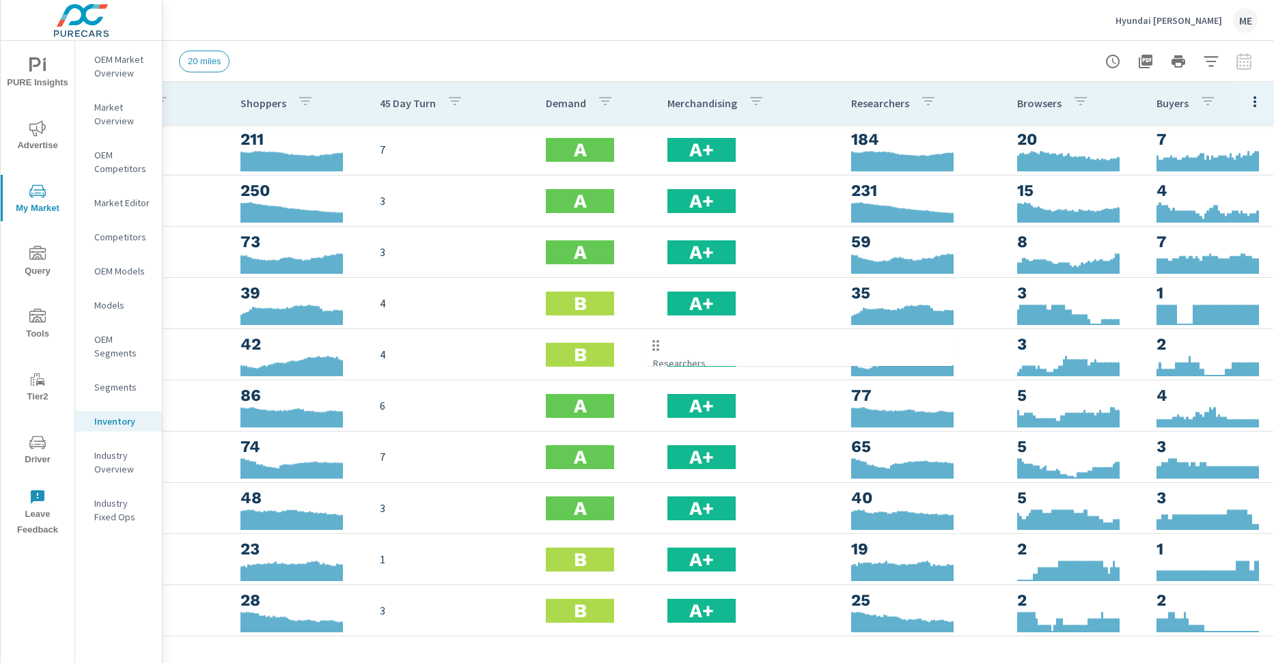
click at [1256, 105] on icon "button" at bounding box center [1255, 101] width 3 height 11
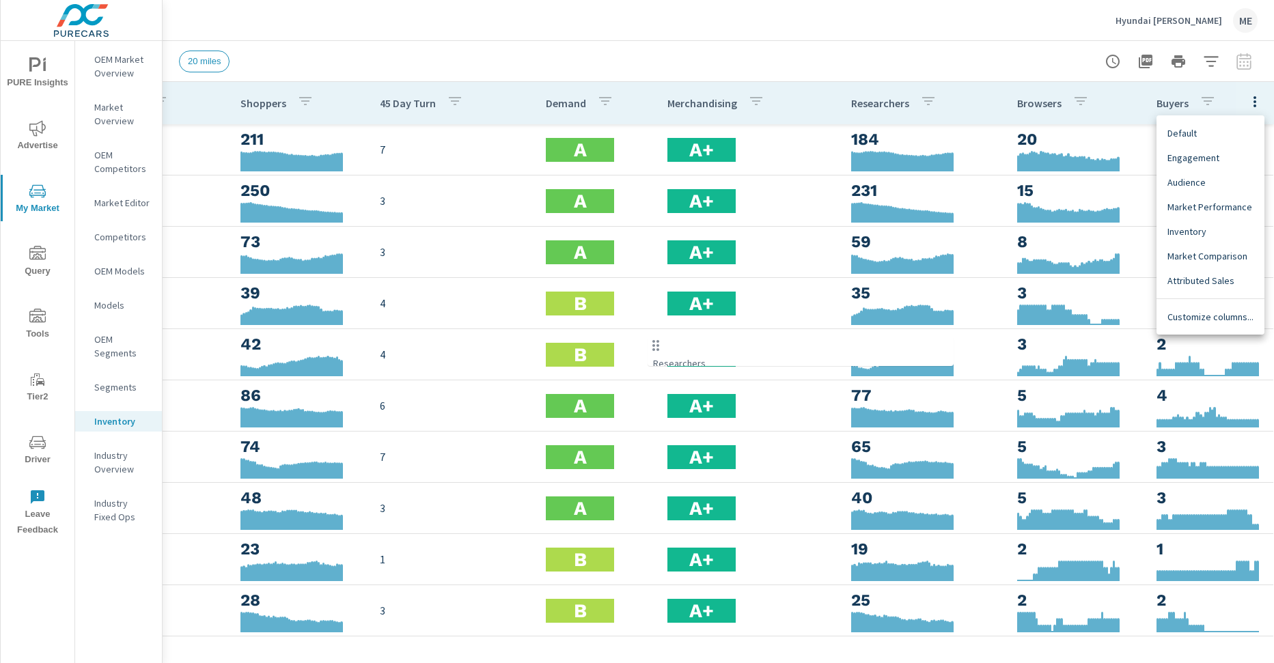
click at [1200, 314] on span "Customize columns..." at bounding box center [1211, 317] width 86 height 14
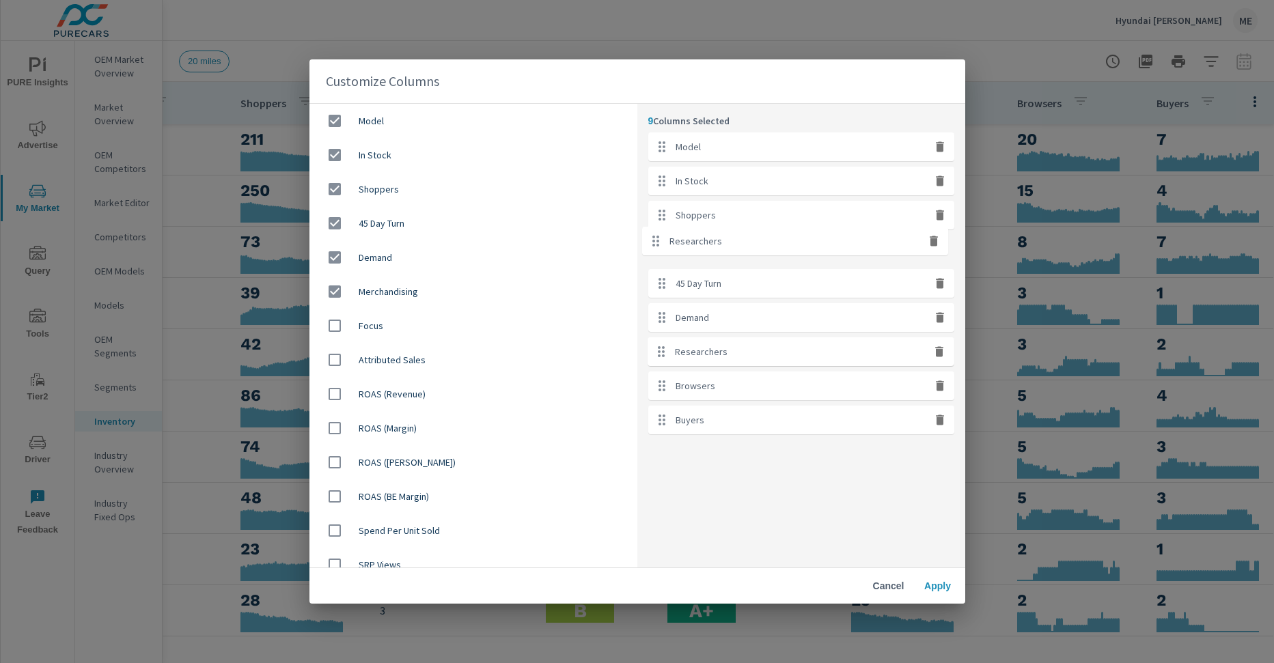
drag, startPoint x: 660, startPoint y: 353, endPoint x: 655, endPoint y: 235, distance: 118.3
click at [655, 235] on ul "Model In Stock Shoppers 45 Day Turn Demand Merchandising Researchers Browsers B…" at bounding box center [801, 284] width 306 height 302
drag, startPoint x: 661, startPoint y: 389, endPoint x: 652, endPoint y: 278, distance: 111.7
click at [652, 278] on ul "Model In Stock Shoppers Researchers 45 Day Turn Demand Merchandising Browsers B…" at bounding box center [801, 284] width 306 height 302
drag, startPoint x: 660, startPoint y: 422, endPoint x: 651, endPoint y: 310, distance: 111.7
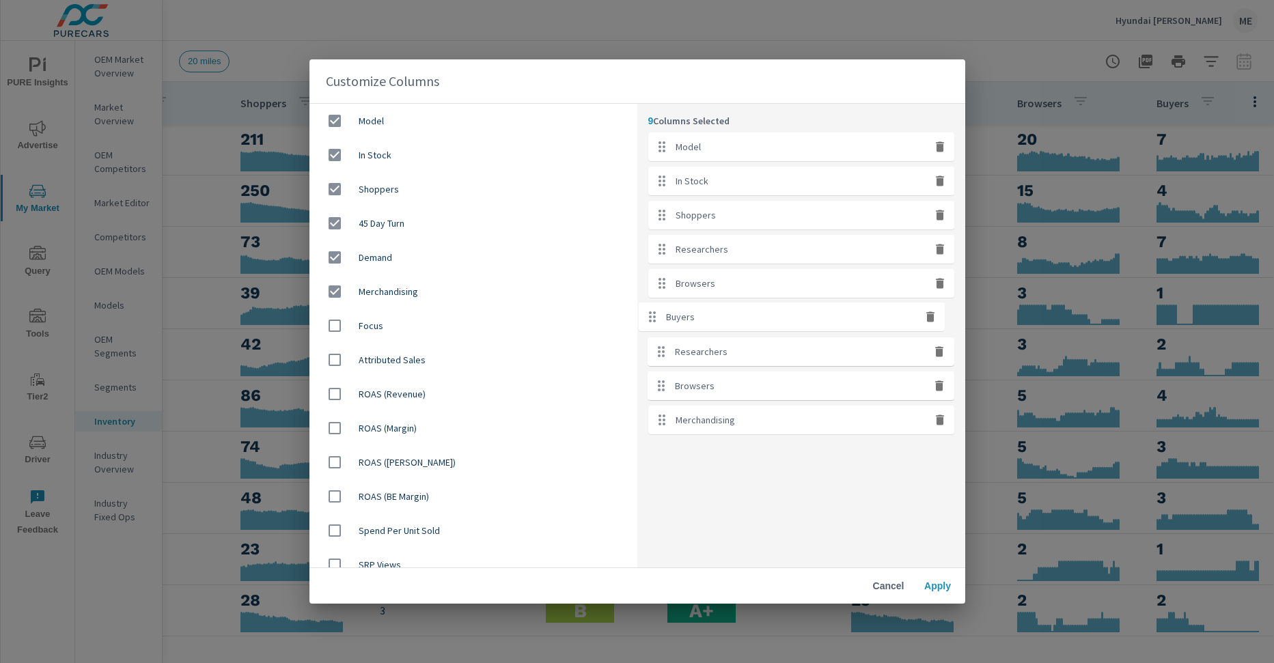
click at [651, 310] on ul "Model In Stock Shoppers Researchers Browsers 45 Day Turn Demand Merchandising B…" at bounding box center [801, 284] width 306 height 302
click at [714, 475] on div "9 Columns Selected Model In Stock Shoppers Researchers Browsers Buyers 45 Day T…" at bounding box center [801, 336] width 328 height 465
click at [946, 353] on icon "button" at bounding box center [940, 352] width 14 height 14
checkbox input "false"
click at [942, 577] on button "Apply" at bounding box center [938, 586] width 44 height 25
